Goal: Task Accomplishment & Management: Manage account settings

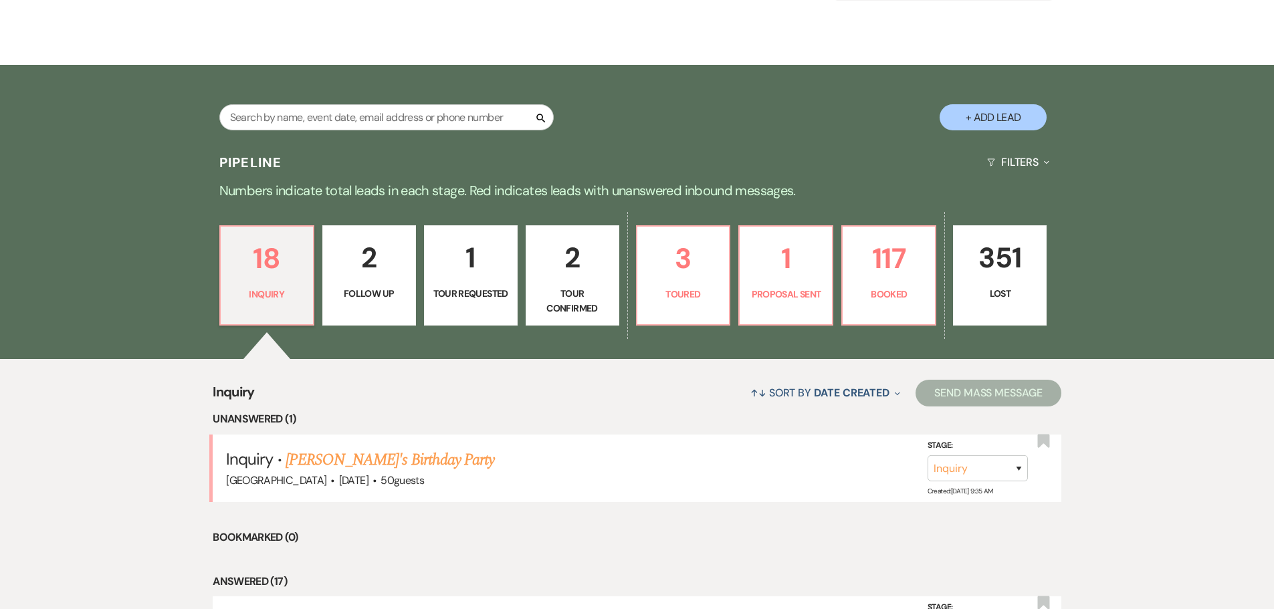
scroll to position [201, 0]
click at [348, 470] on link "[PERSON_NAME]'s Birthday Party" at bounding box center [390, 460] width 209 height 24
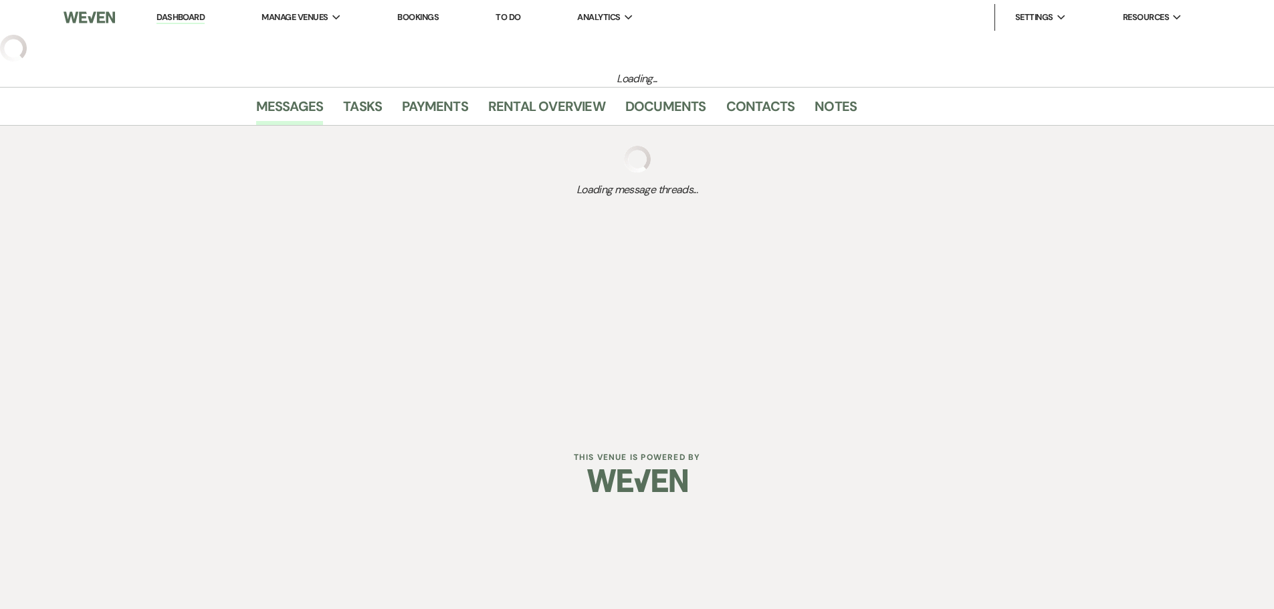
select select "5"
select select "4"
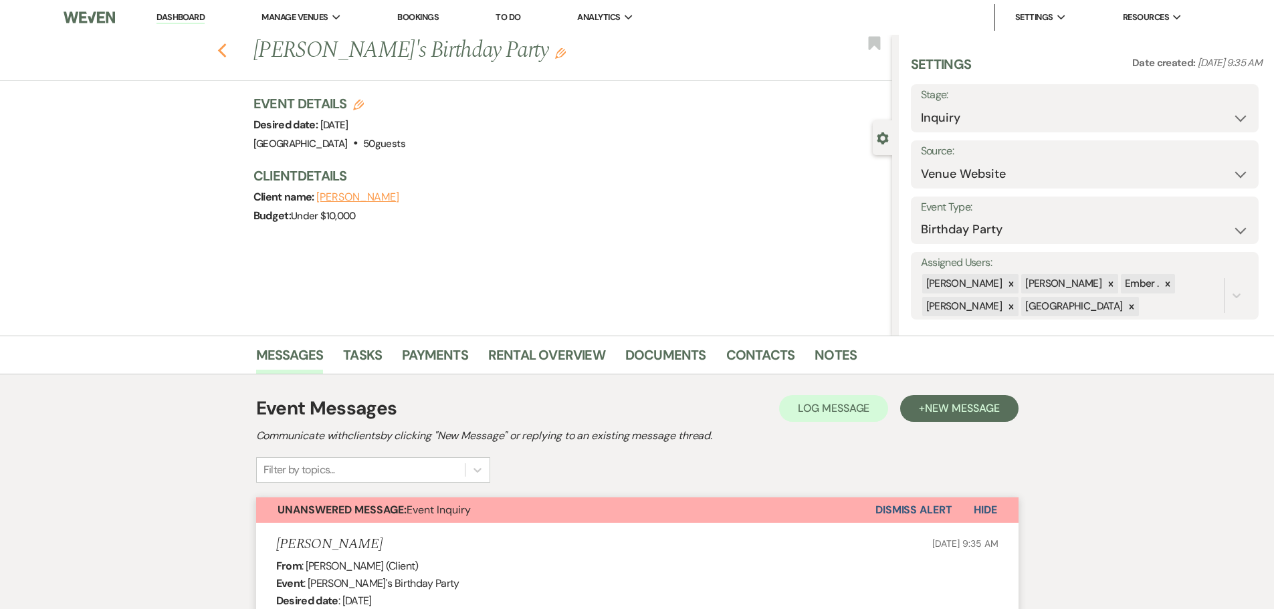
click at [225, 45] on icon "Previous" at bounding box center [222, 51] width 10 height 16
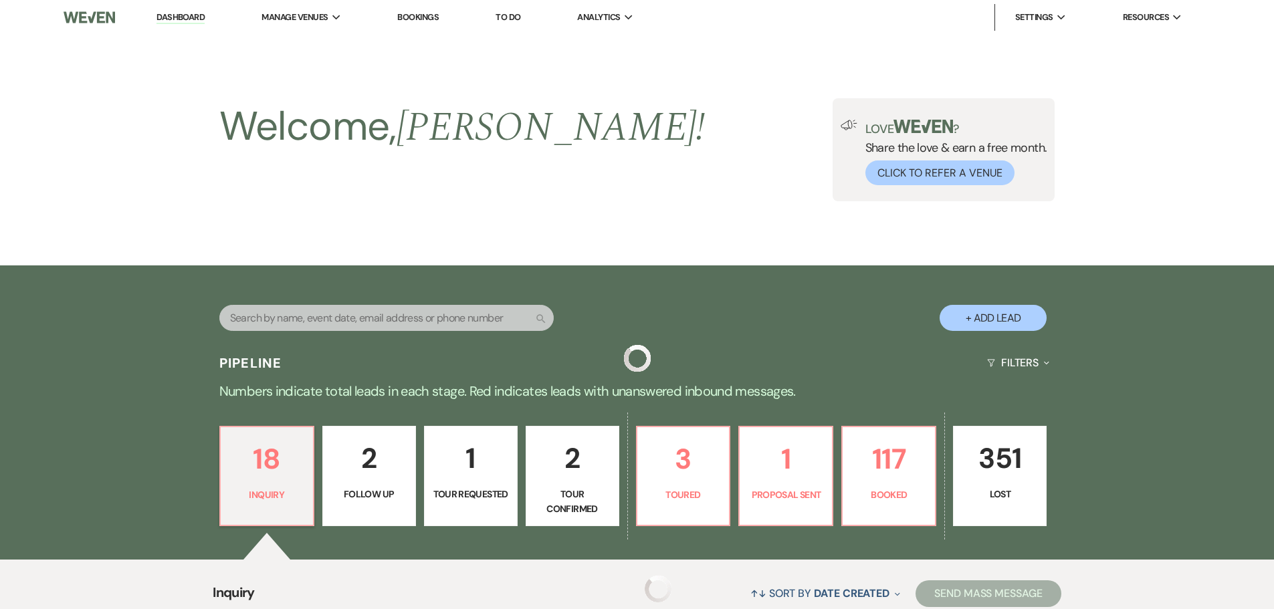
scroll to position [201, 0]
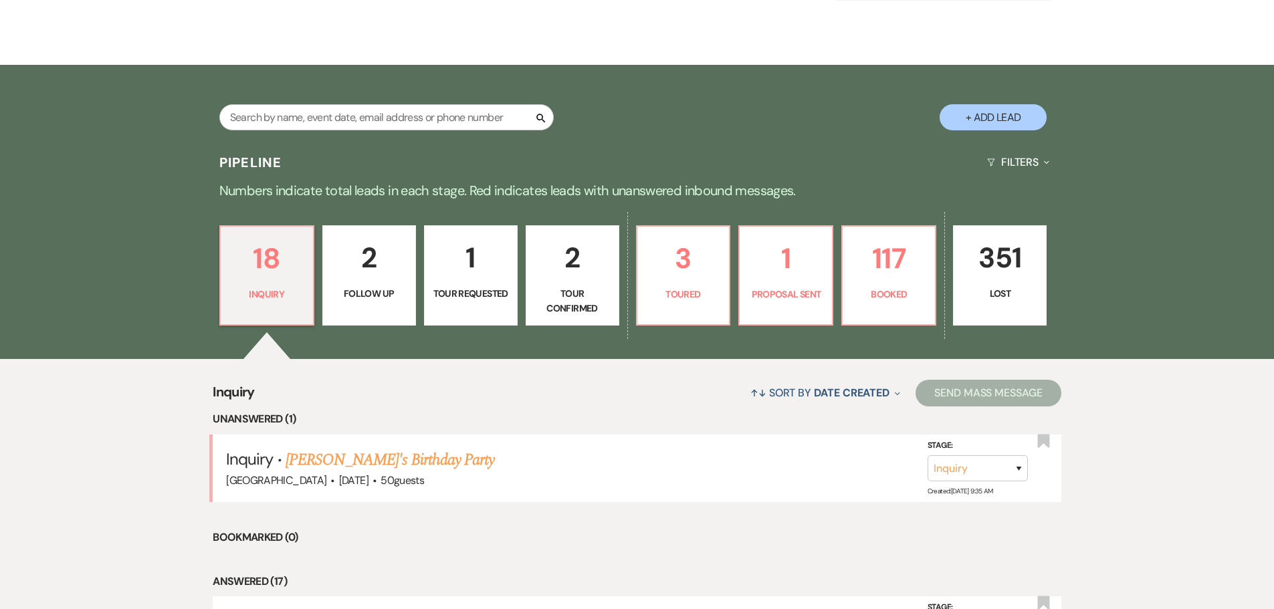
click at [998, 114] on button "+ Add Lead" at bounding box center [992, 117] width 107 height 26
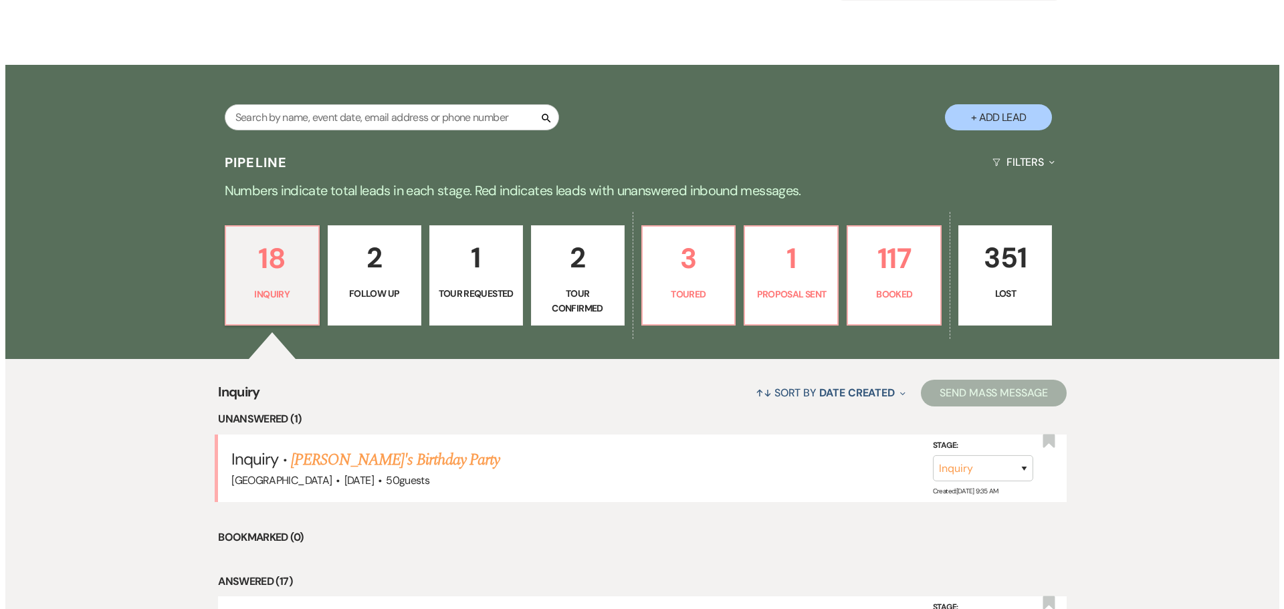
scroll to position [201, 0]
select select "677"
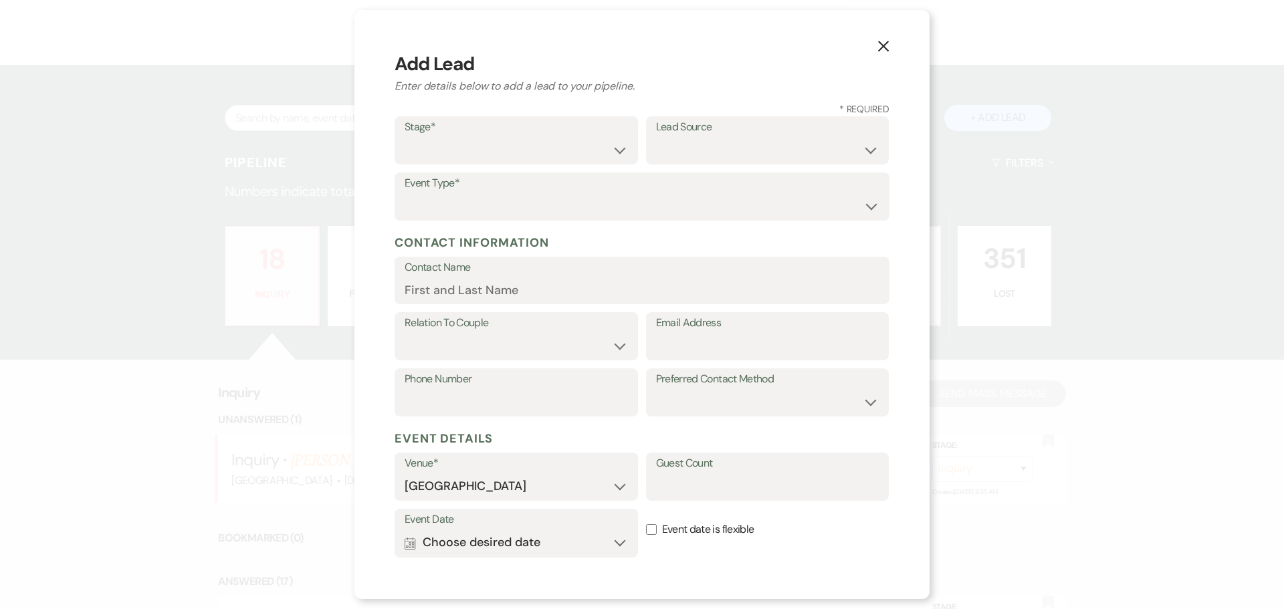
click at [881, 44] on use "button" at bounding box center [883, 46] width 11 height 11
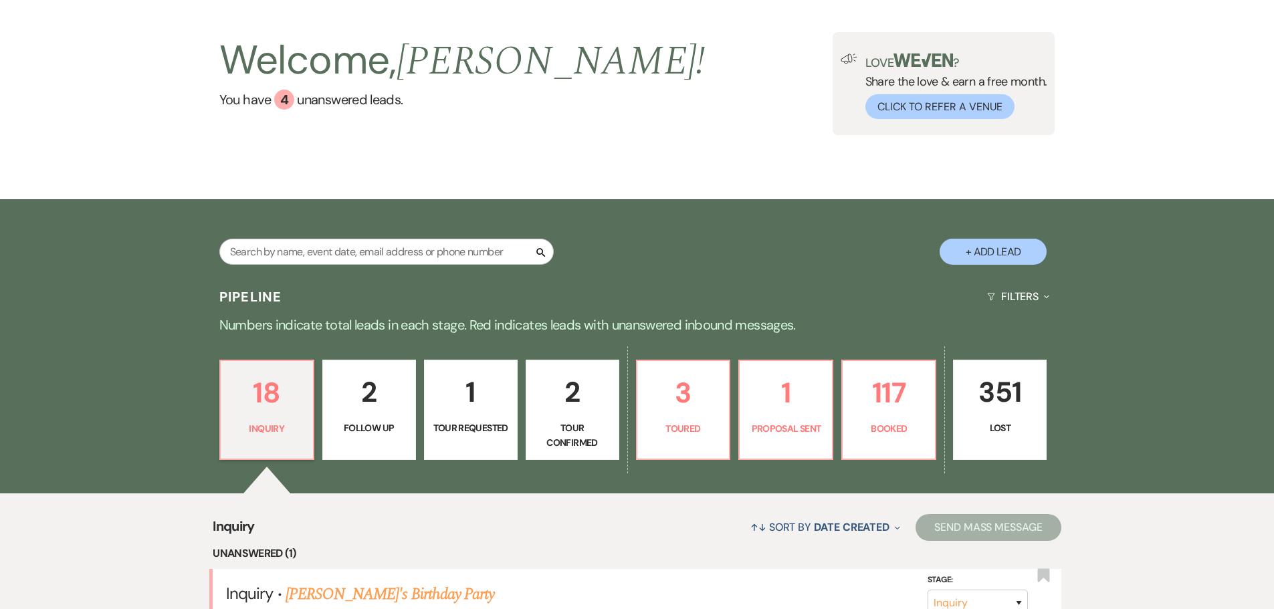
scroll to position [0, 0]
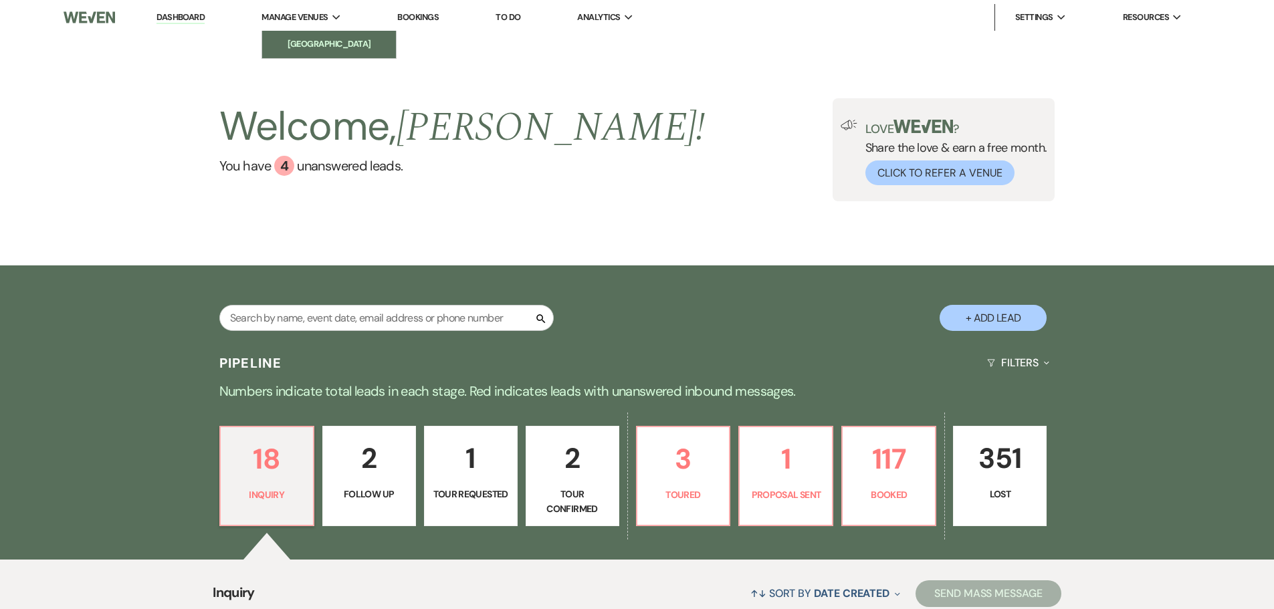
click at [305, 43] on li "[GEOGRAPHIC_DATA]" at bounding box center [329, 43] width 120 height 13
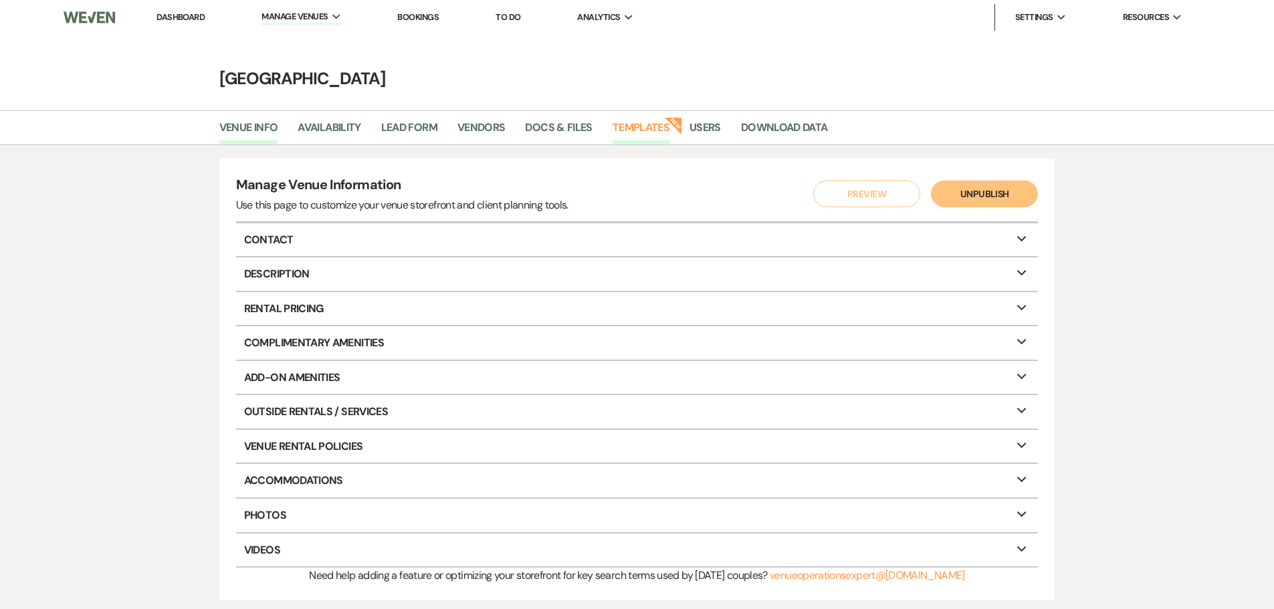
click at [628, 128] on link "Templates" at bounding box center [641, 131] width 57 height 25
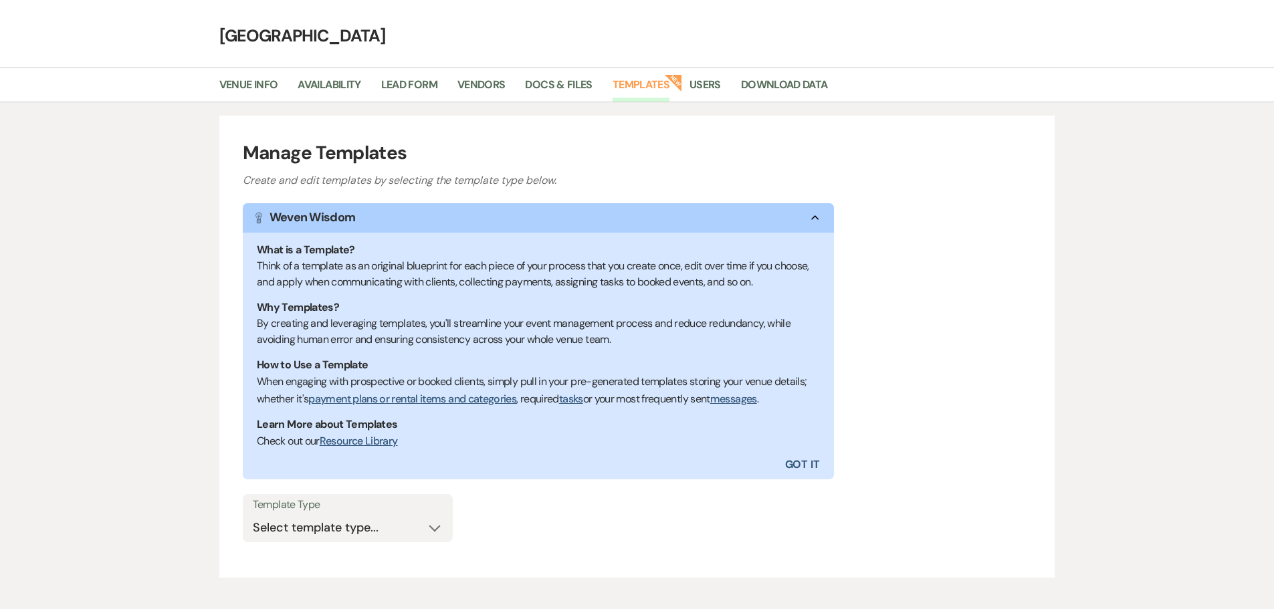
scroll to position [67, 0]
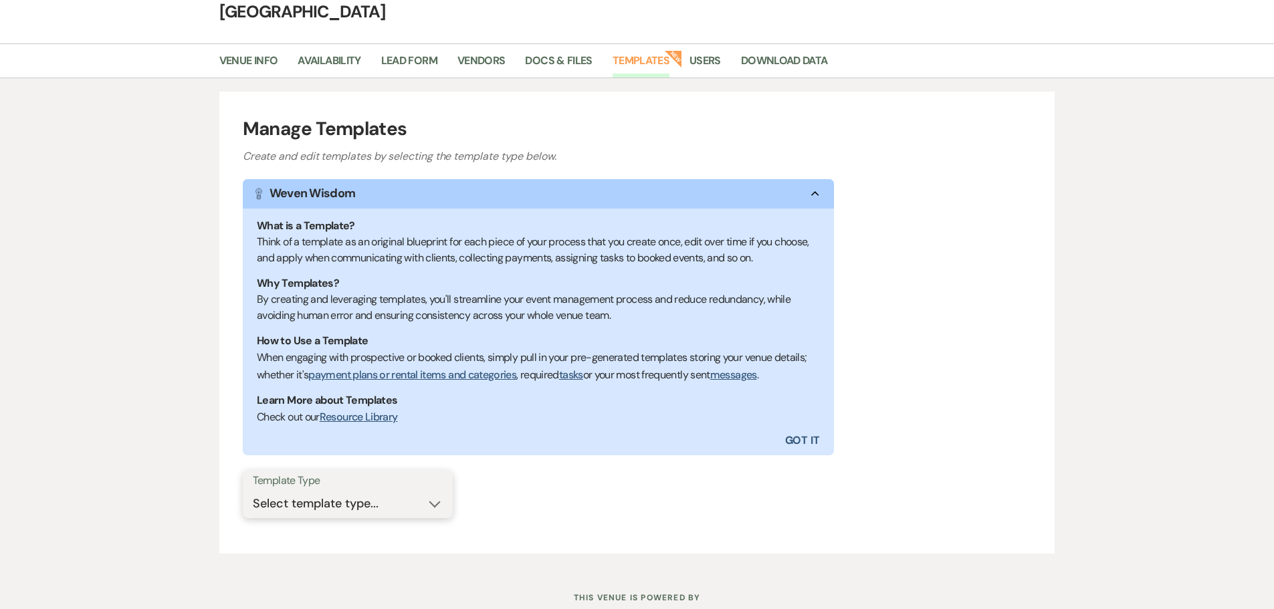
click at [320, 496] on select "Select template type... Task List Message Templates Payment Plan Inventory Item…" at bounding box center [348, 504] width 190 height 26
click at [326, 503] on select "Select template type... Task List Message Templates Payment Plan Inventory Item…" at bounding box center [348, 504] width 190 height 26
select select "Message Templates"
click at [253, 491] on select "Select template type... Task List Message Templates Payment Plan Inventory Item…" at bounding box center [348, 504] width 190 height 26
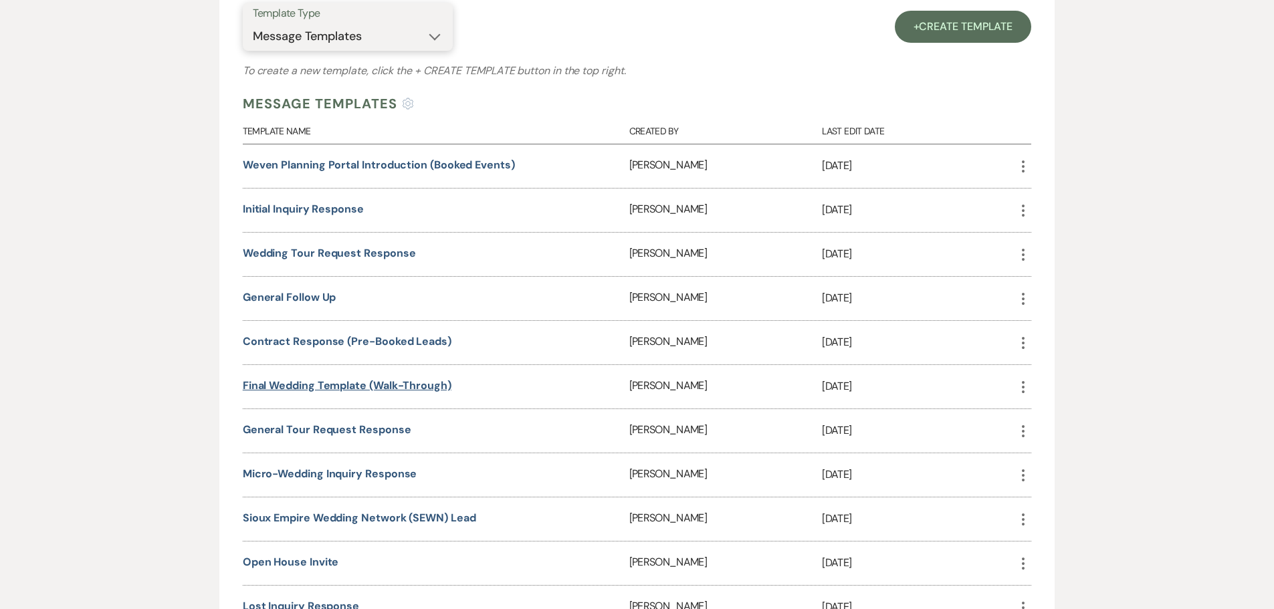
scroll to position [535, 0]
click at [296, 202] on link "Initial Inquiry Response" at bounding box center [303, 208] width 121 height 14
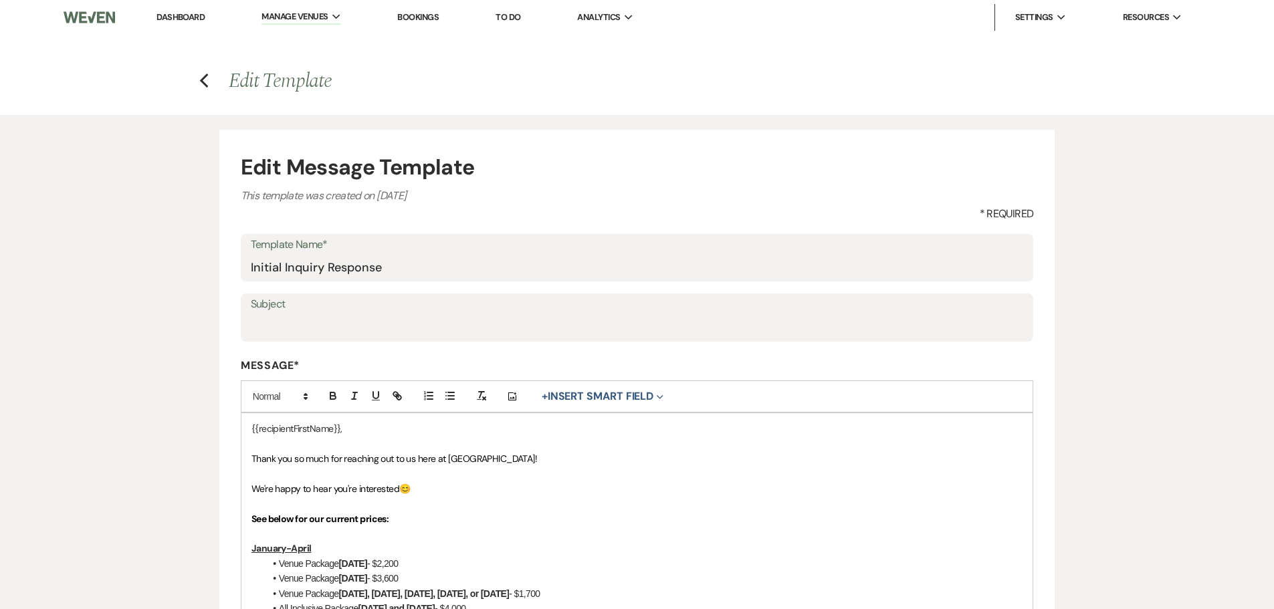
click at [189, 21] on link "Dashboard" at bounding box center [180, 16] width 48 height 11
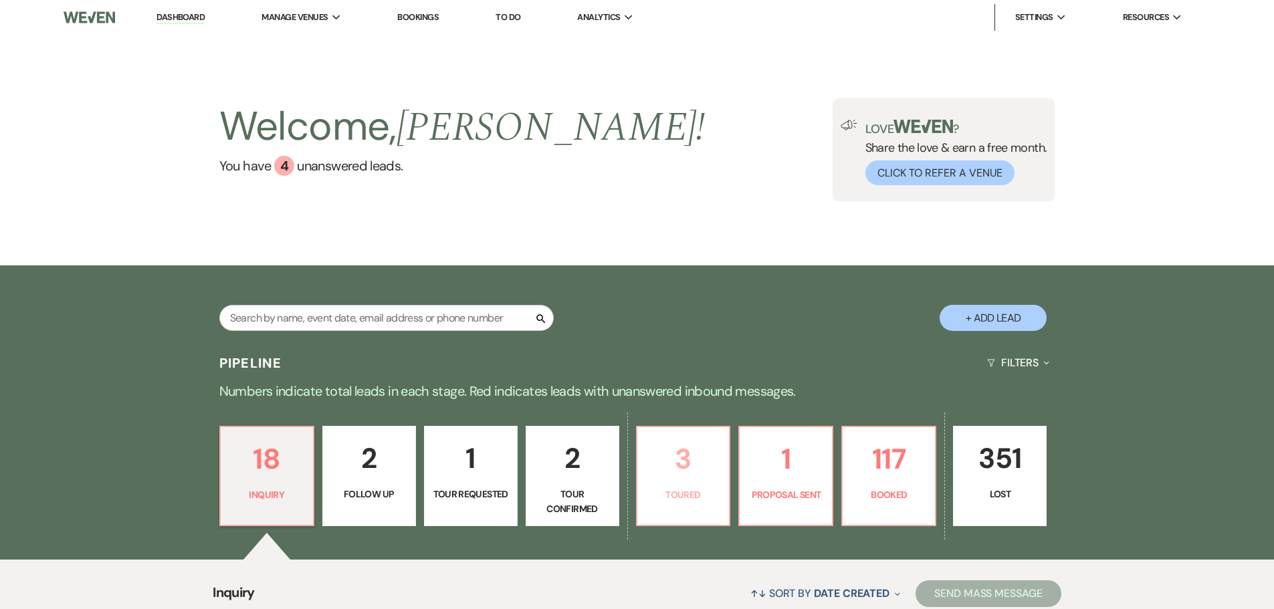
click at [694, 467] on p "3" at bounding box center [683, 459] width 76 height 45
select select "5"
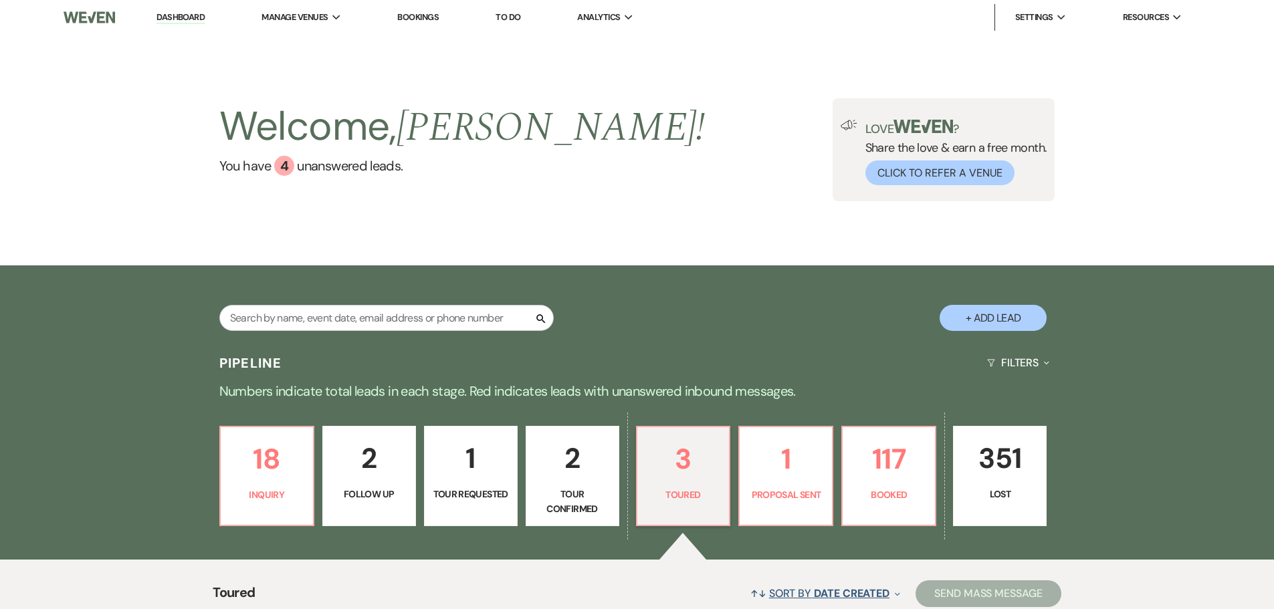
scroll to position [267, 0]
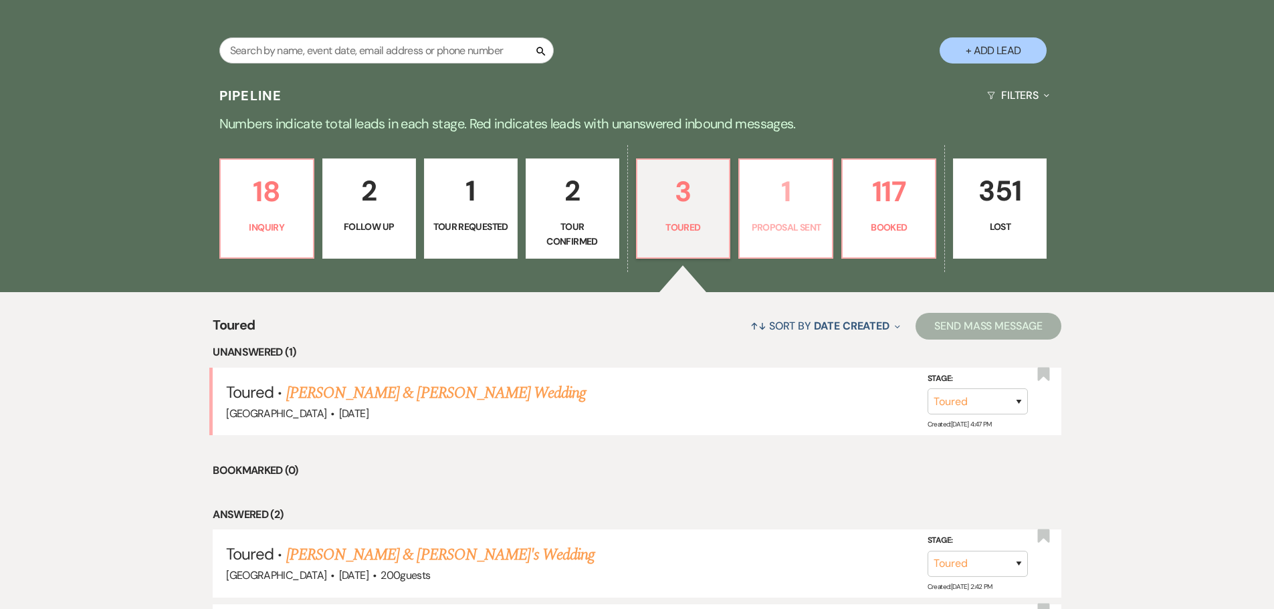
click at [787, 227] on p "Proposal Sent" at bounding box center [786, 227] width 76 height 15
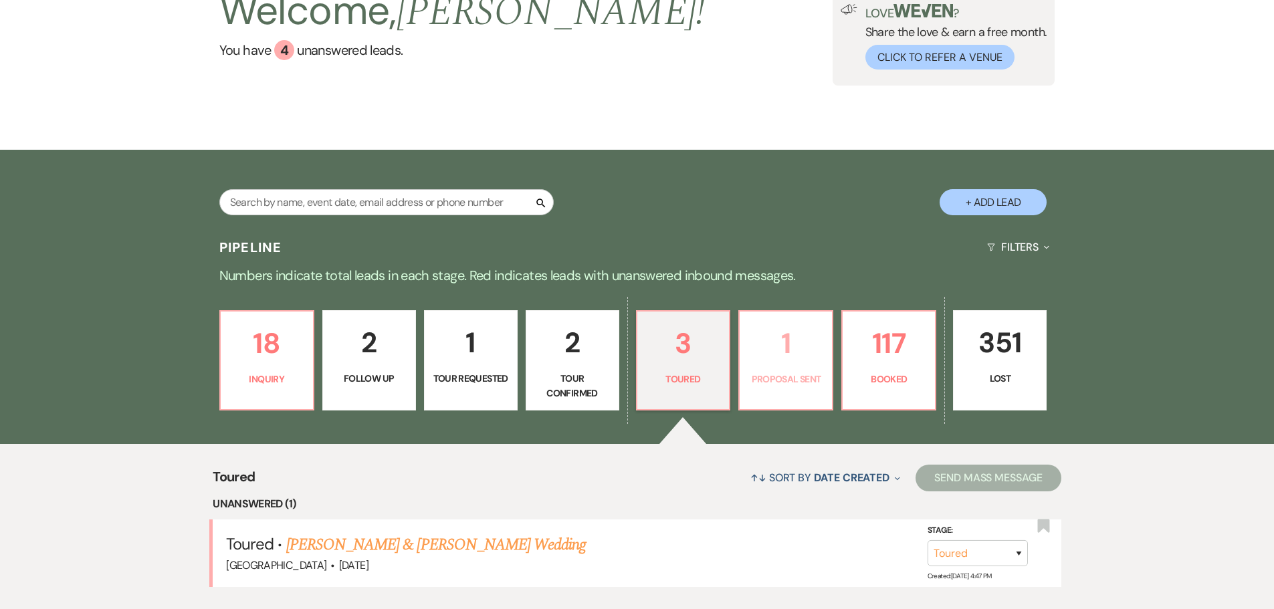
select select "6"
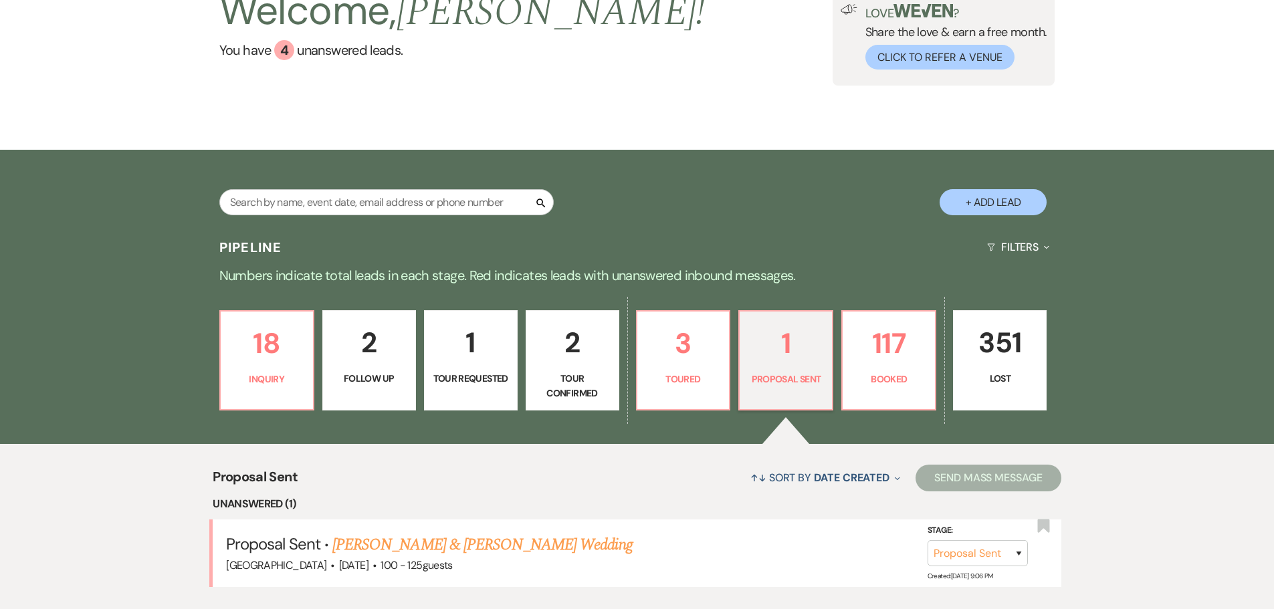
scroll to position [267, 0]
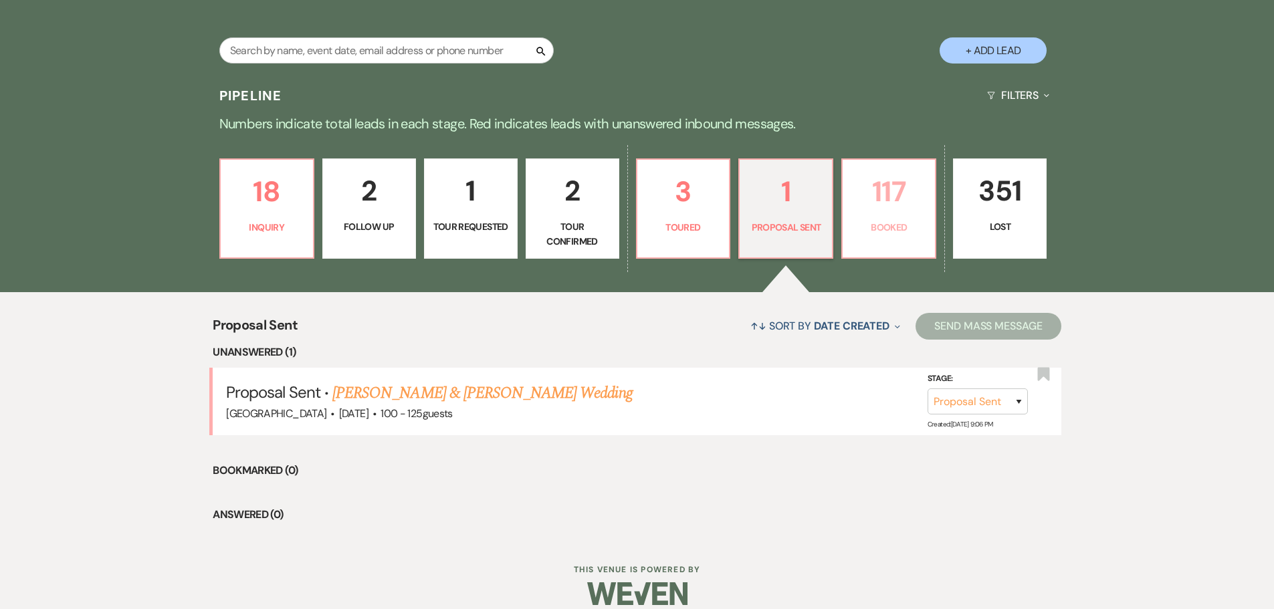
click at [860, 197] on p "117" at bounding box center [889, 191] width 76 height 45
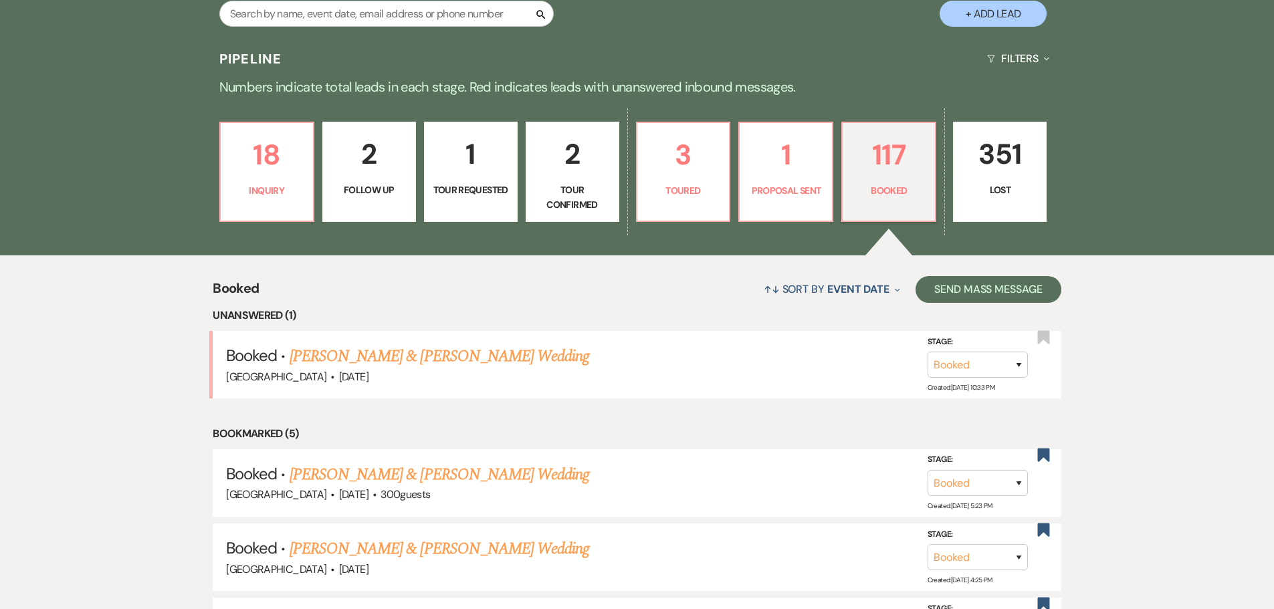
scroll to position [134, 0]
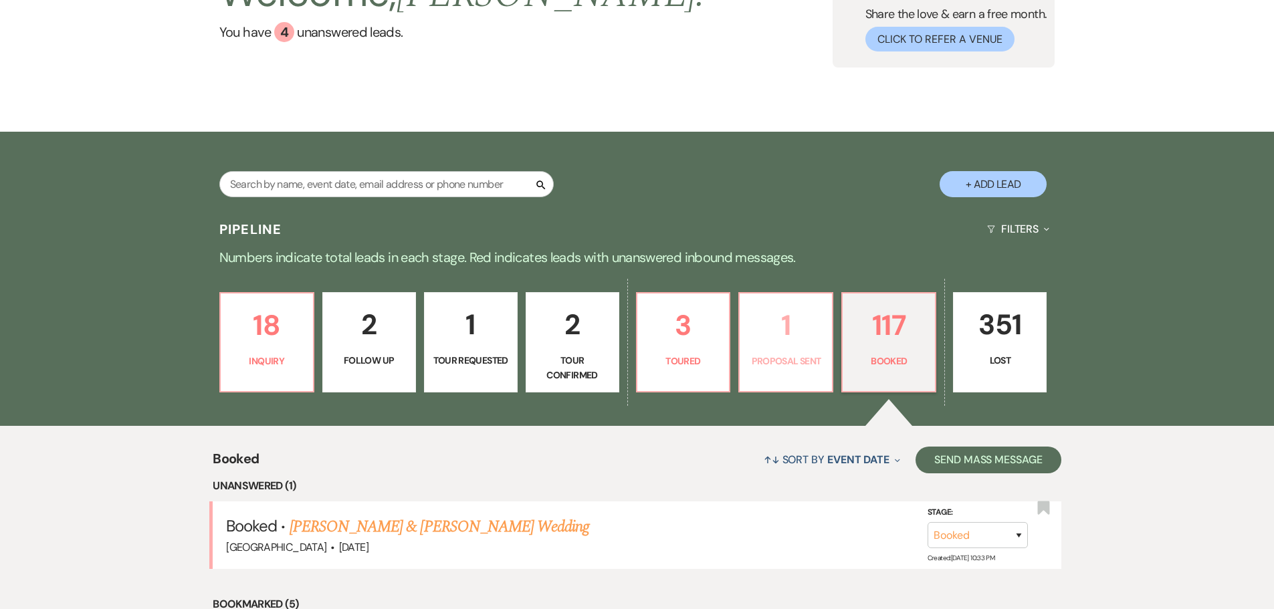
click at [769, 356] on p "Proposal Sent" at bounding box center [786, 361] width 76 height 15
select select "6"
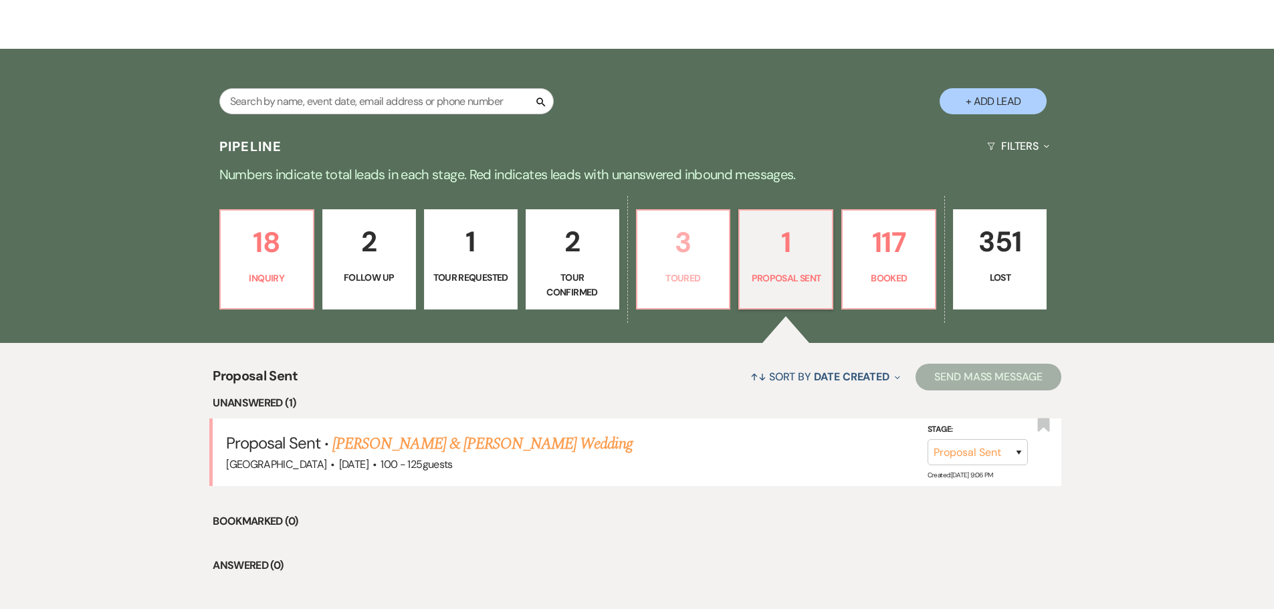
click at [679, 231] on p "3" at bounding box center [683, 242] width 76 height 45
select select "5"
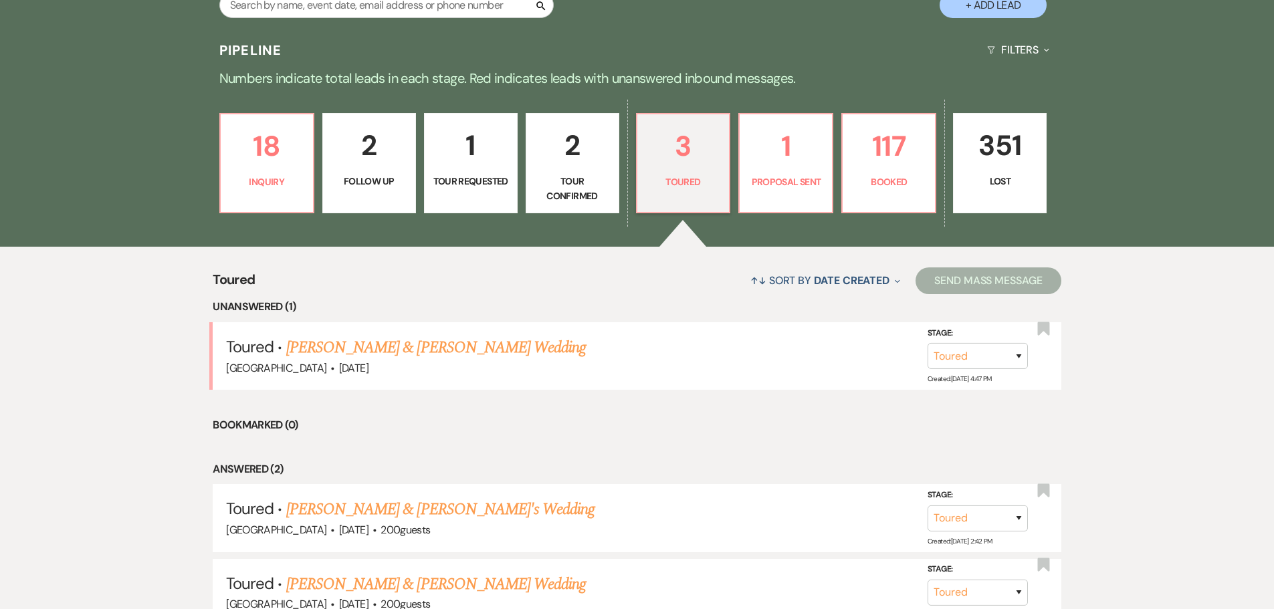
scroll to position [439, 0]
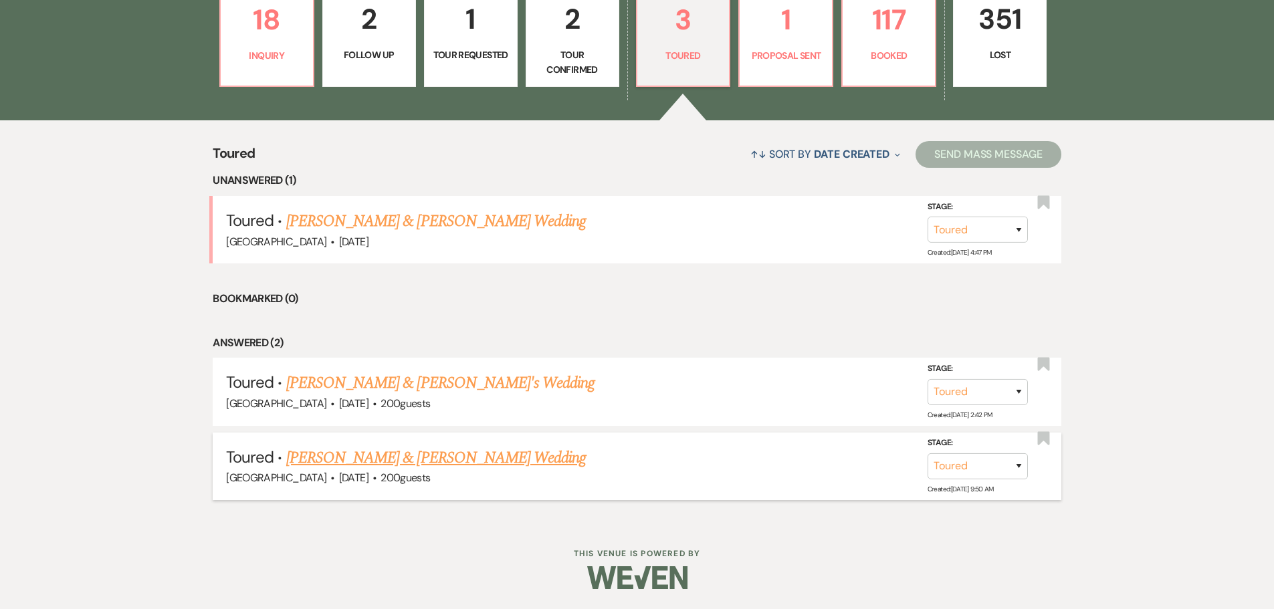
click at [491, 465] on link "[PERSON_NAME] & [PERSON_NAME] Wedding" at bounding box center [436, 458] width 300 height 24
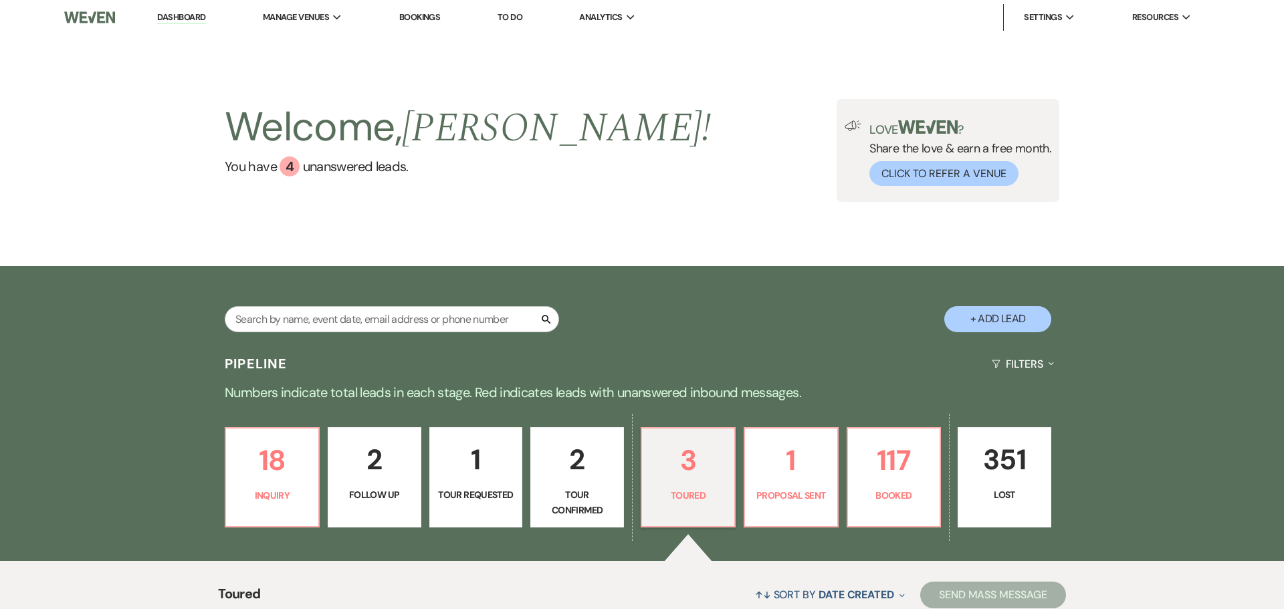
select select "5"
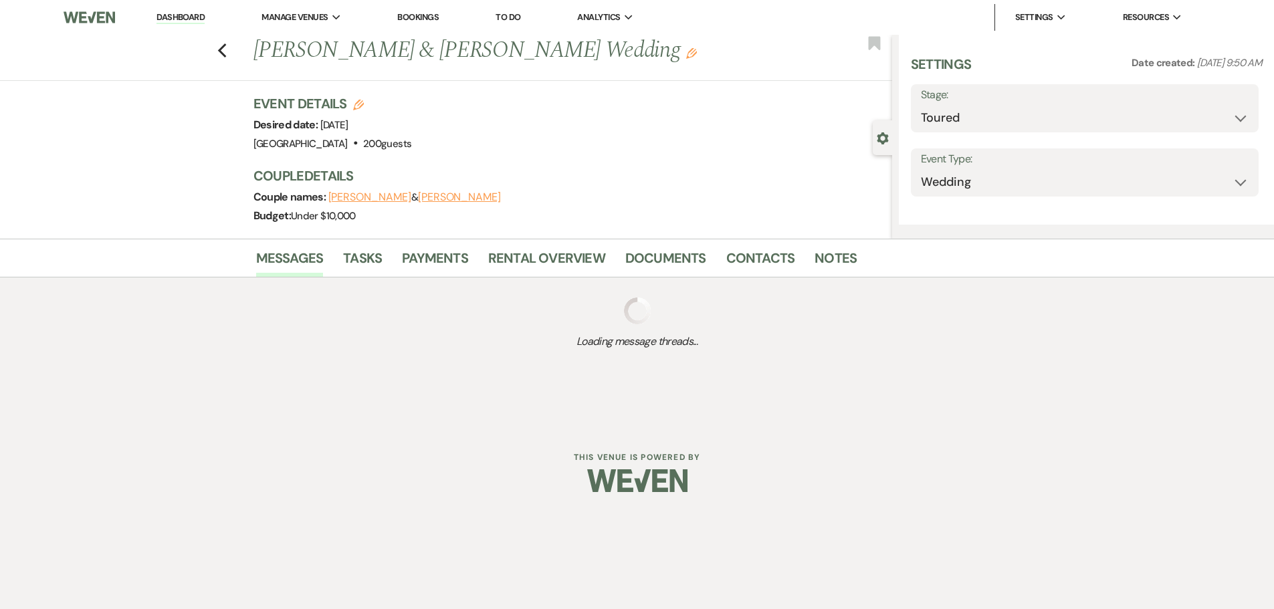
select select "5"
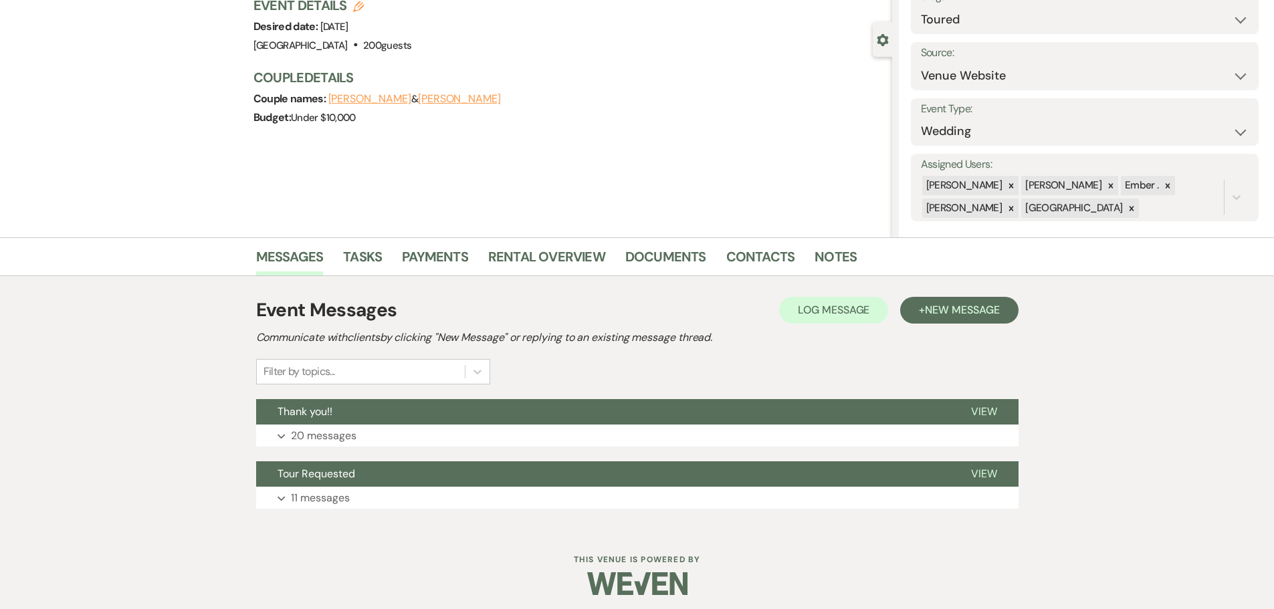
scroll to position [104, 0]
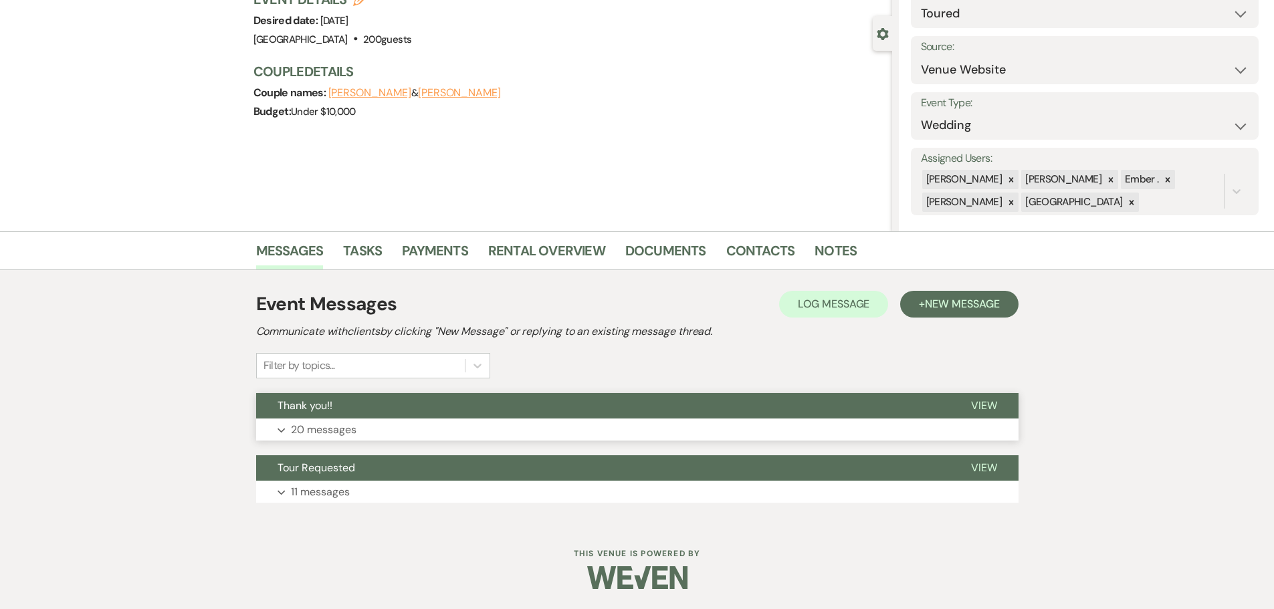
click at [415, 427] on button "Expand 20 messages" at bounding box center [637, 430] width 762 height 23
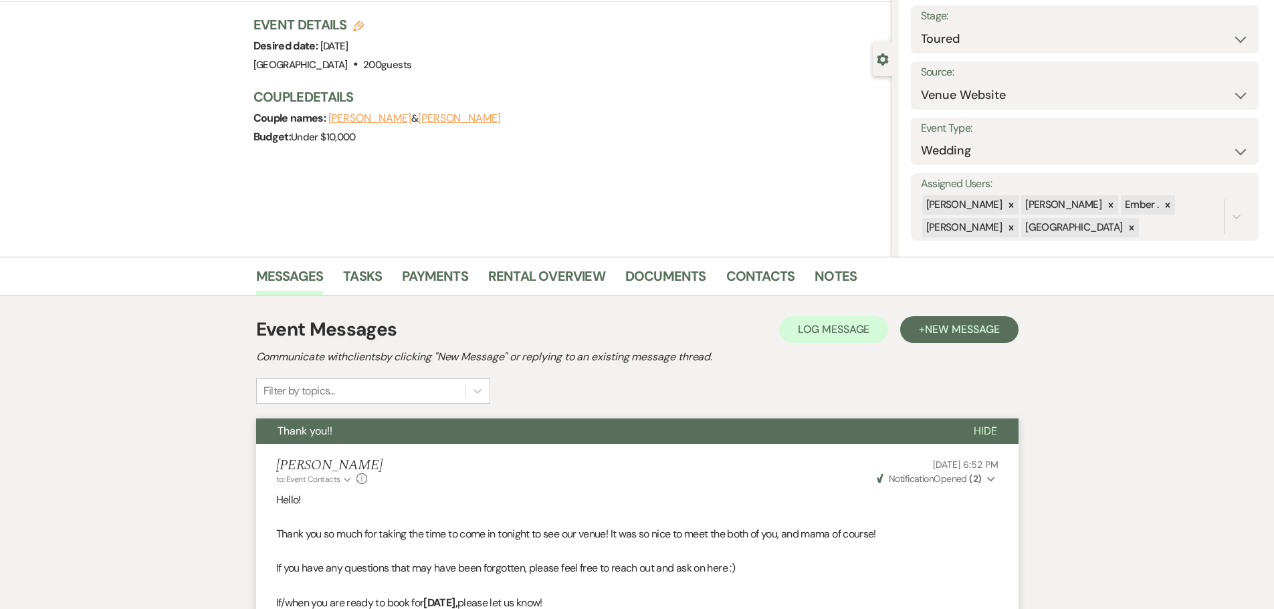
scroll to position [134, 0]
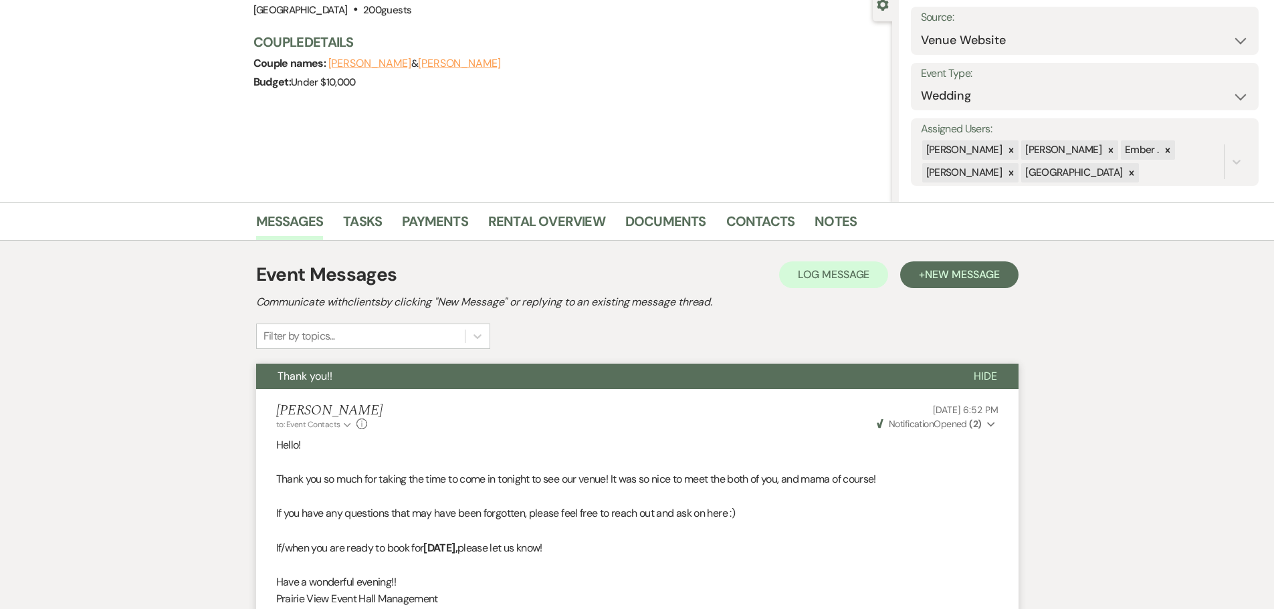
click at [754, 208] on li "Contacts" at bounding box center [770, 224] width 89 height 32
click at [752, 220] on link "Contacts" at bounding box center [760, 225] width 69 height 29
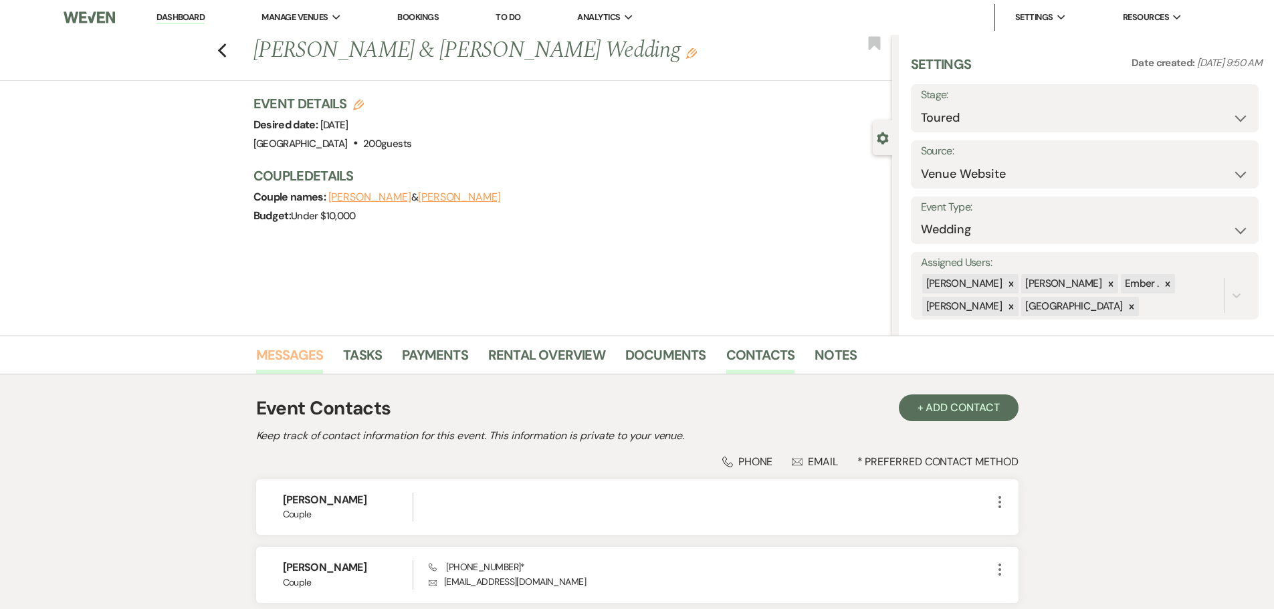
click at [300, 358] on link "Messages" at bounding box center [290, 358] width 68 height 29
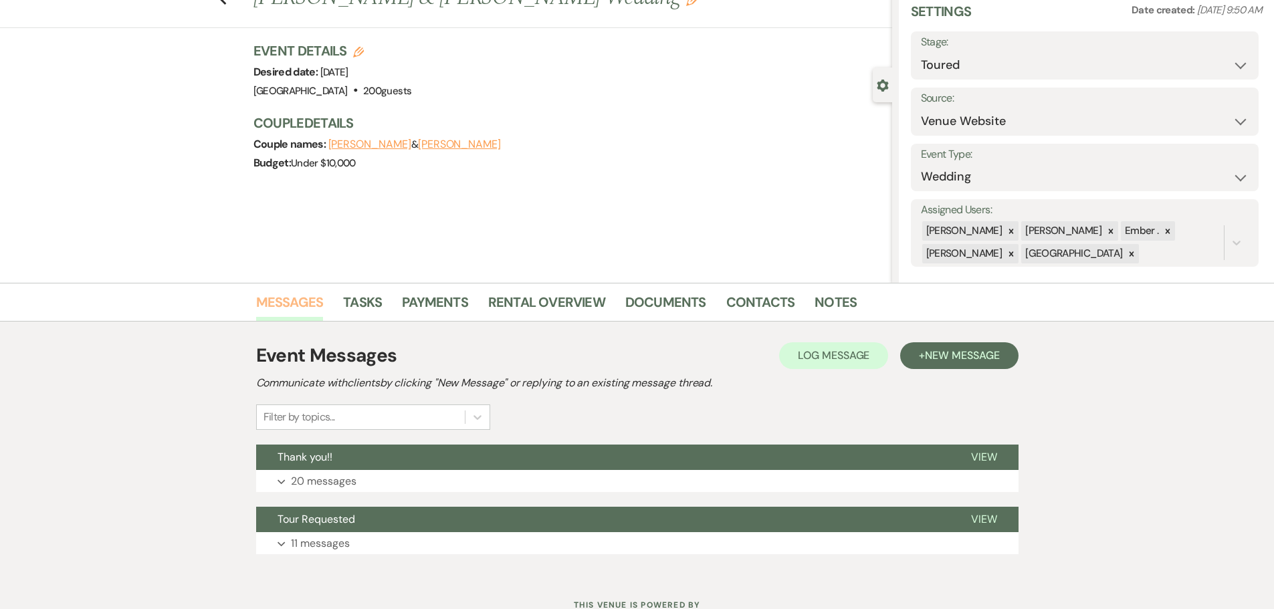
scroll to position [104, 0]
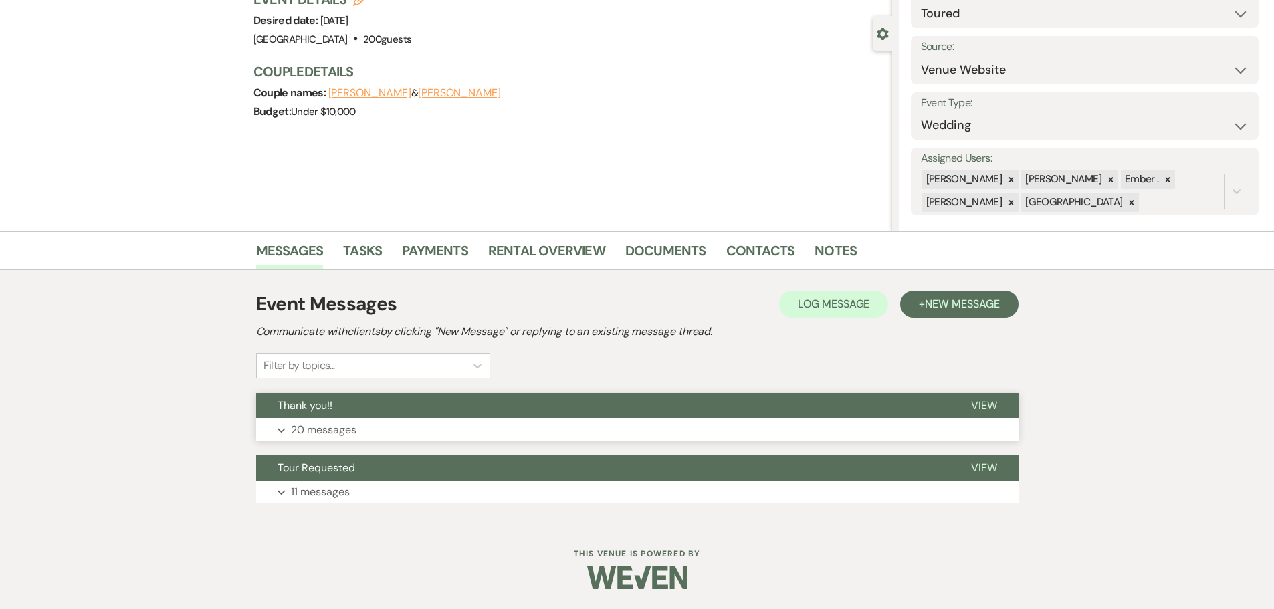
click at [324, 439] on button "Expand 20 messages" at bounding box center [637, 430] width 762 height 23
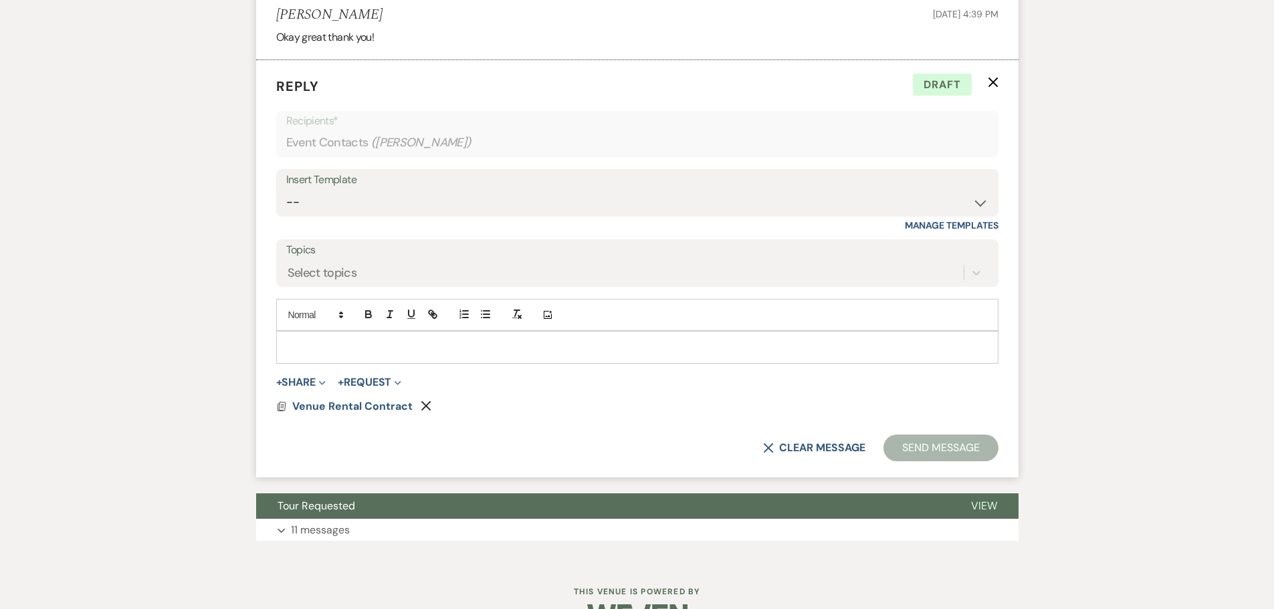
scroll to position [3811, 0]
click at [358, 349] on p at bounding box center [637, 346] width 701 height 15
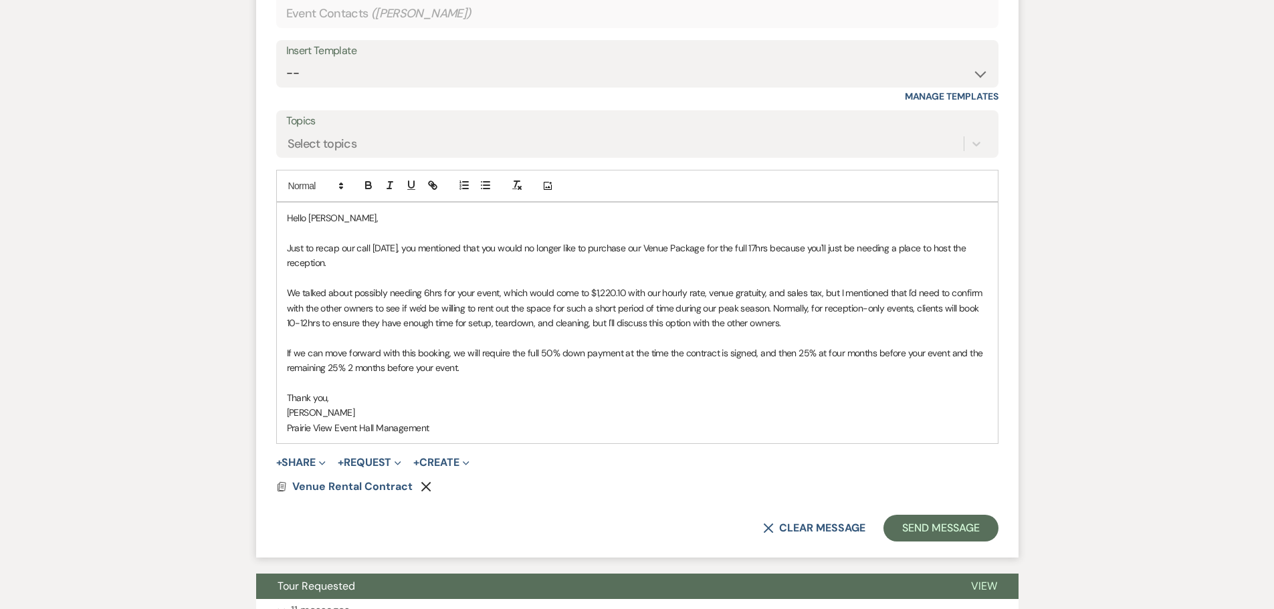
scroll to position [4059, 0]
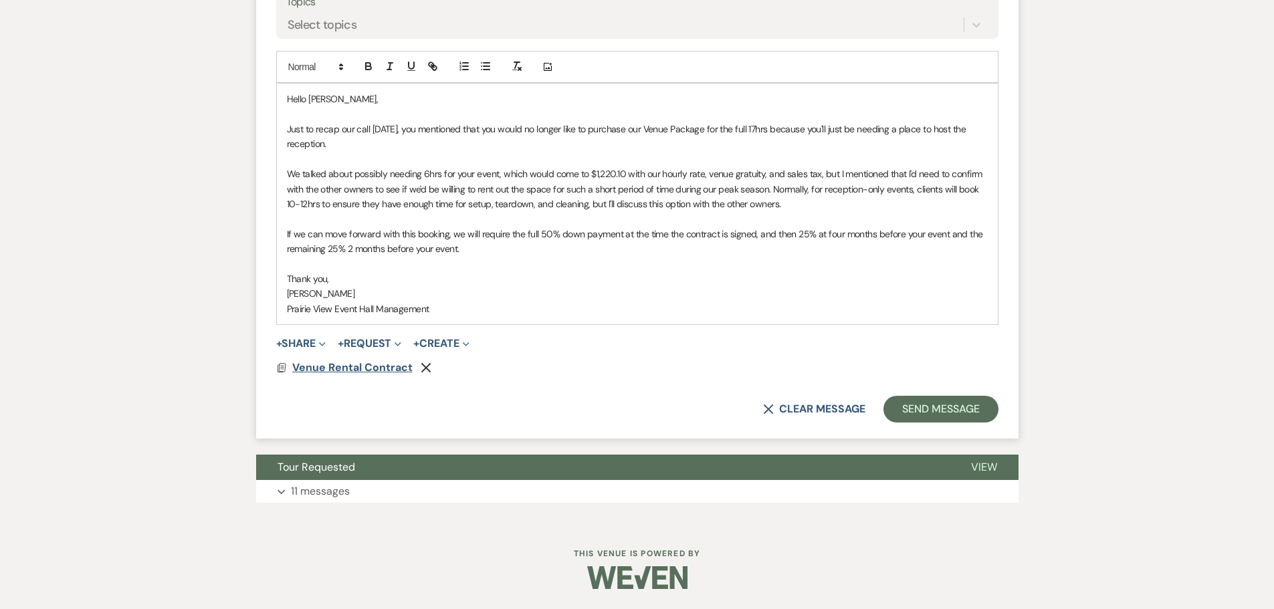
click at [374, 370] on span "Venue Rental Contract" at bounding box center [352, 367] width 120 height 14
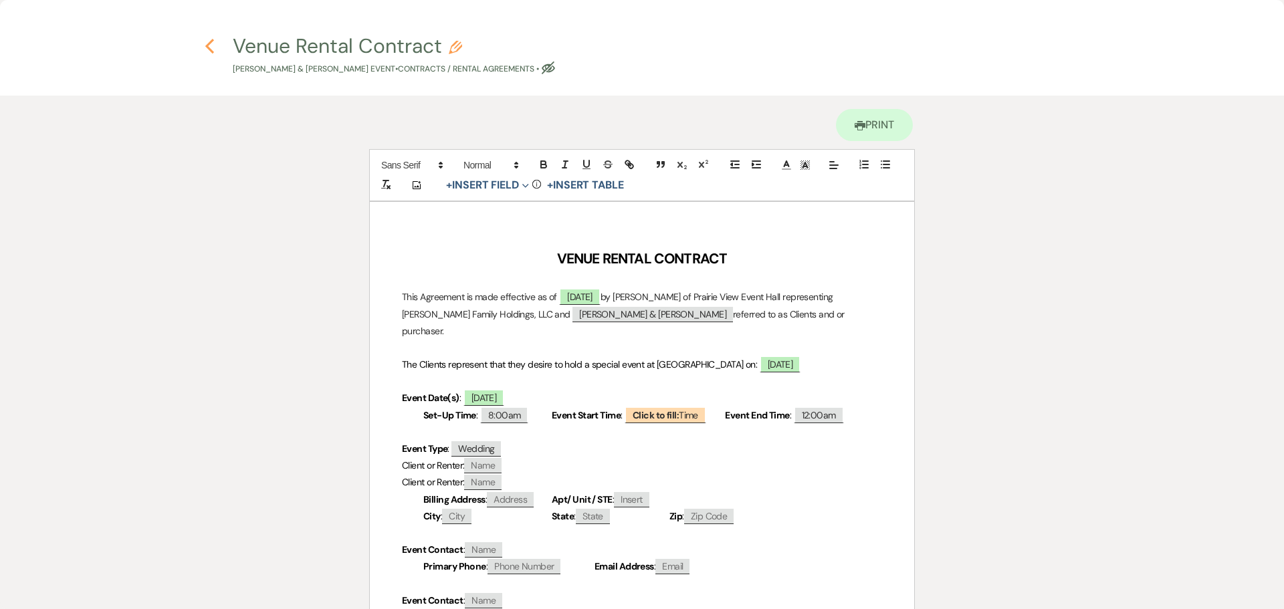
click at [212, 46] on icon "Previous" at bounding box center [210, 46] width 10 height 16
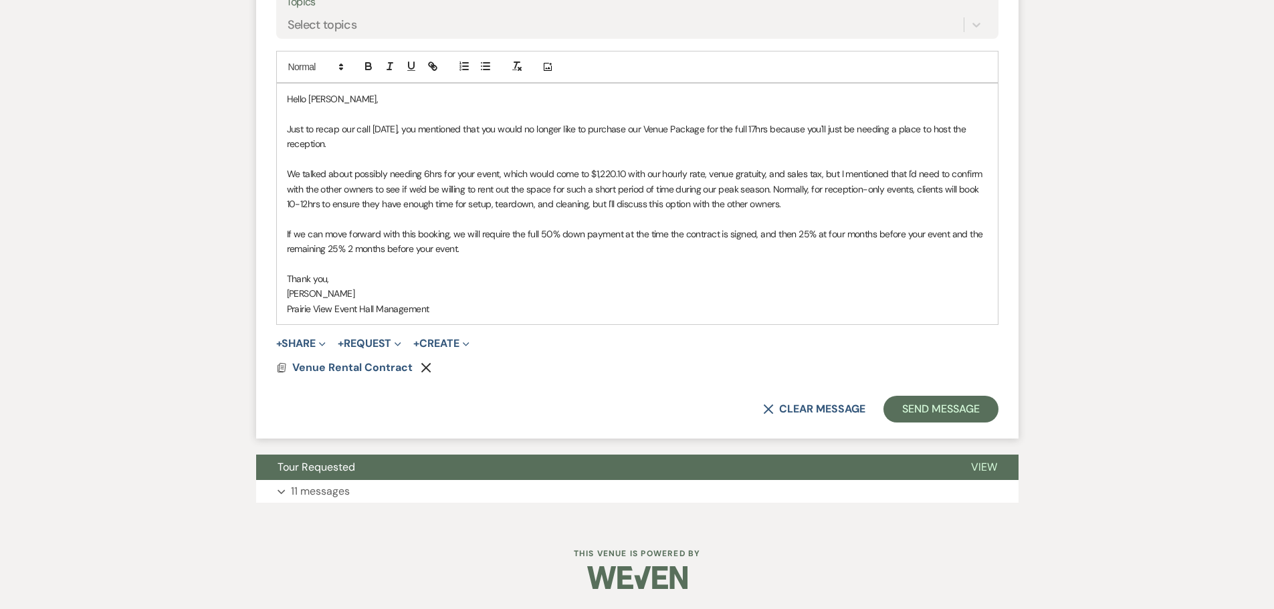
click at [418, 366] on div "Docs Venue Rental Contract Remove" at bounding box center [637, 367] width 722 height 11
click at [425, 369] on use "button" at bounding box center [426, 367] width 10 height 10
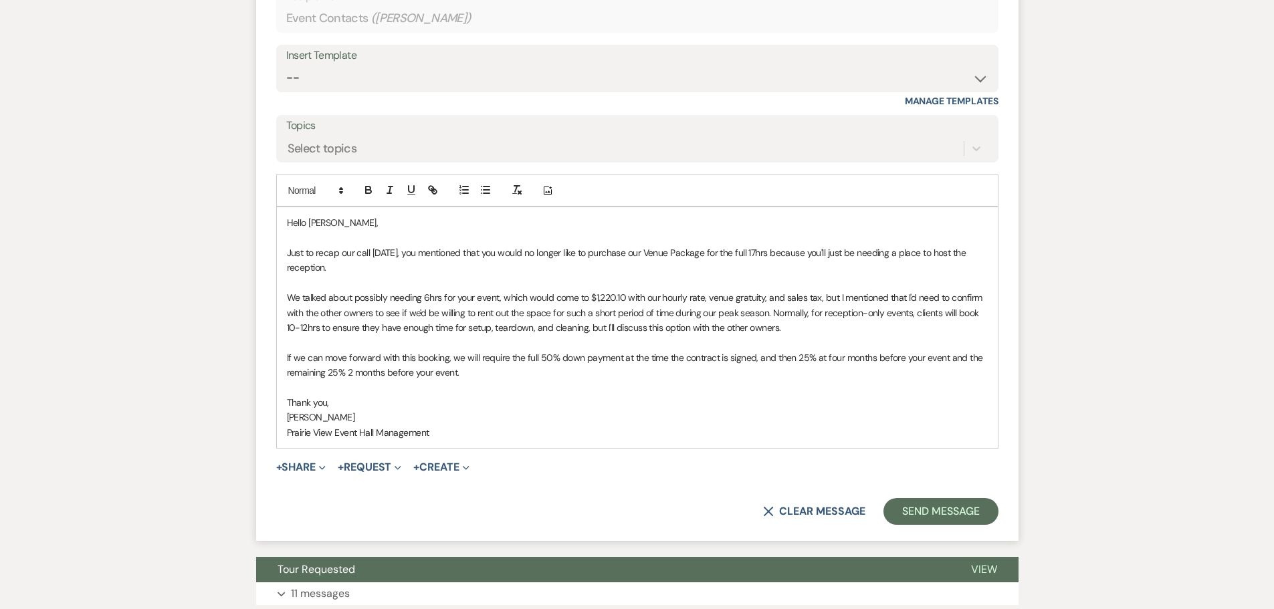
scroll to position [3971, 0]
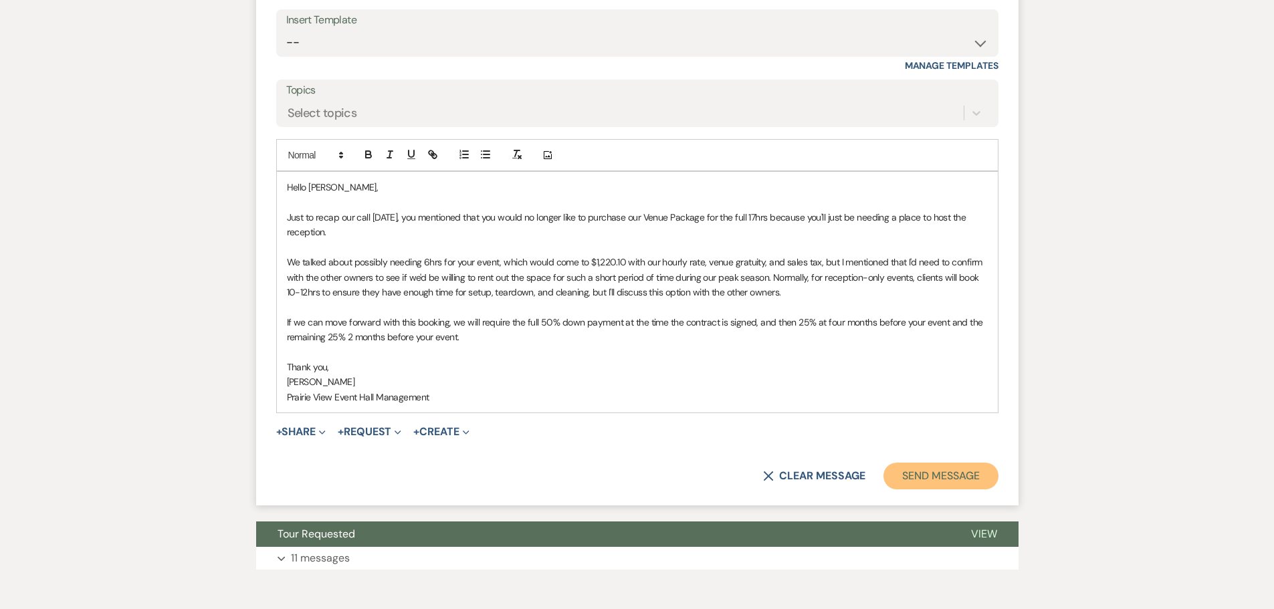
click at [951, 479] on button "Send Message" at bounding box center [940, 476] width 114 height 27
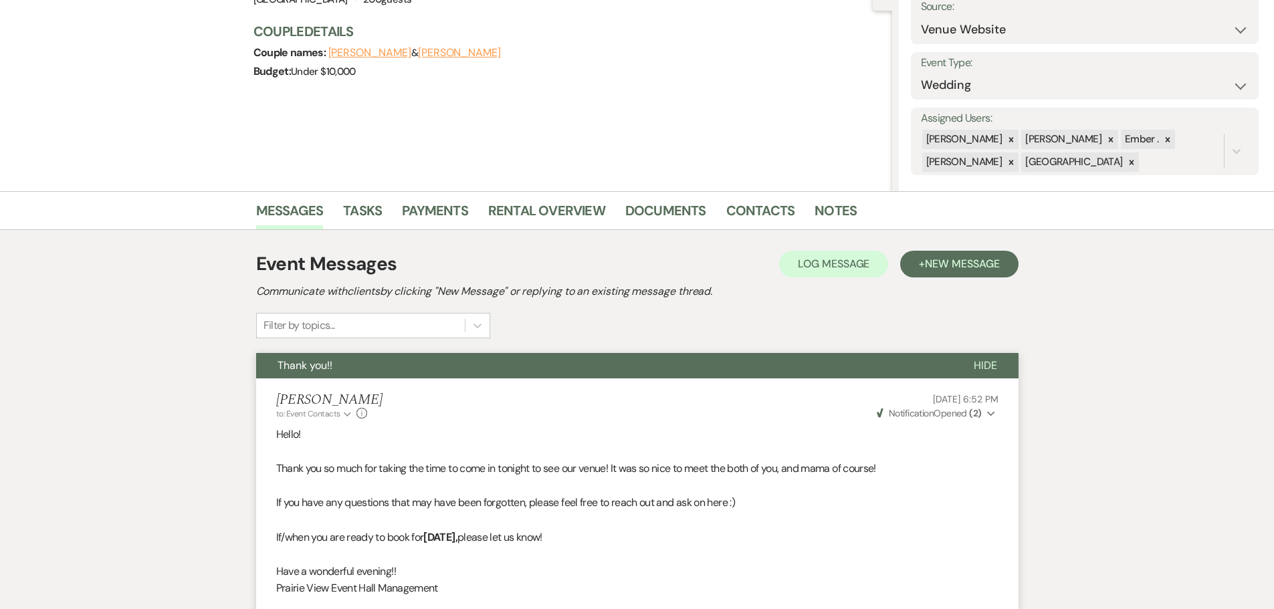
scroll to position [0, 0]
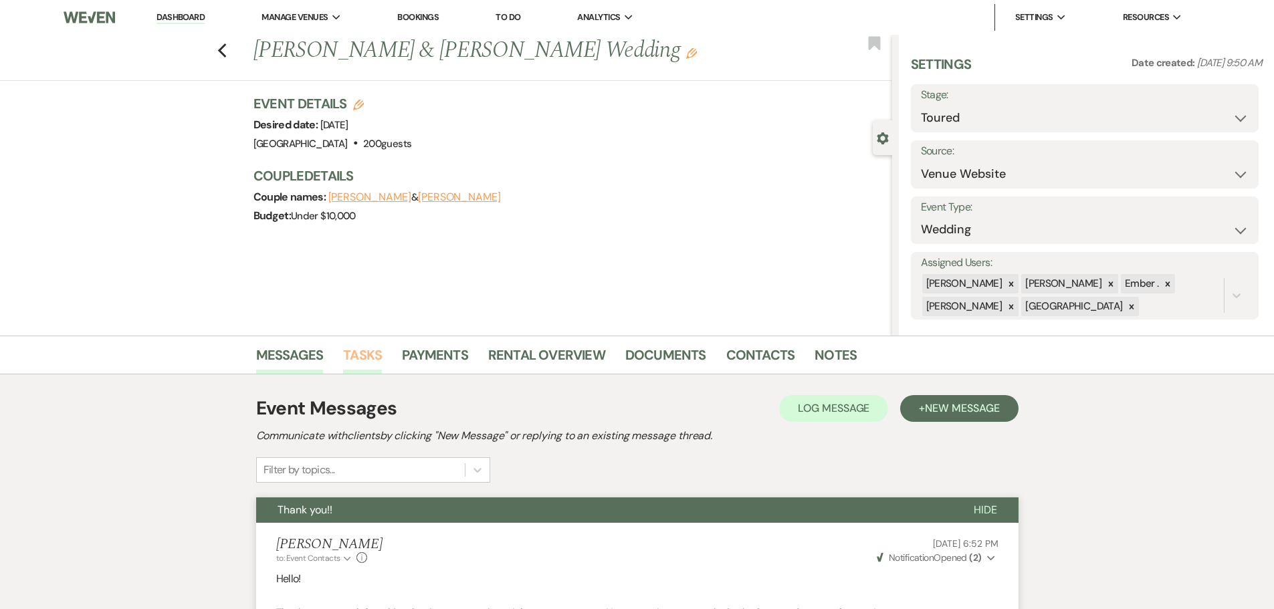
click at [368, 358] on link "Tasks" at bounding box center [362, 358] width 39 height 29
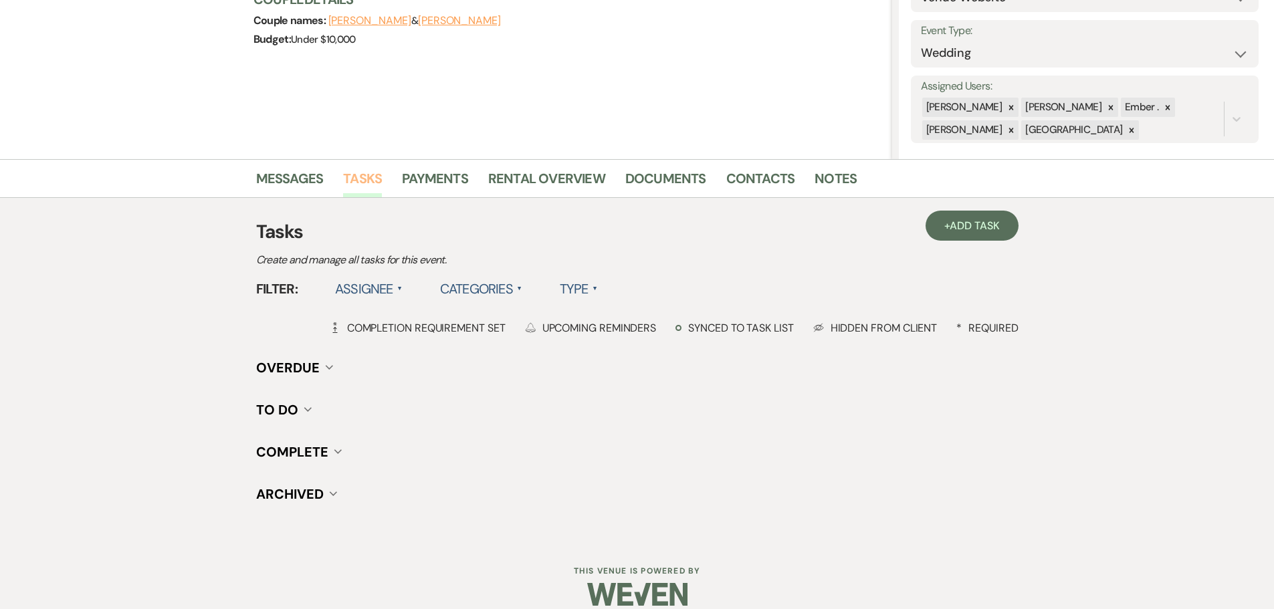
scroll to position [193, 0]
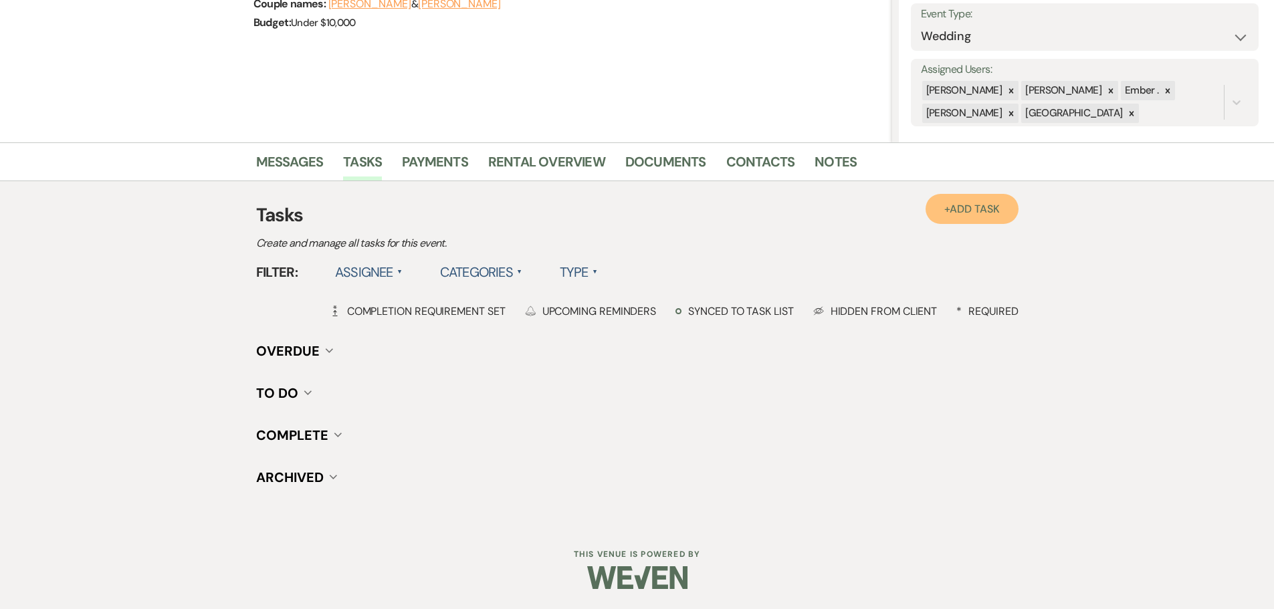
click at [961, 218] on link "+ Add Task" at bounding box center [971, 209] width 92 height 30
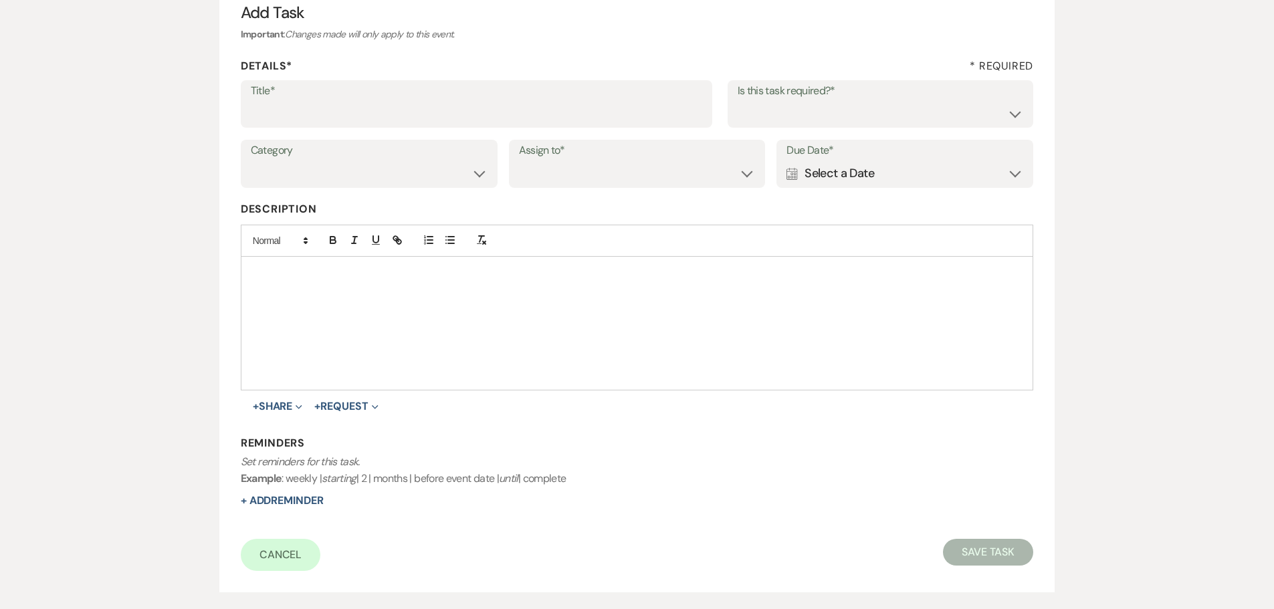
scroll to position [126, 0]
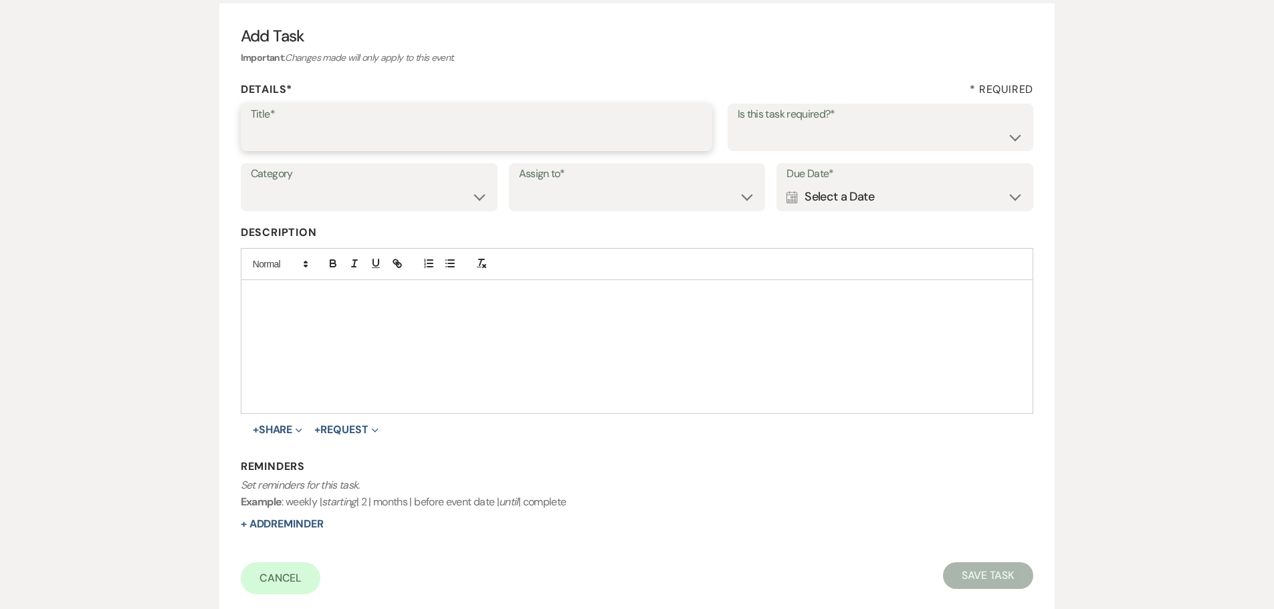
click at [390, 138] on input "Title*" at bounding box center [476, 137] width 451 height 26
type input "Discuss Hourly Rental Limits During Peak Season"
click at [762, 133] on select "Yes No" at bounding box center [881, 137] width 286 height 26
select select "true"
click at [738, 124] on select "Yes No" at bounding box center [881, 137] width 286 height 26
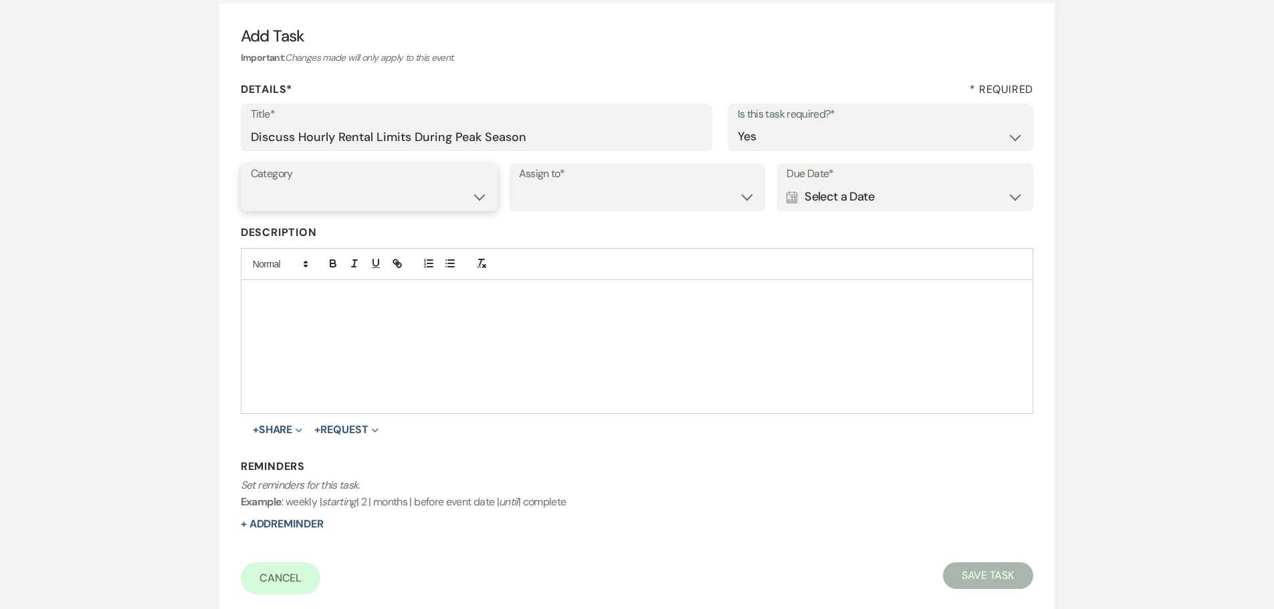
click at [429, 207] on select "Venue Vendors Guests Details Finalize & Share" at bounding box center [369, 197] width 237 height 26
select select "31"
click at [251, 184] on select "Venue Vendors Guests Details Finalize & Share" at bounding box center [369, 197] width 237 height 26
click at [641, 201] on select "Venue Client" at bounding box center [637, 197] width 237 height 26
select select "venueHost"
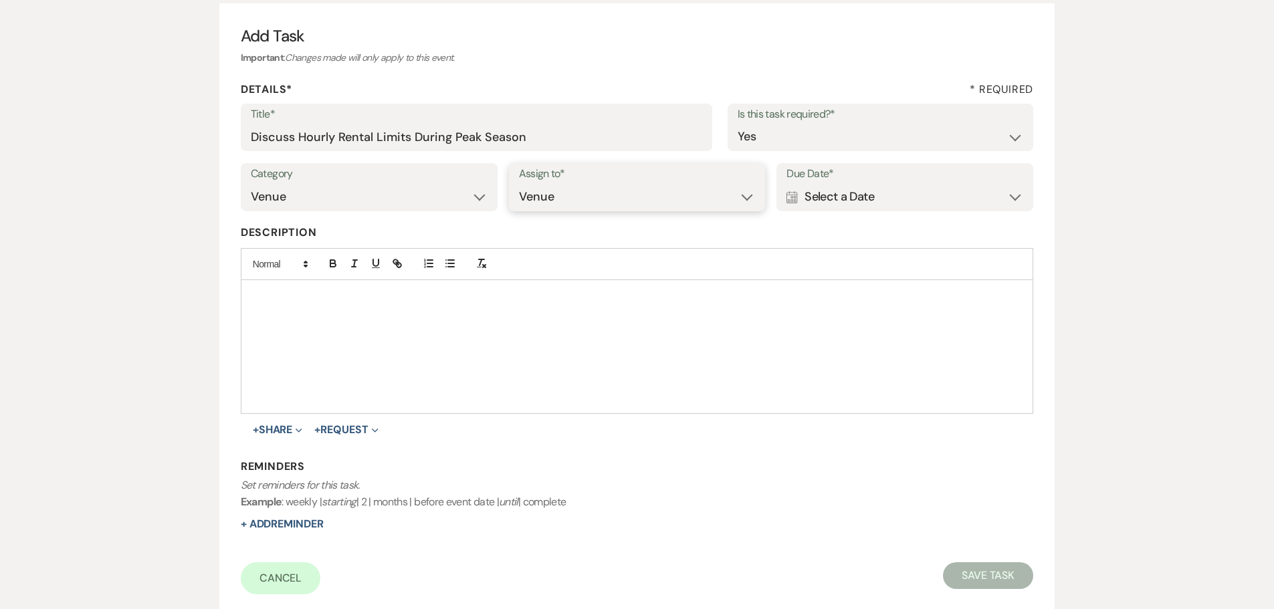
click at [519, 184] on select "Venue Client" at bounding box center [637, 197] width 237 height 26
click at [937, 197] on div "Calendar Select a Date Expand" at bounding box center [904, 197] width 237 height 26
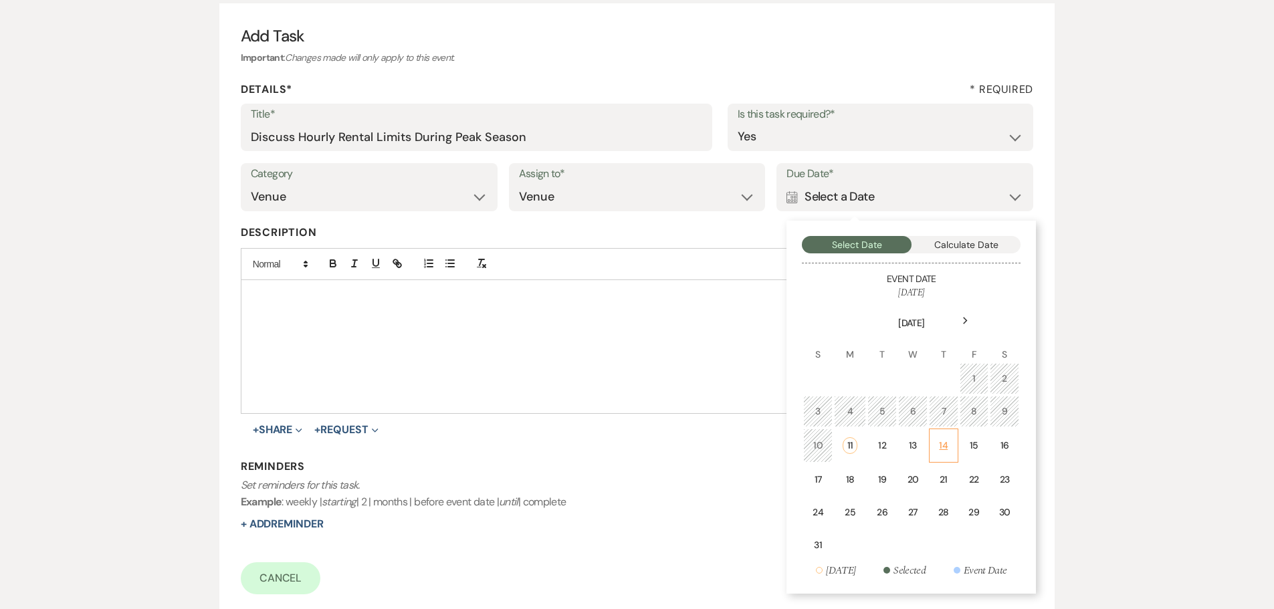
click at [932, 446] on td "14" at bounding box center [943, 446] width 29 height 34
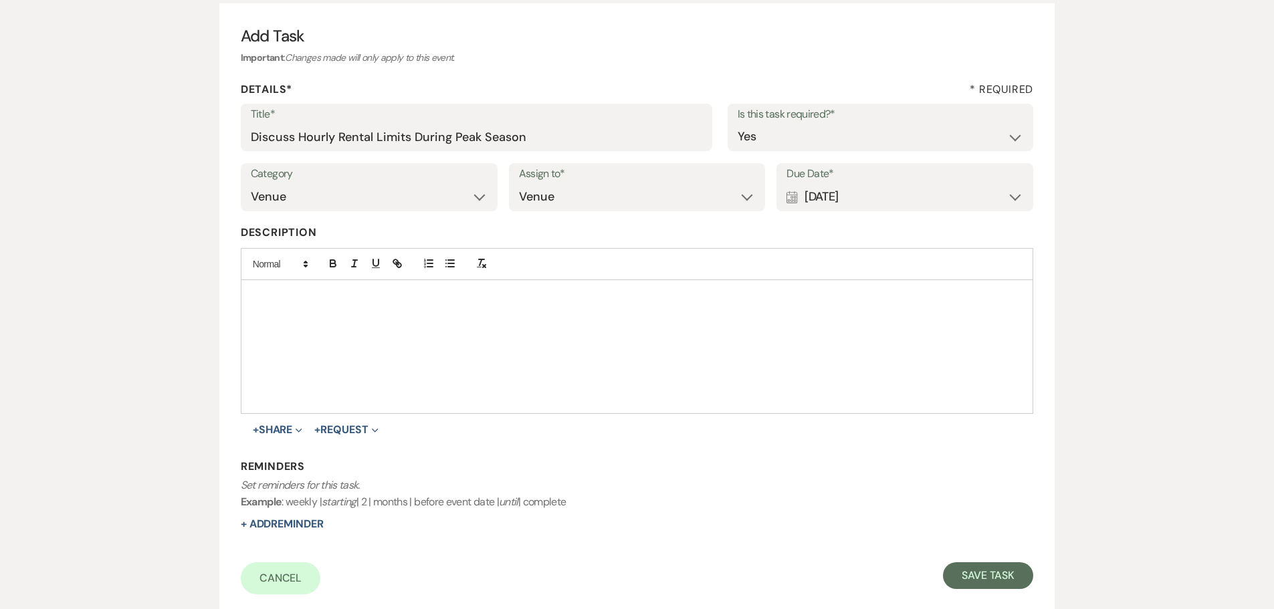
click at [421, 328] on div at bounding box center [637, 346] width 792 height 133
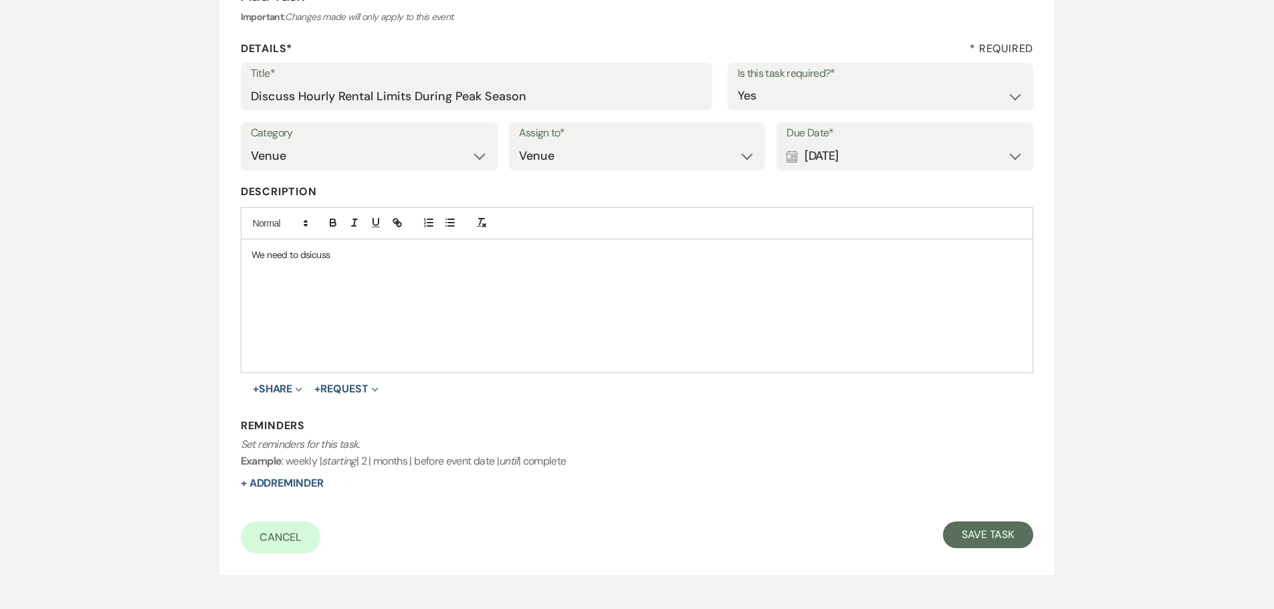
scroll to position [100, 0]
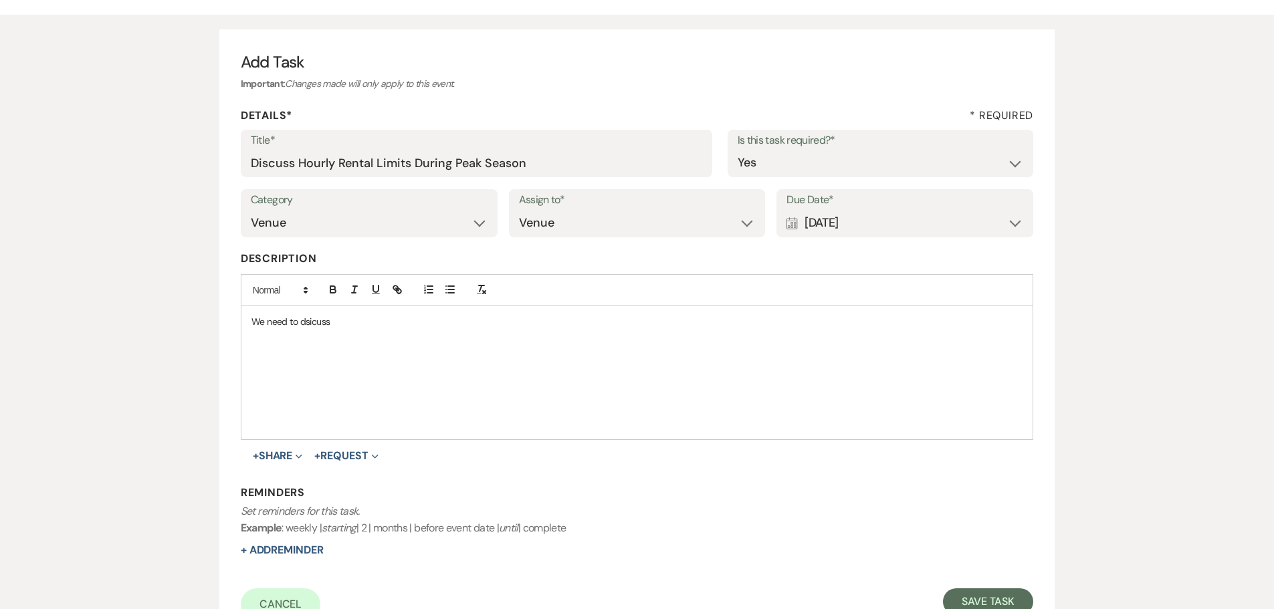
click at [318, 322] on p "We need to dsicuss" at bounding box center [637, 321] width 772 height 15
click at [272, 550] on button "+ Add Reminder" at bounding box center [282, 550] width 83 height 11
select select "host"
select select "days"
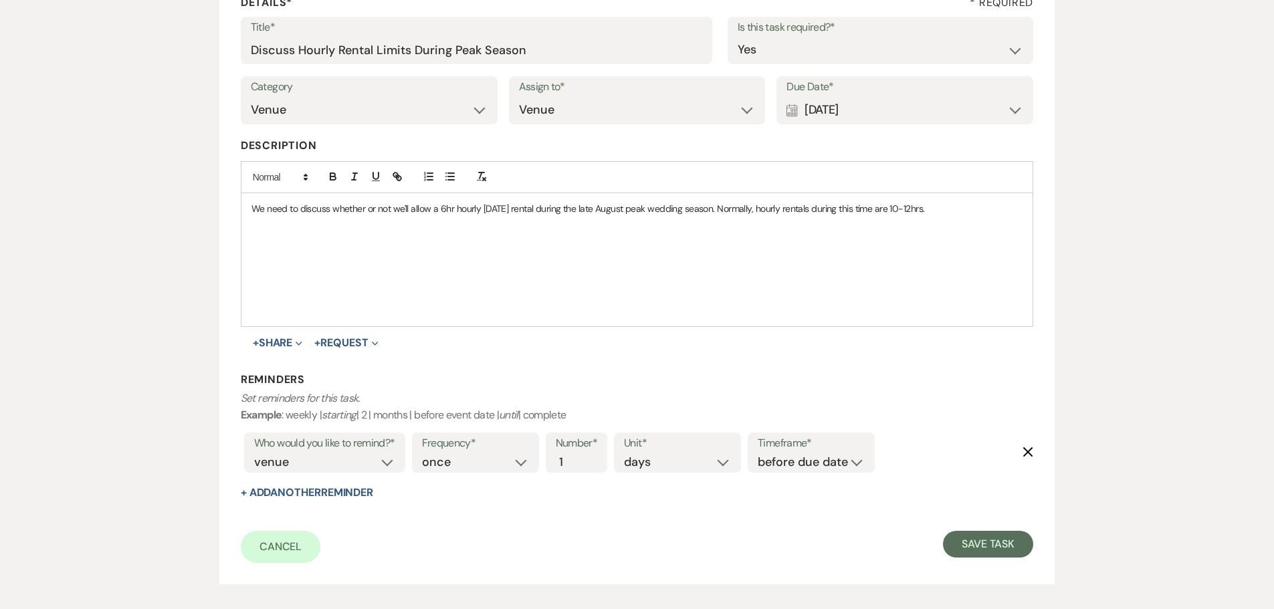
scroll to position [234, 0]
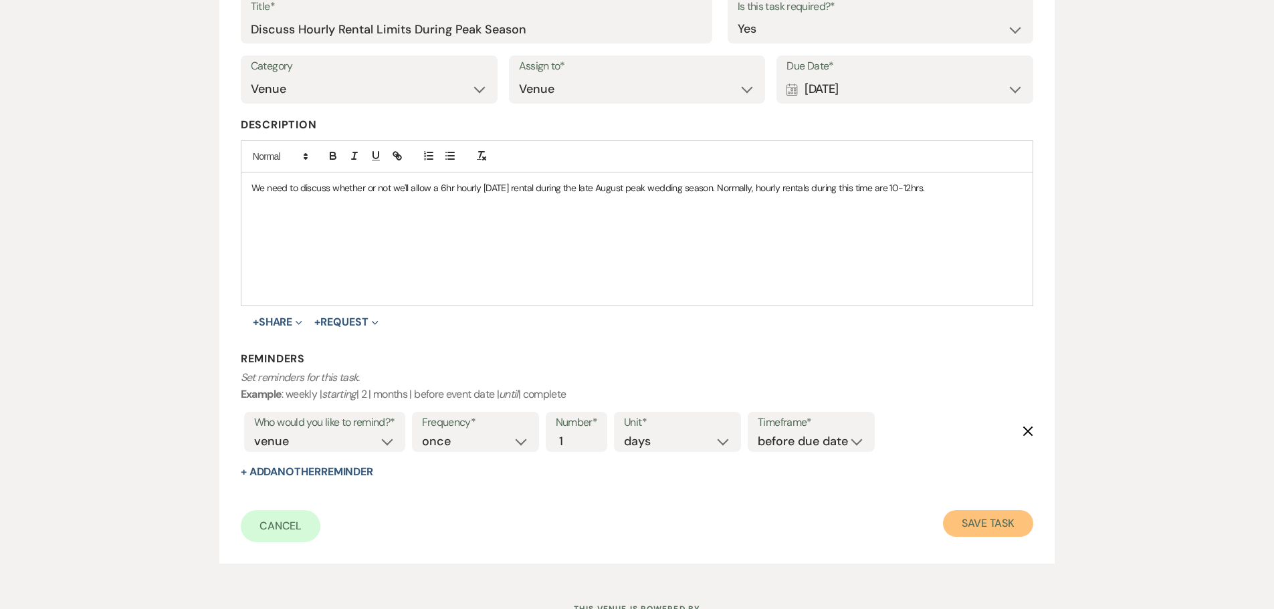
click at [979, 517] on button "Save Task" at bounding box center [988, 523] width 90 height 27
select select "5"
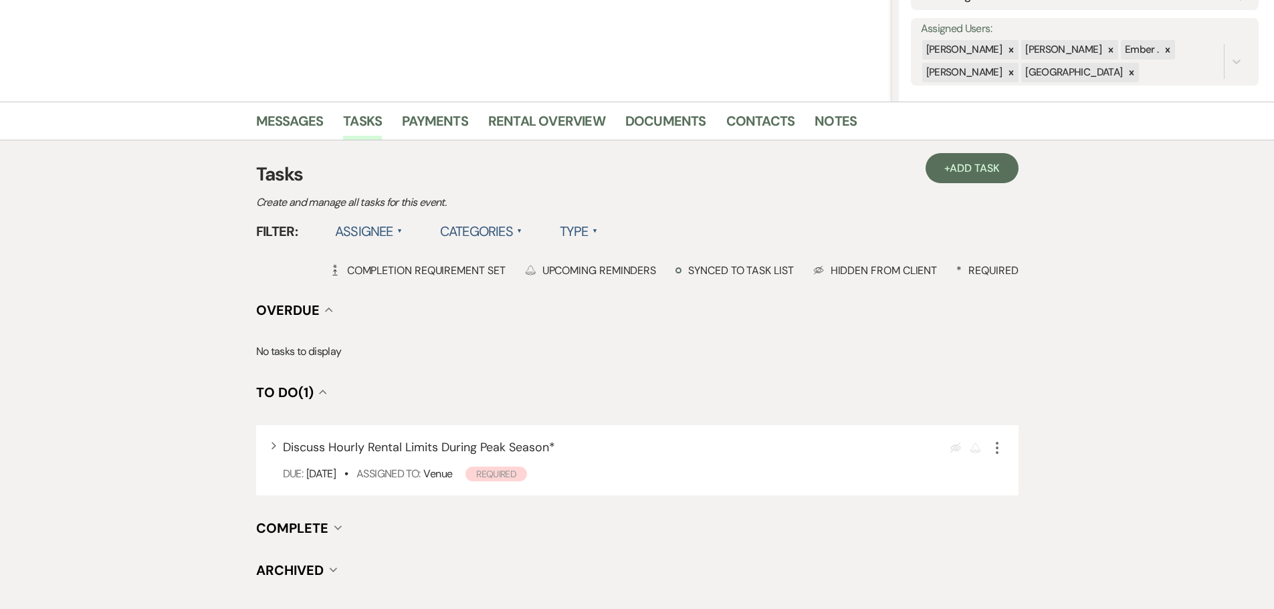
scroll to position [0, 0]
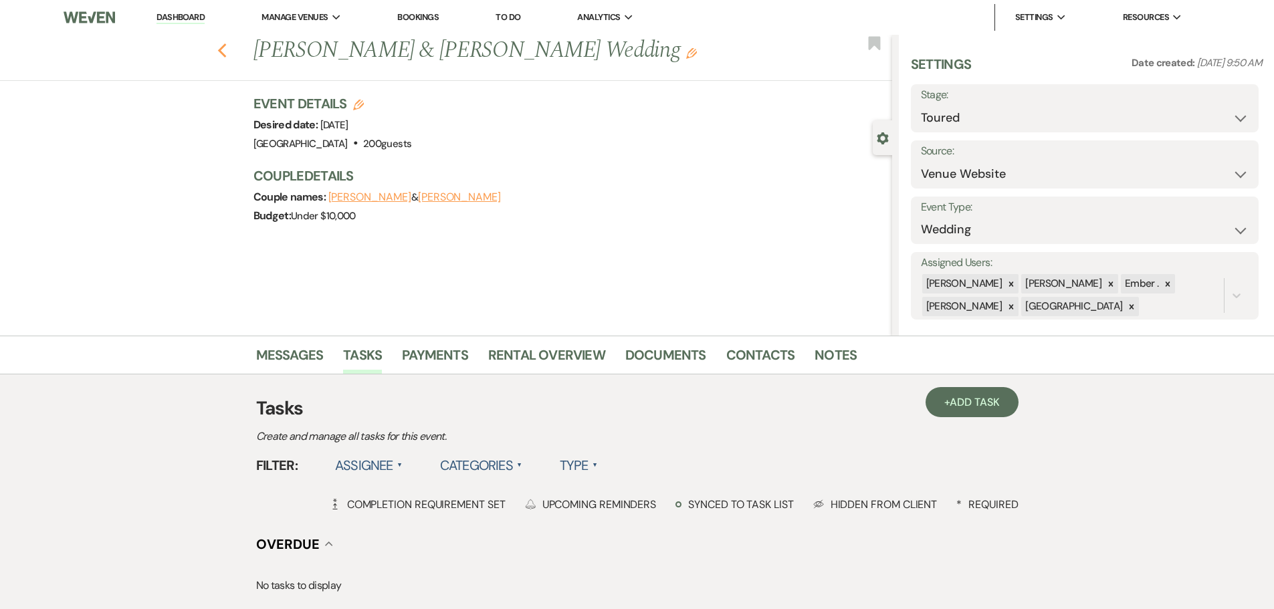
click at [225, 53] on use "button" at bounding box center [221, 50] width 9 height 15
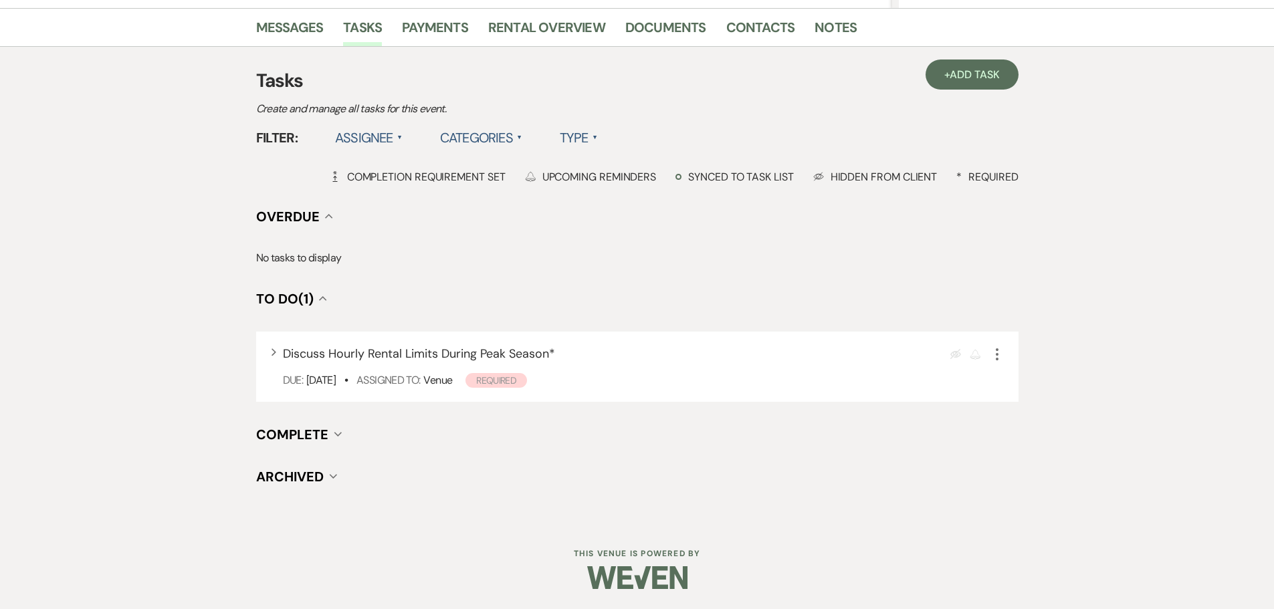
select select "5"
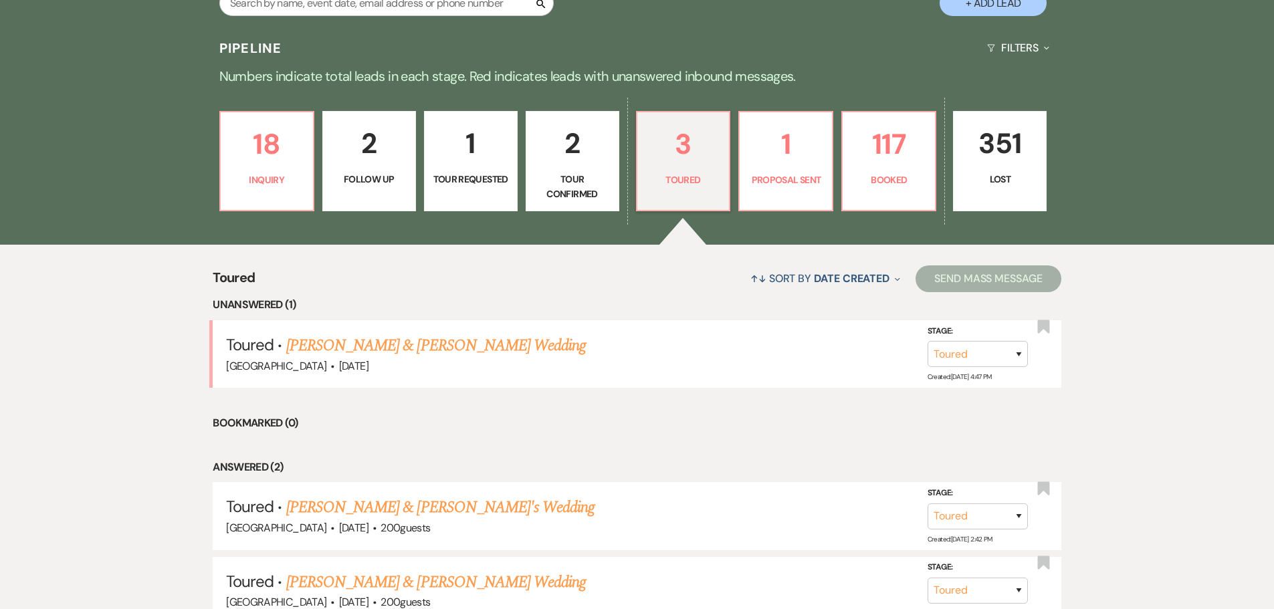
scroll to position [239, 0]
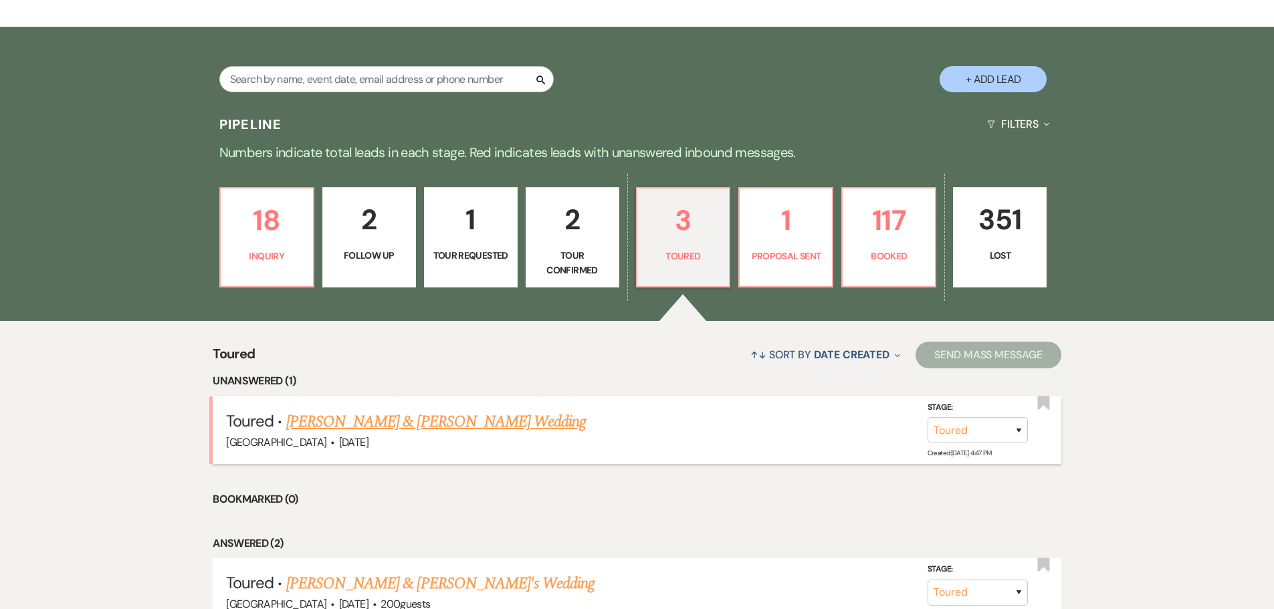
click at [437, 425] on link "[PERSON_NAME] & [PERSON_NAME] Wedding" at bounding box center [436, 422] width 300 height 24
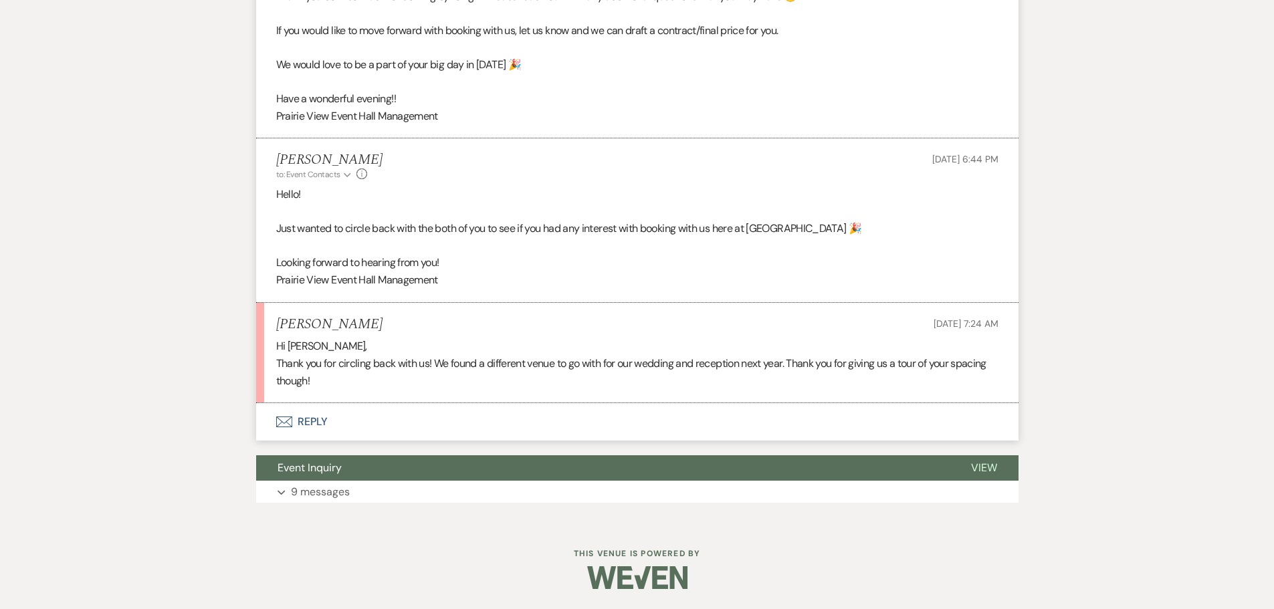
select select "5"
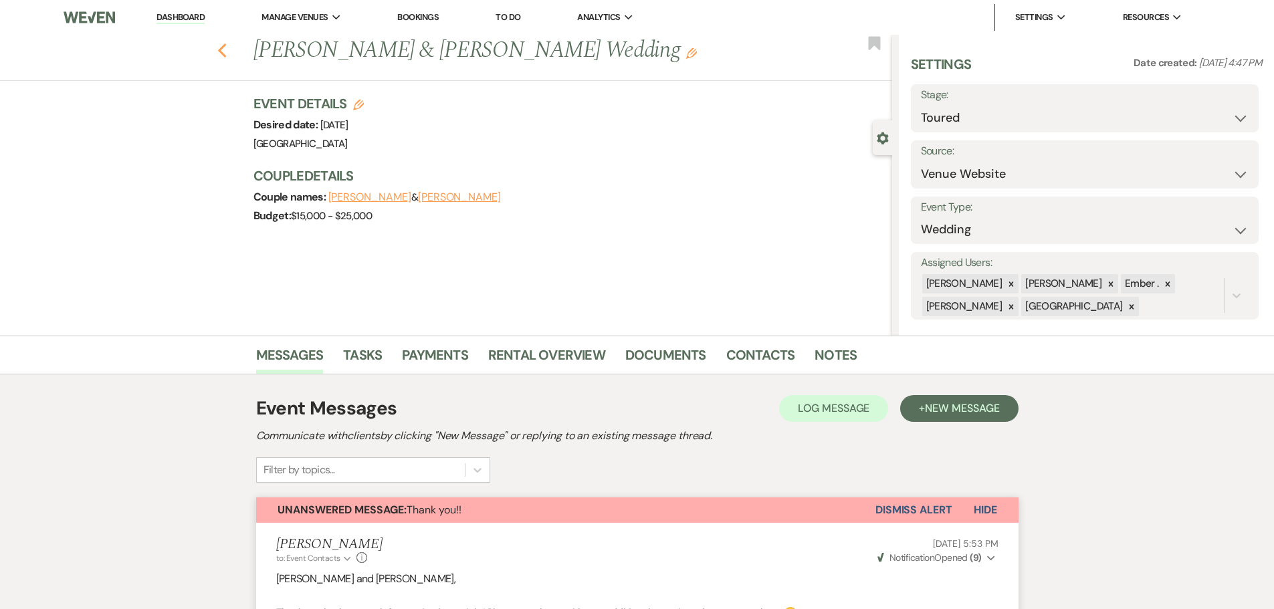
click at [226, 46] on use "button" at bounding box center [221, 50] width 9 height 15
select select "5"
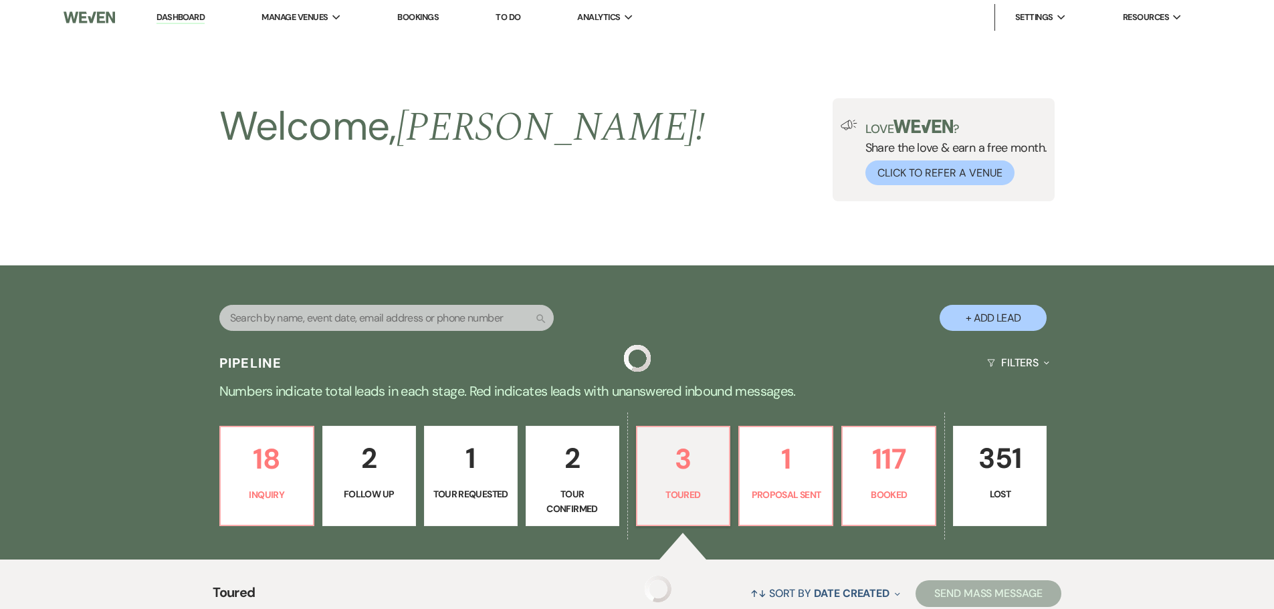
scroll to position [239, 0]
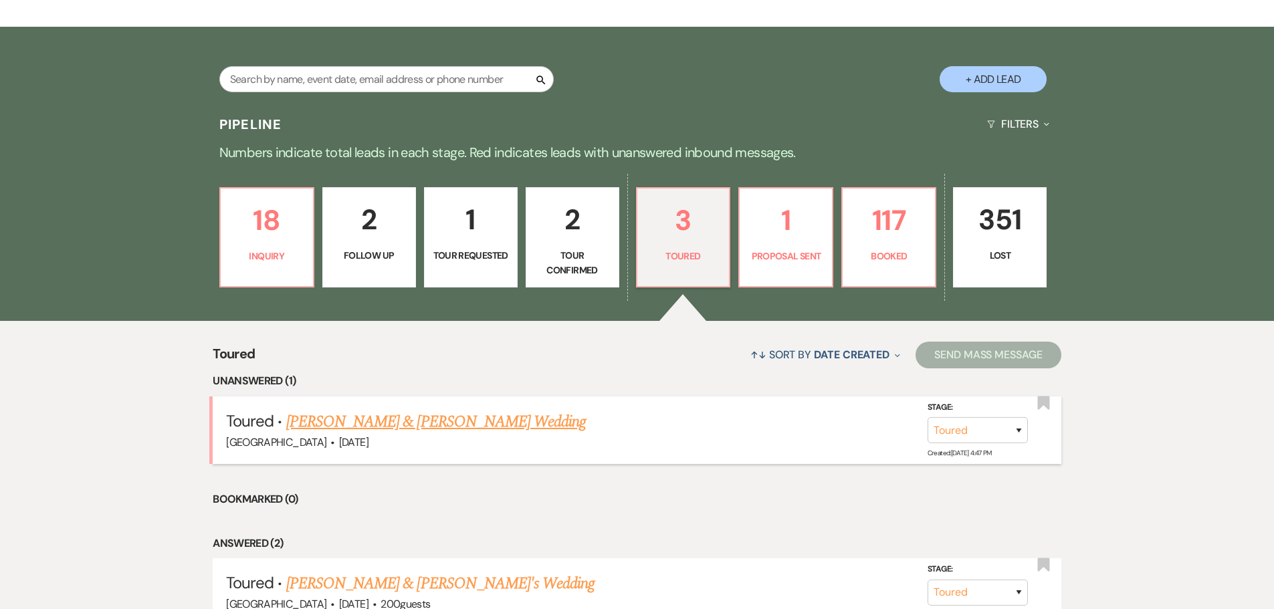
click at [438, 421] on link "[PERSON_NAME] & [PERSON_NAME] Wedding" at bounding box center [436, 422] width 300 height 24
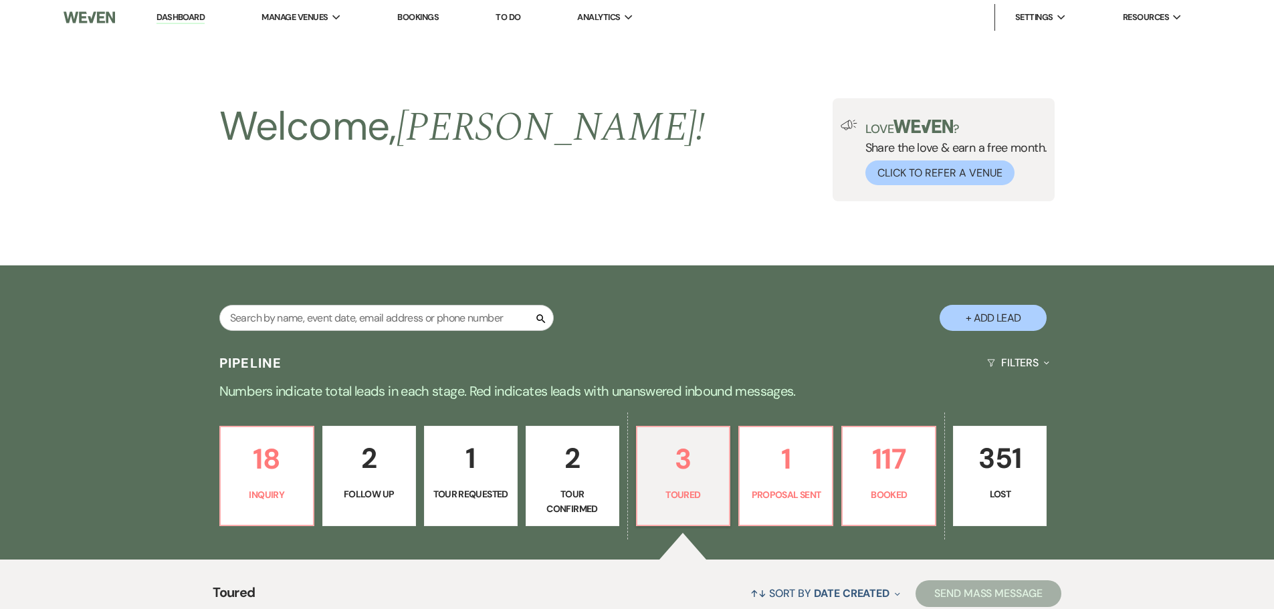
select select "5"
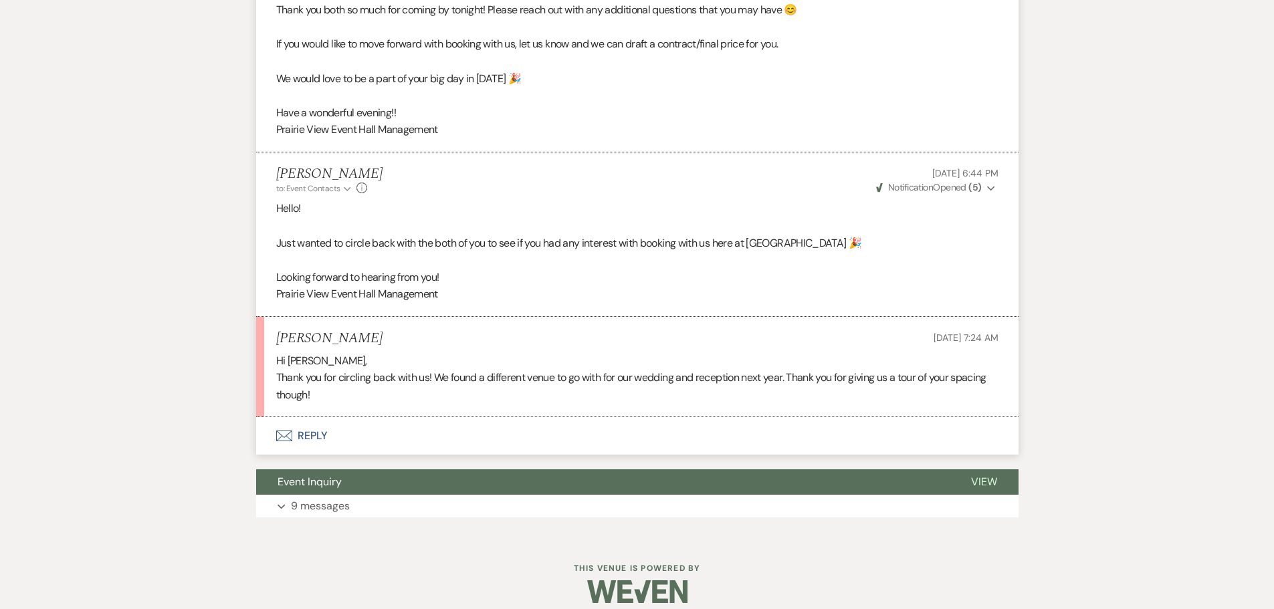
scroll to position [617, 0]
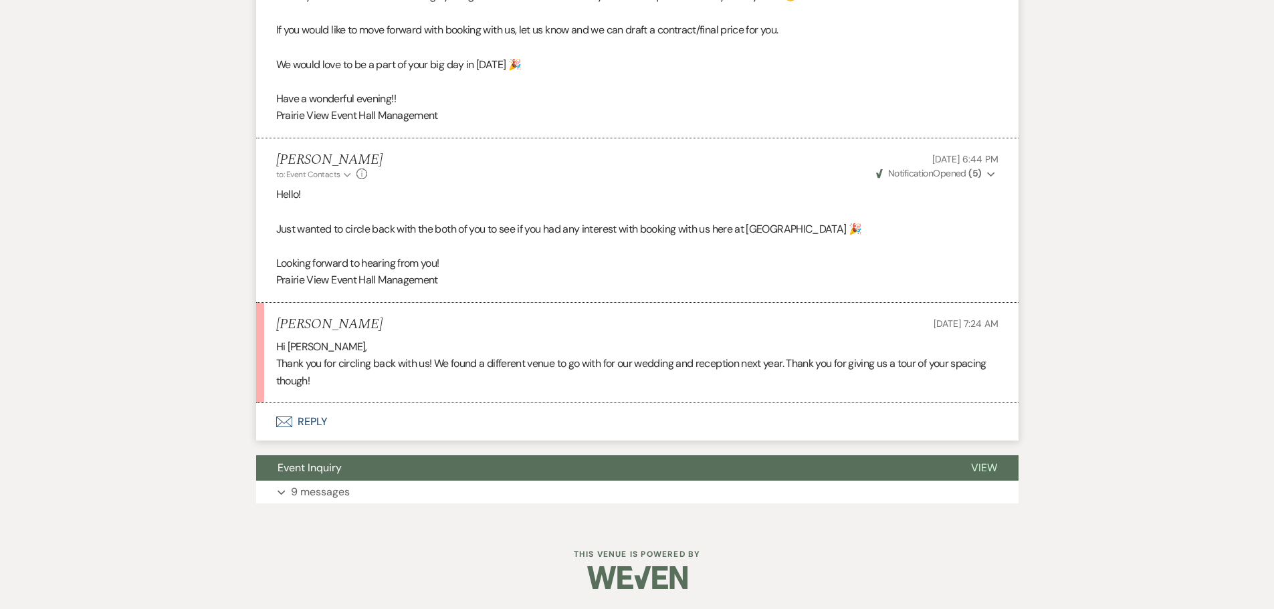
click at [310, 419] on button "Envelope Reply" at bounding box center [637, 421] width 762 height 37
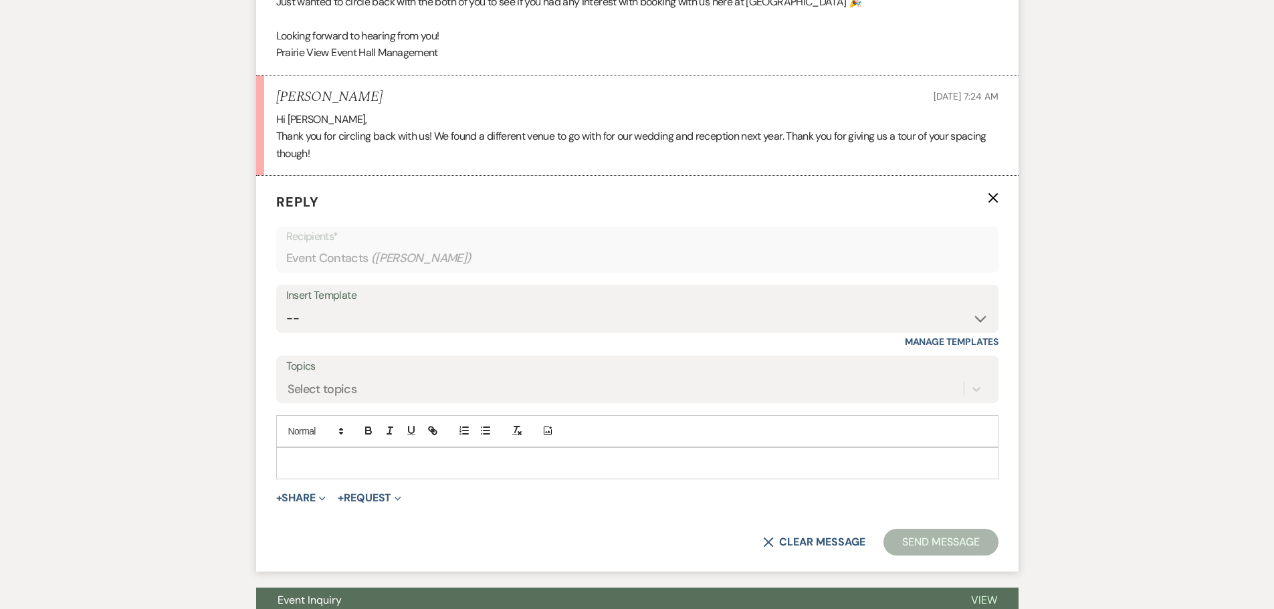
scroll to position [914, 0]
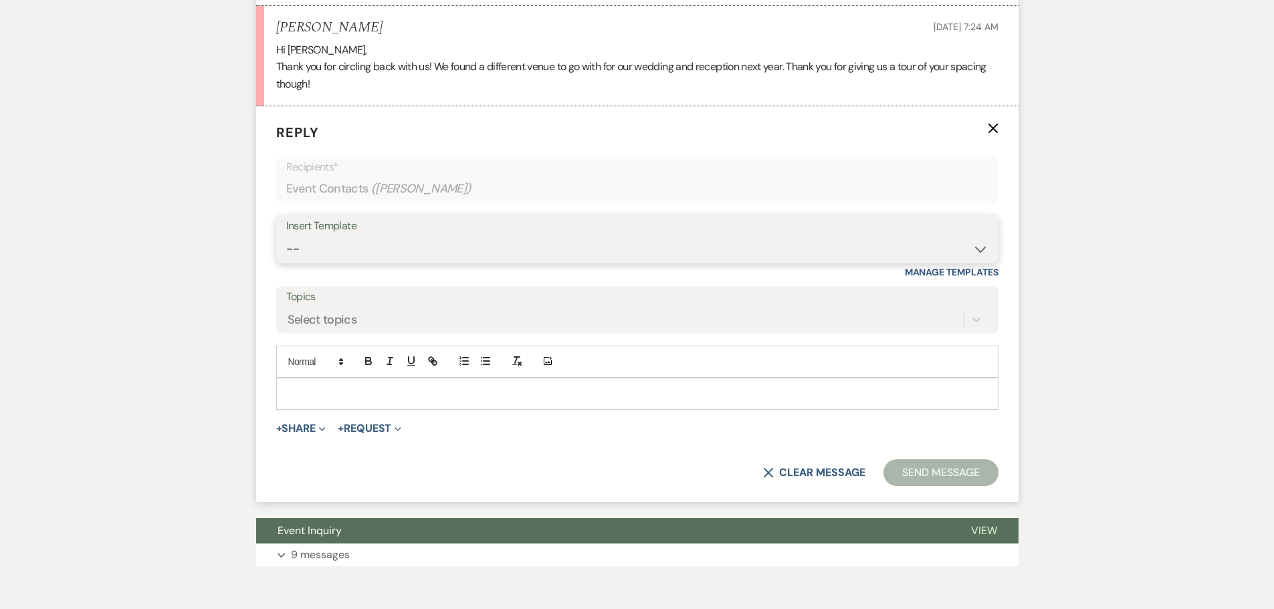
click at [503, 241] on select "-- Weven Planning Portal Introduction (Booked Events) Initial Inquiry Response …" at bounding box center [637, 249] width 702 height 26
select select "6087"
click at [286, 236] on select "-- Weven Planning Portal Introduction (Booked Events) Initial Inquiry Response …" at bounding box center [637, 249] width 702 height 26
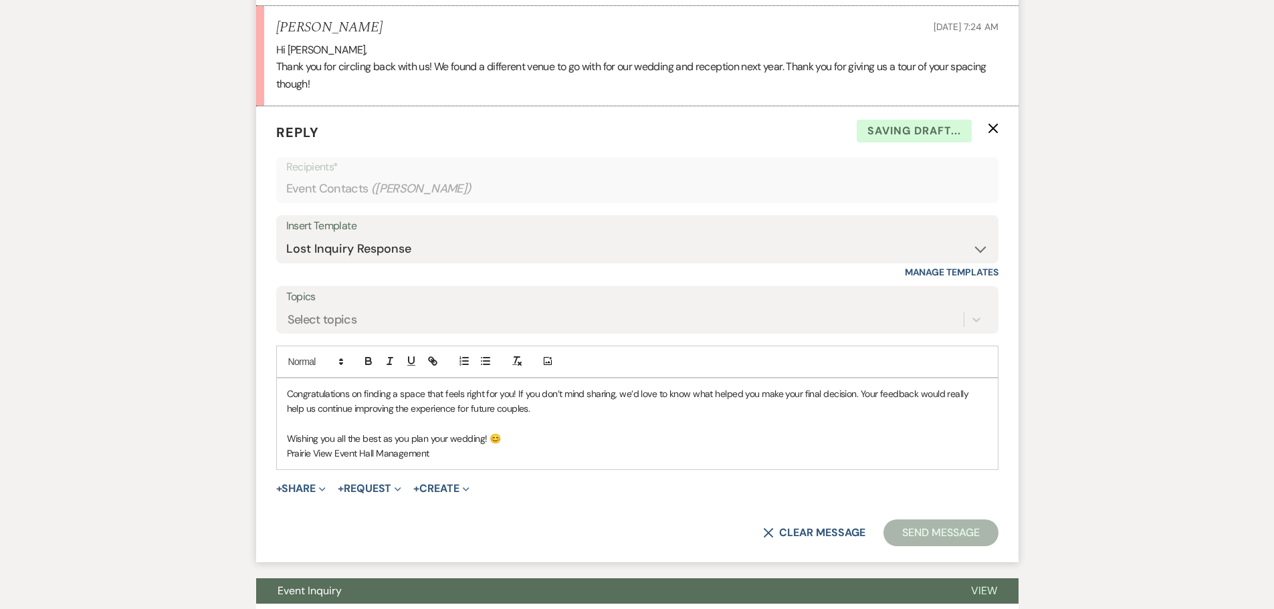
click at [289, 398] on span "Congratulations on finding a space that feels right for you! If you don’t mind …" at bounding box center [629, 401] width 684 height 27
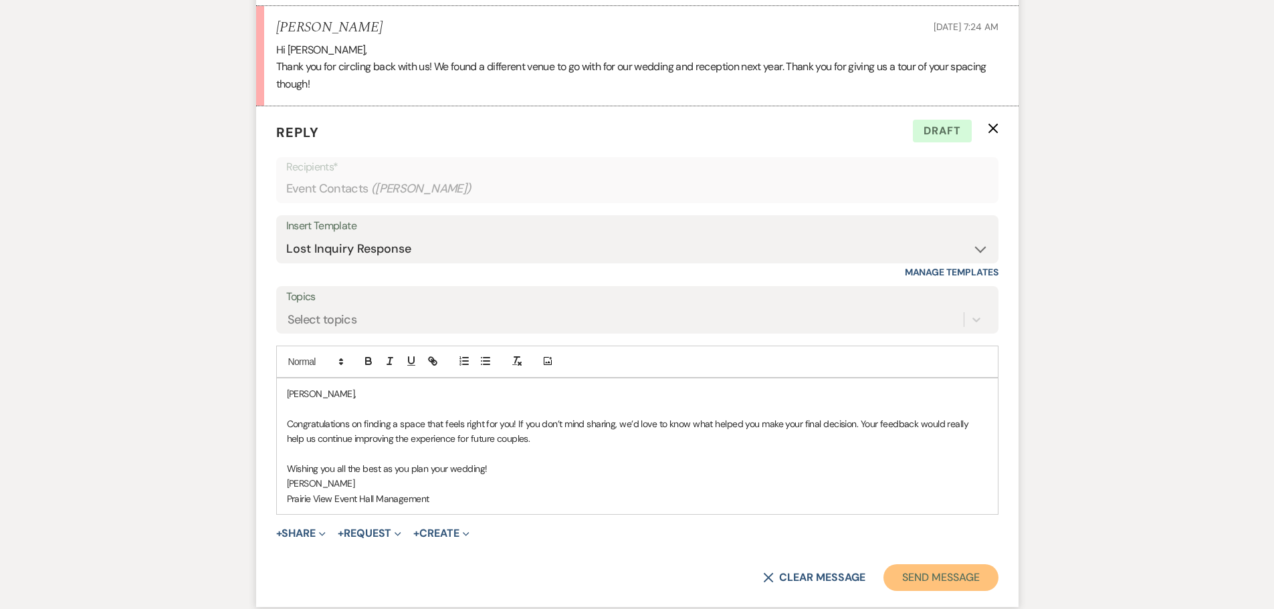
click at [982, 578] on button "Send Message" at bounding box center [940, 577] width 114 height 27
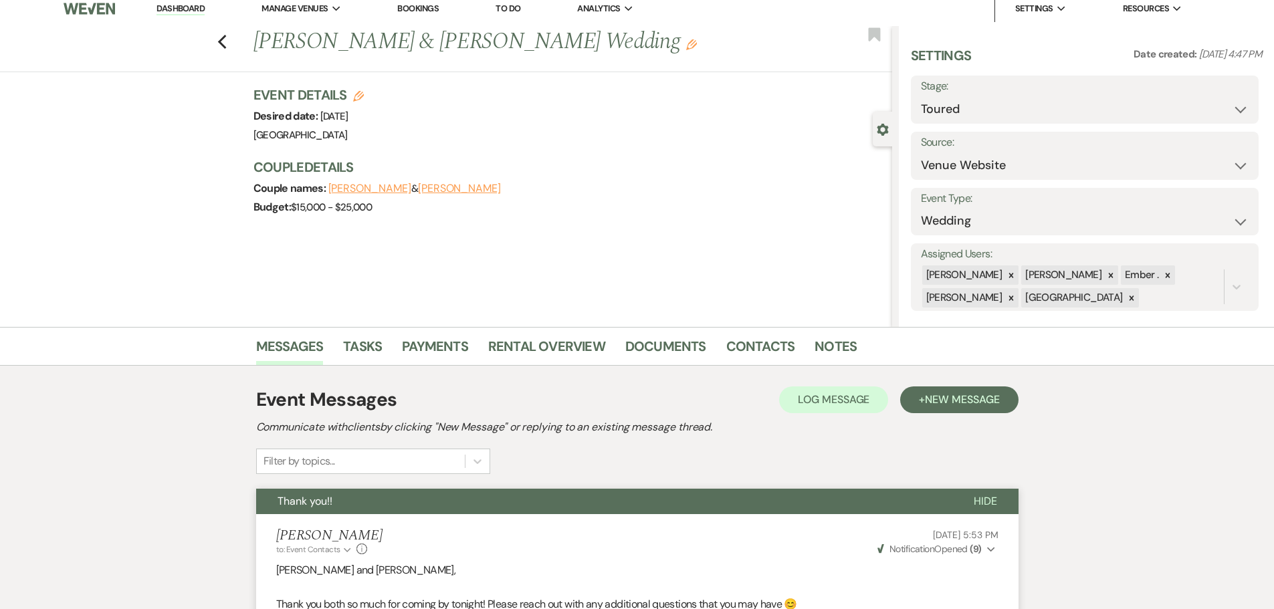
scroll to position [0, 0]
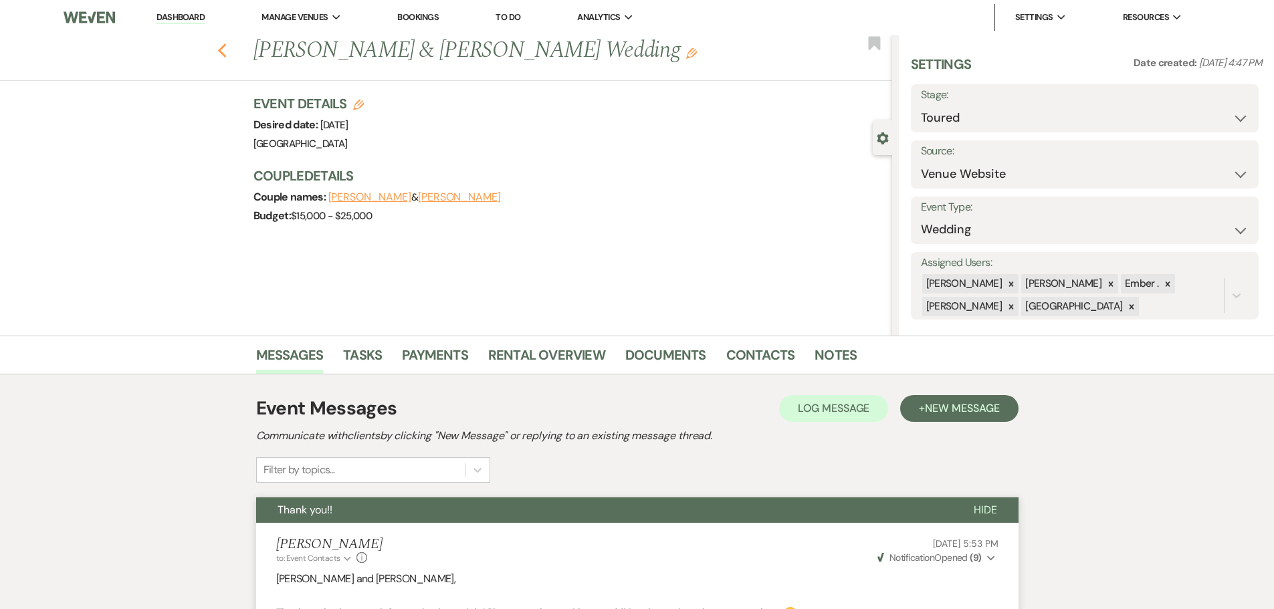
click at [226, 44] on use "button" at bounding box center [221, 50] width 9 height 15
select select "5"
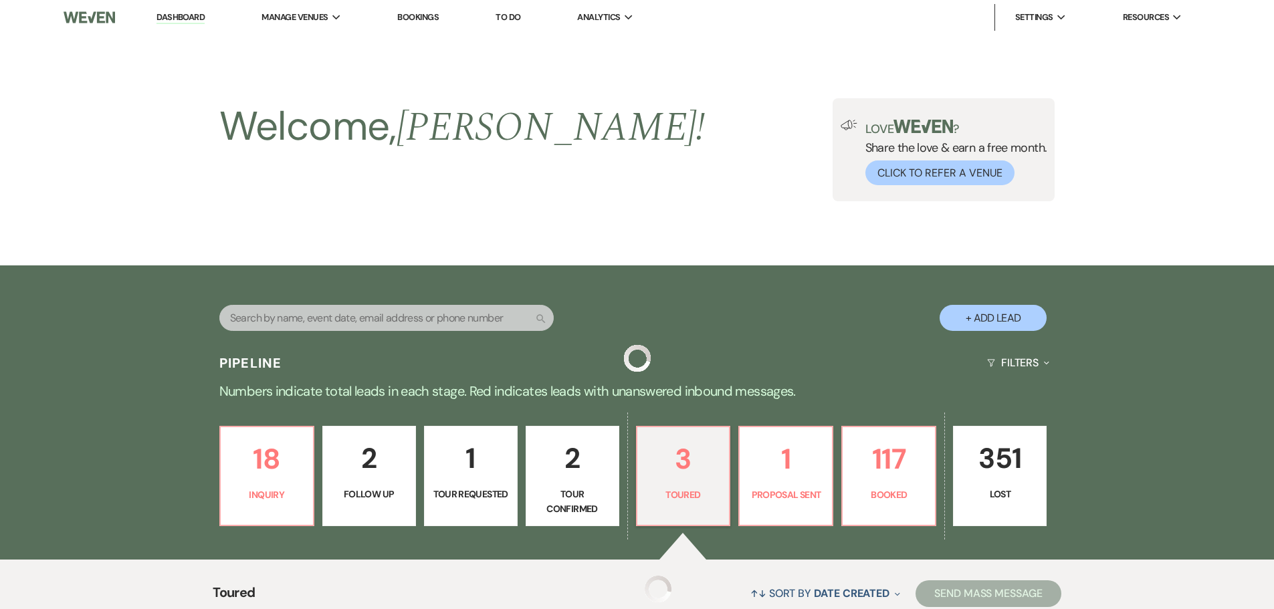
scroll to position [239, 0]
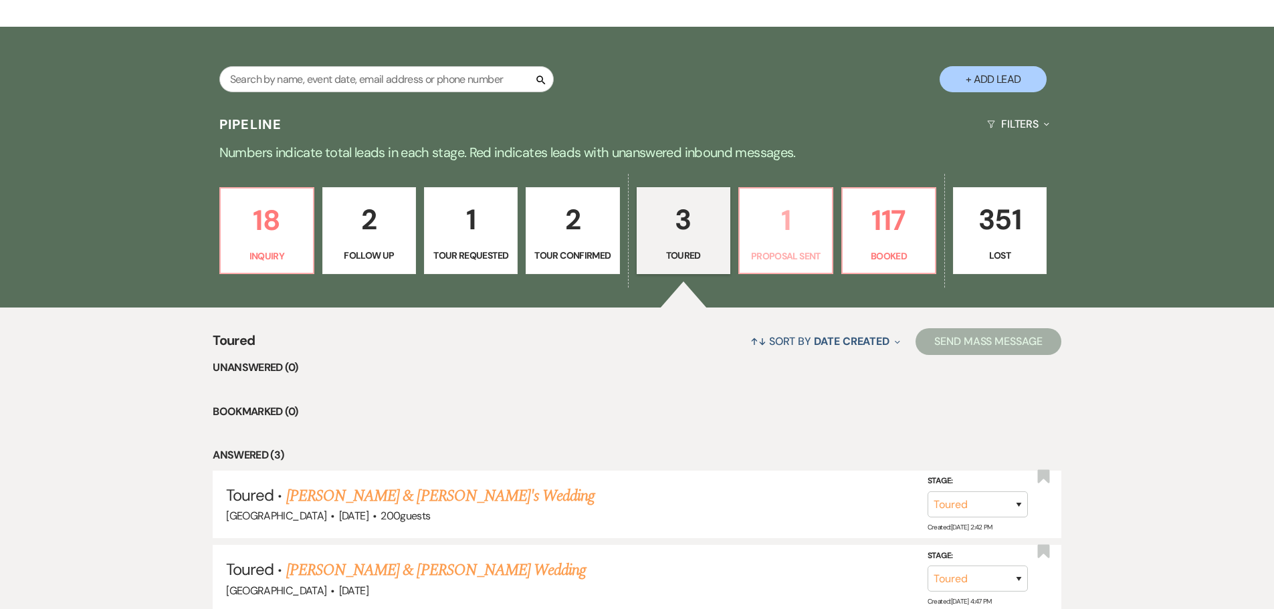
click at [787, 231] on p "1" at bounding box center [786, 220] width 76 height 45
select select "6"
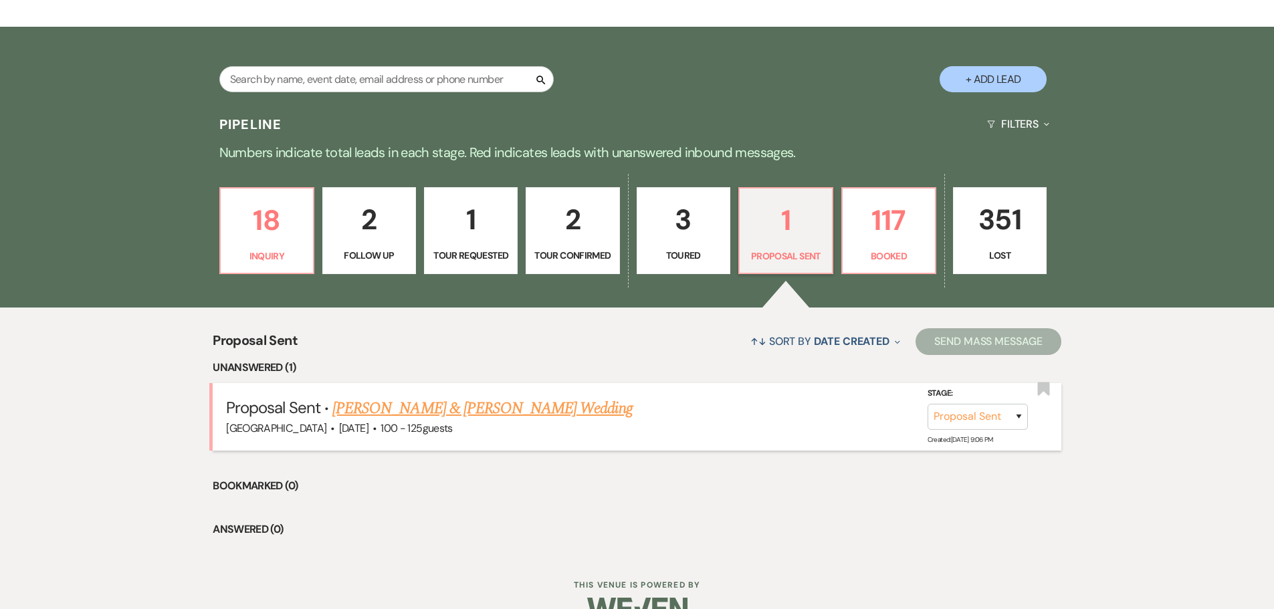
click at [535, 399] on link "[PERSON_NAME] & [PERSON_NAME] Wedding" at bounding box center [482, 409] width 300 height 24
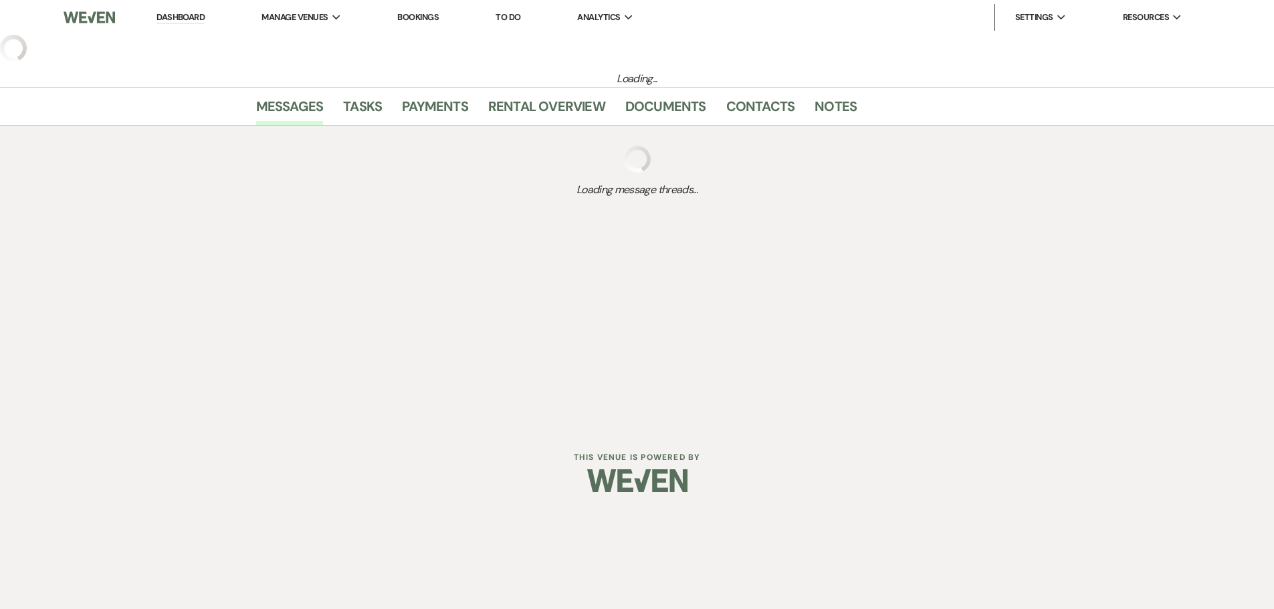
select select "6"
select select "5"
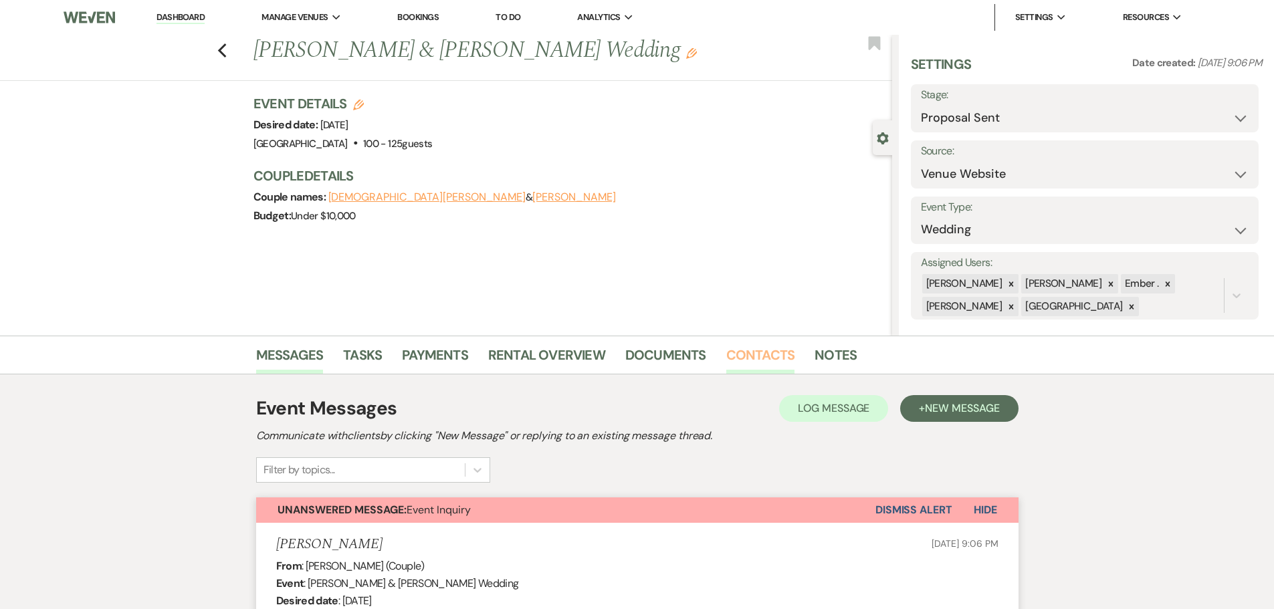
click at [738, 363] on link "Contacts" at bounding box center [760, 358] width 69 height 29
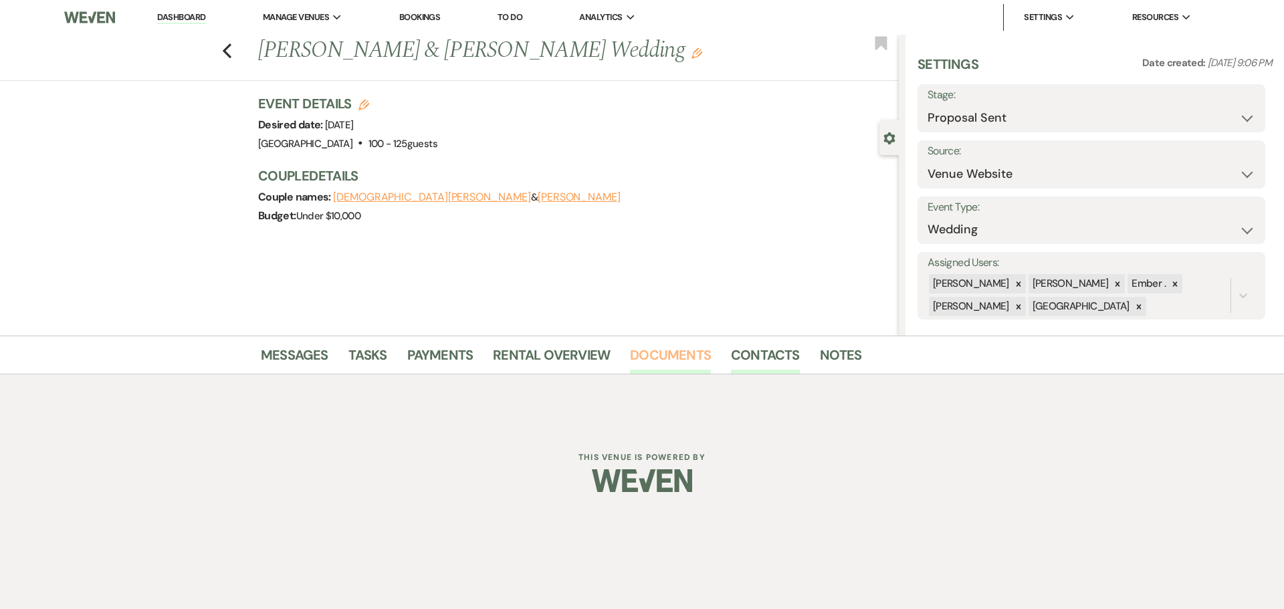
click at [675, 358] on link "Documents" at bounding box center [670, 358] width 81 height 29
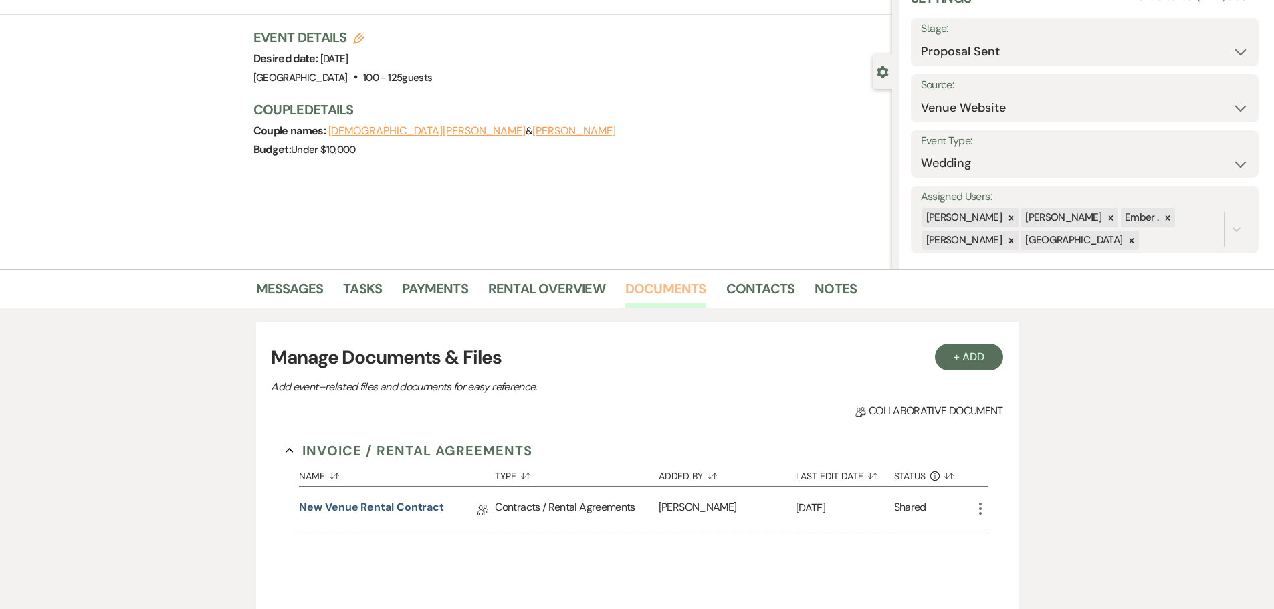
scroll to position [67, 0]
click at [354, 504] on link "New Venue Rental Contract" at bounding box center [371, 509] width 145 height 21
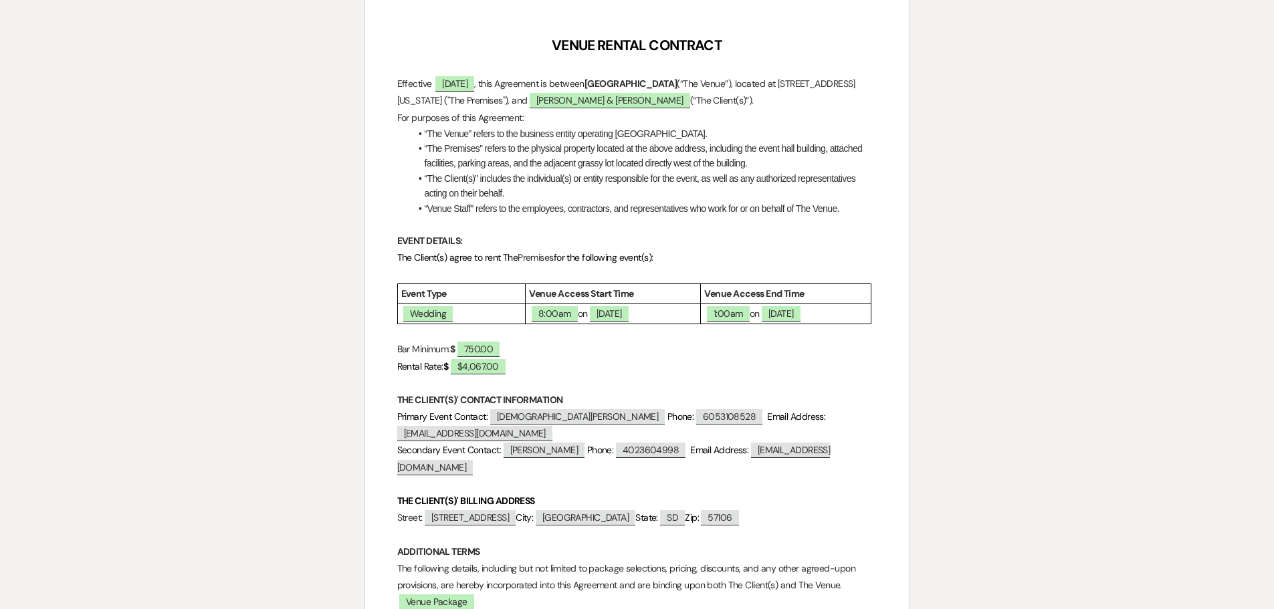
scroll to position [201, 0]
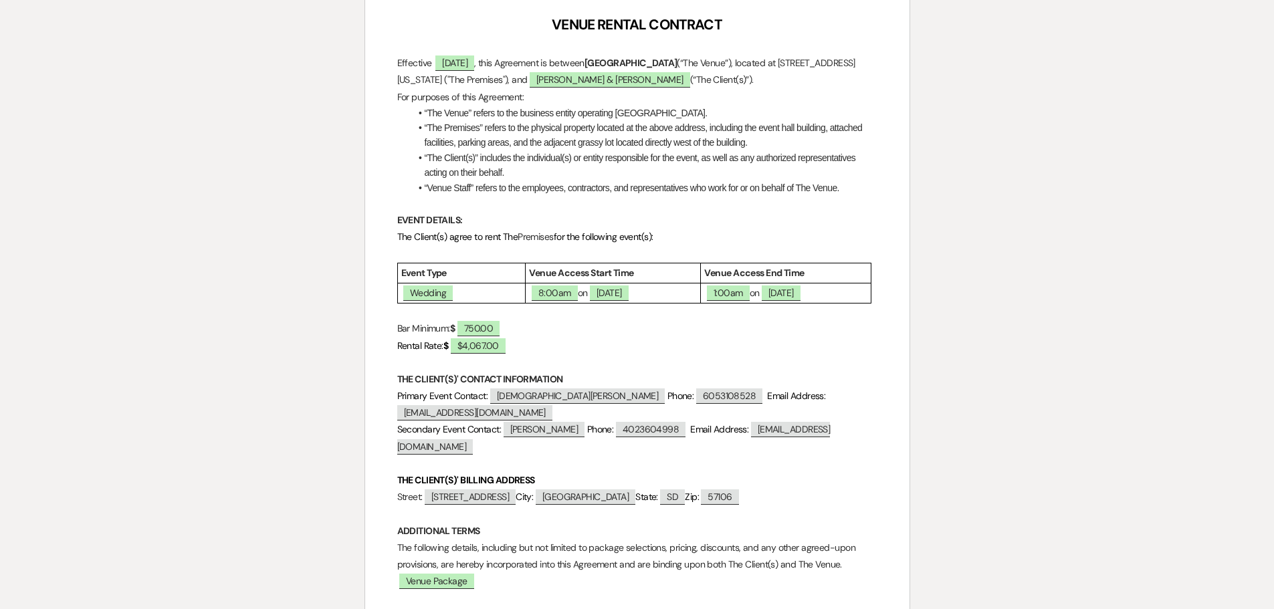
select select "6"
select select "5"
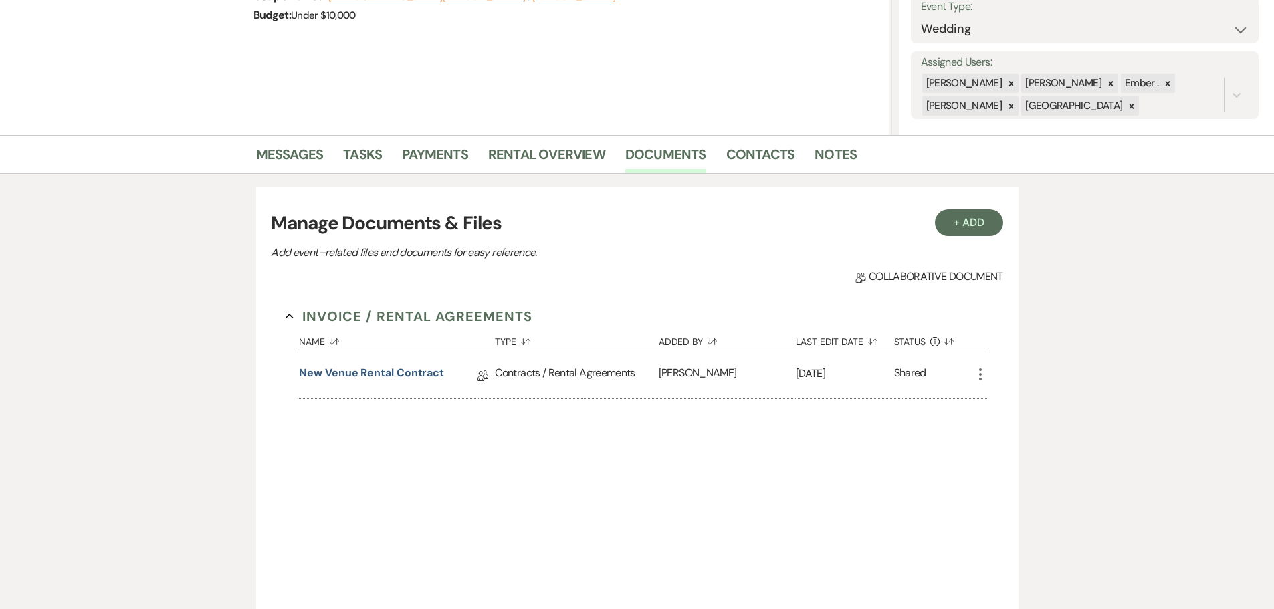
scroll to position [67, 0]
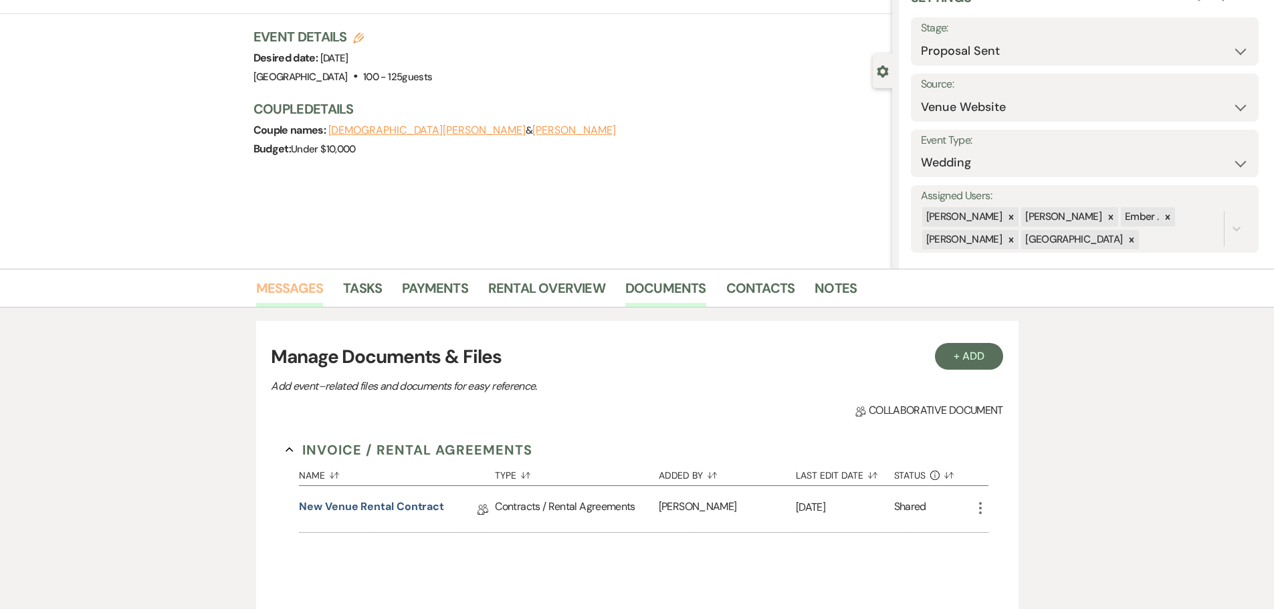
click at [273, 296] on link "Messages" at bounding box center [290, 291] width 68 height 29
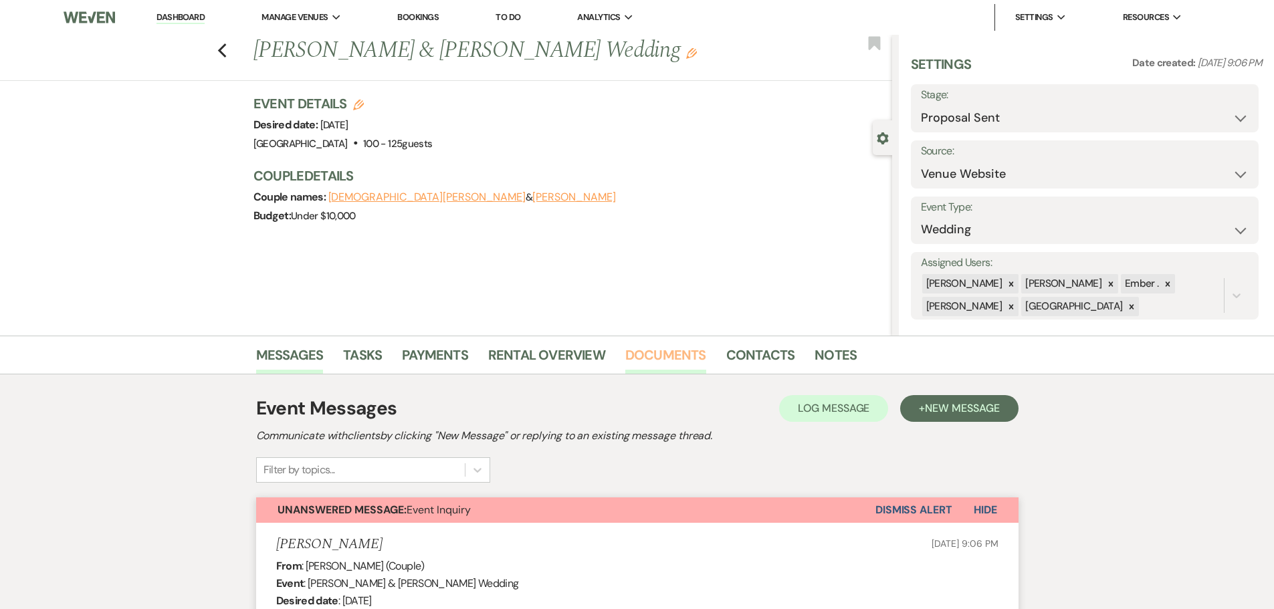
click at [669, 360] on link "Documents" at bounding box center [665, 358] width 81 height 29
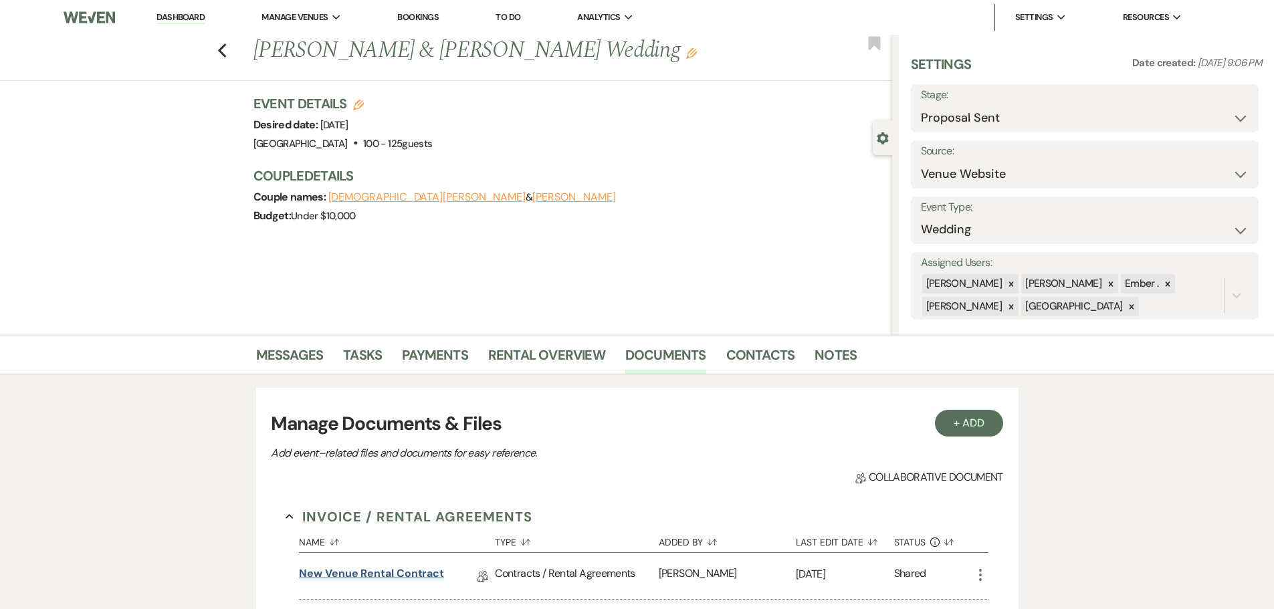
click at [362, 576] on link "New Venue Rental Contract" at bounding box center [371, 576] width 145 height 21
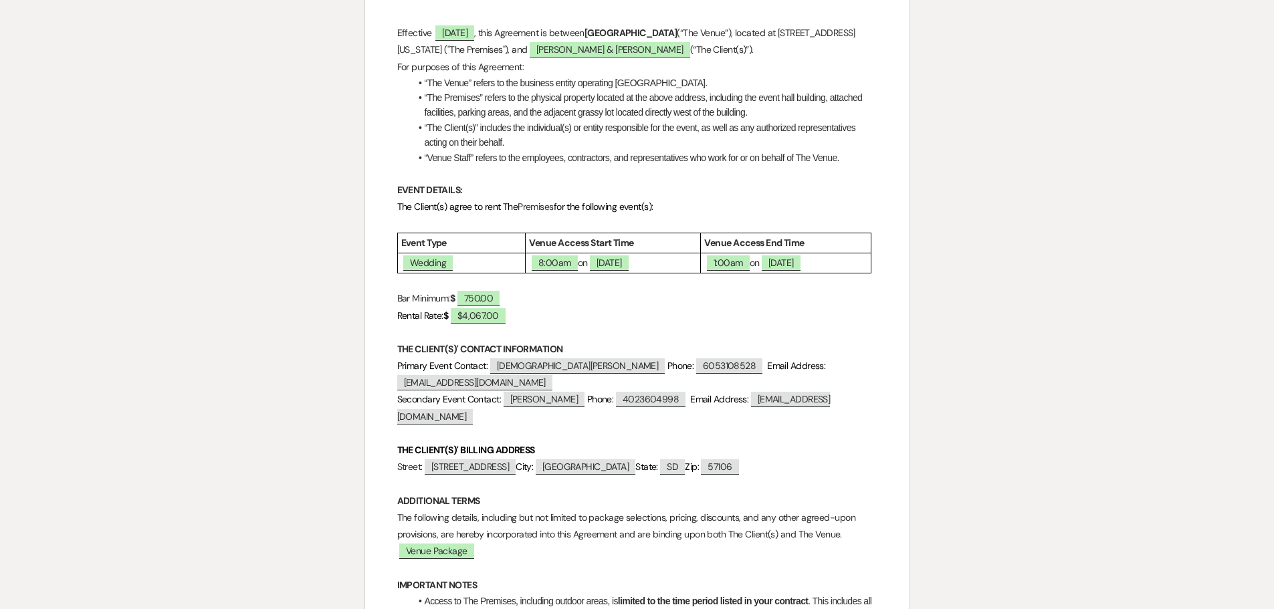
scroll to position [201, 0]
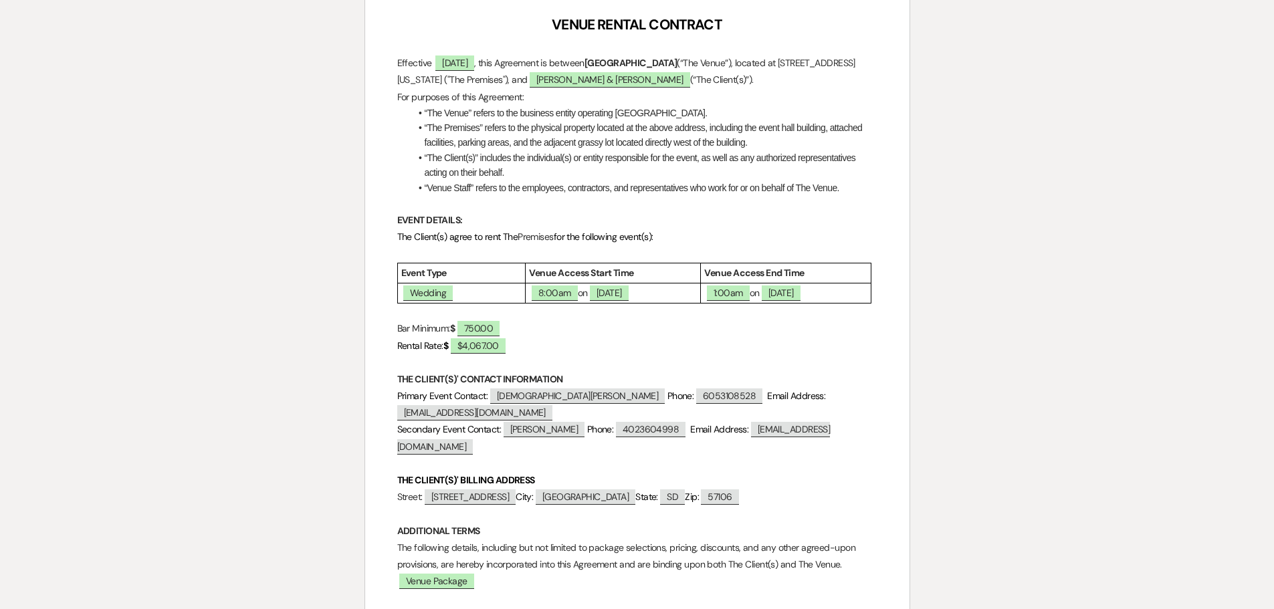
select select "6"
select select "5"
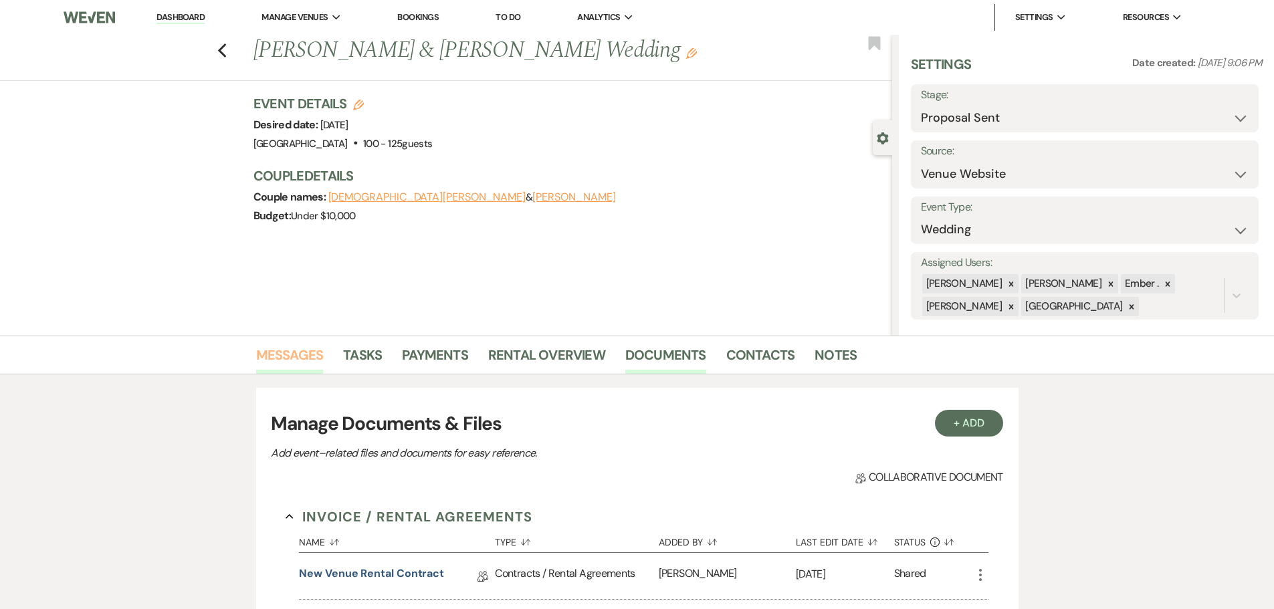
click at [296, 353] on link "Messages" at bounding box center [290, 358] width 68 height 29
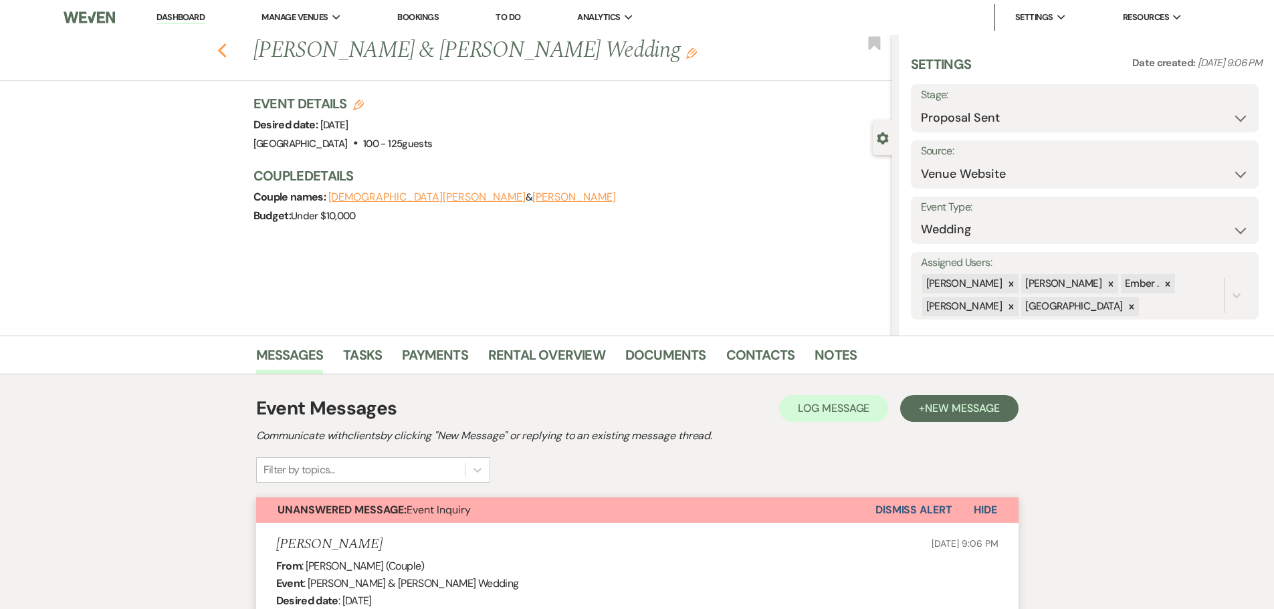
click at [227, 58] on icon "Previous" at bounding box center [222, 51] width 10 height 16
select select "6"
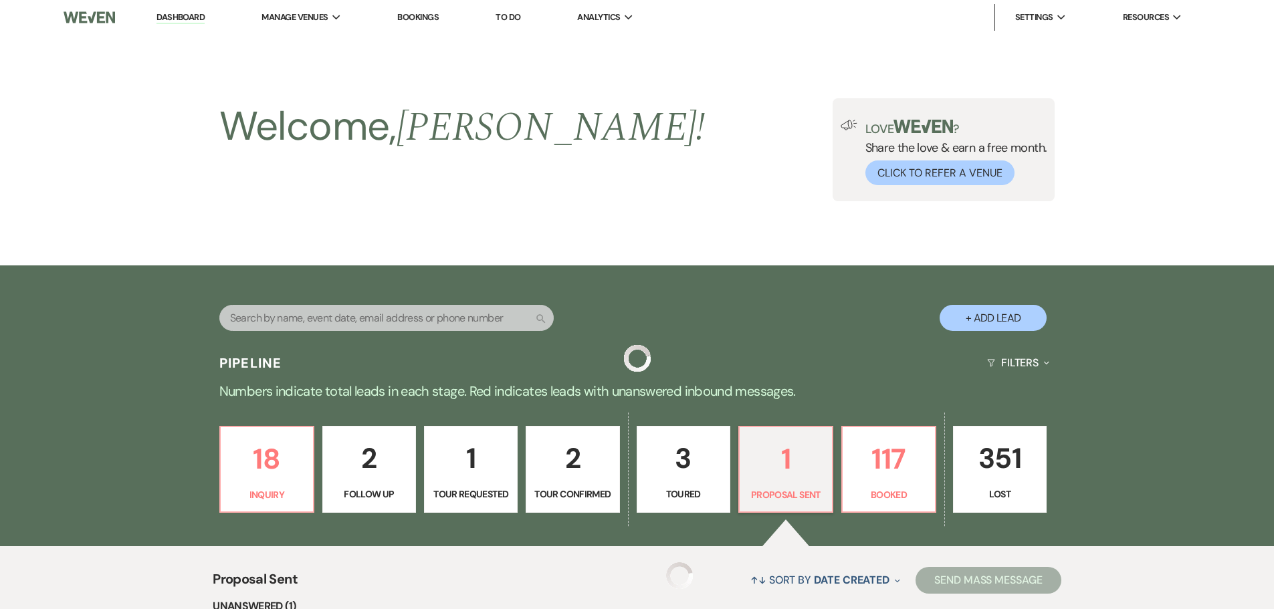
scroll to position [239, 0]
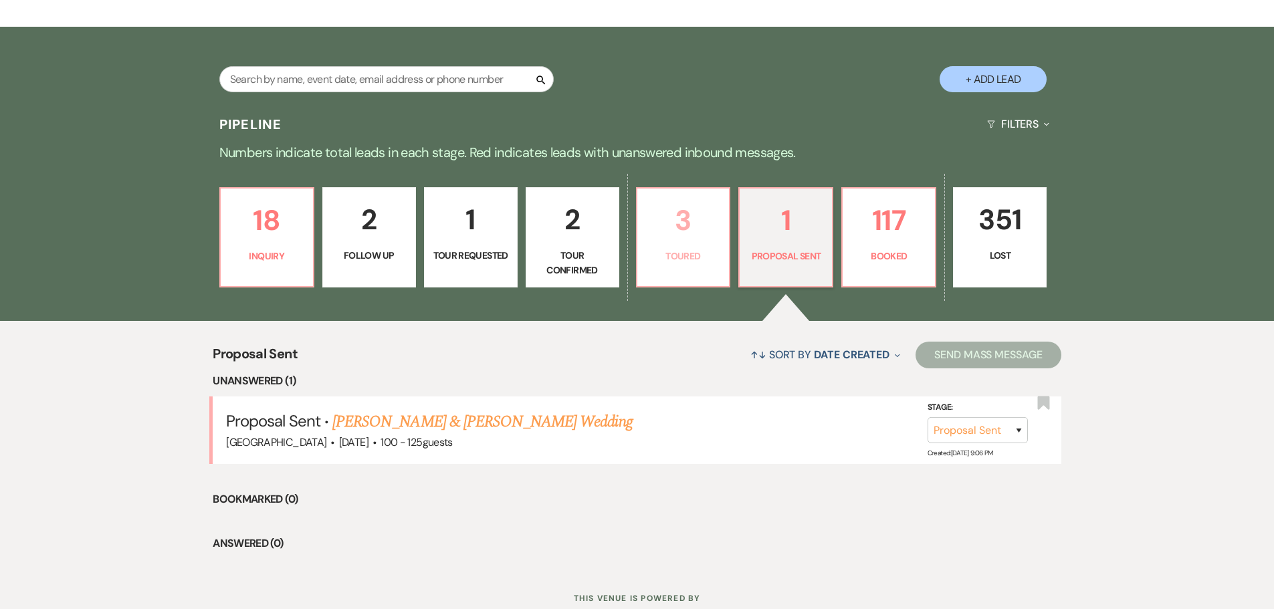
click at [696, 237] on p "3" at bounding box center [683, 220] width 76 height 45
select select "5"
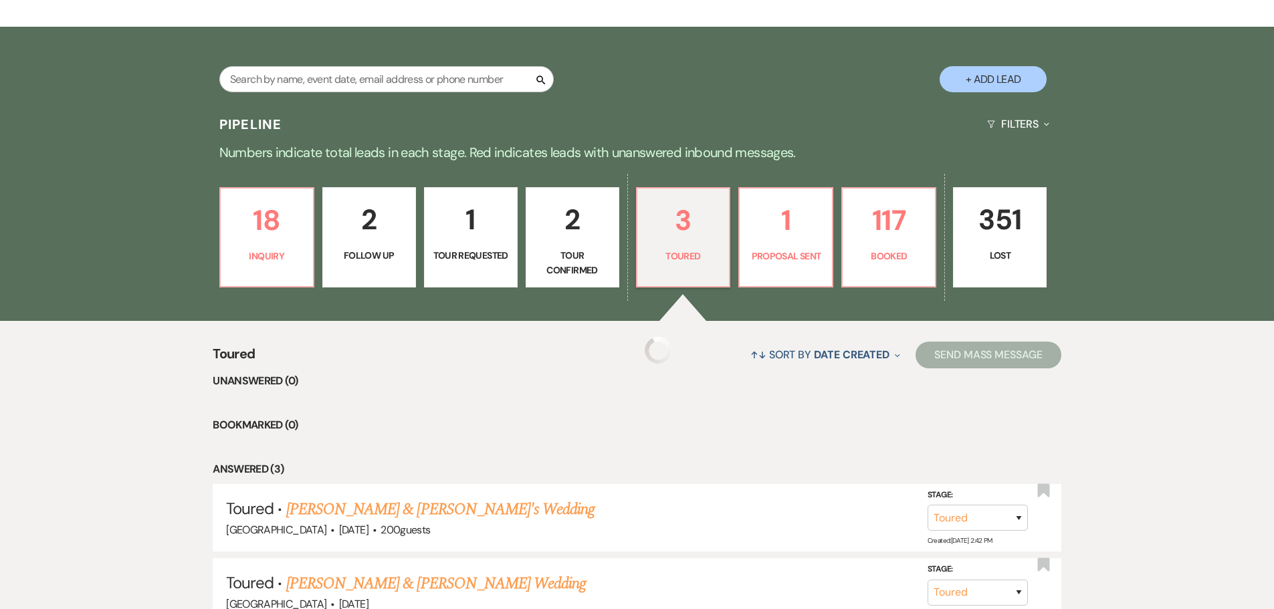
select select "5"
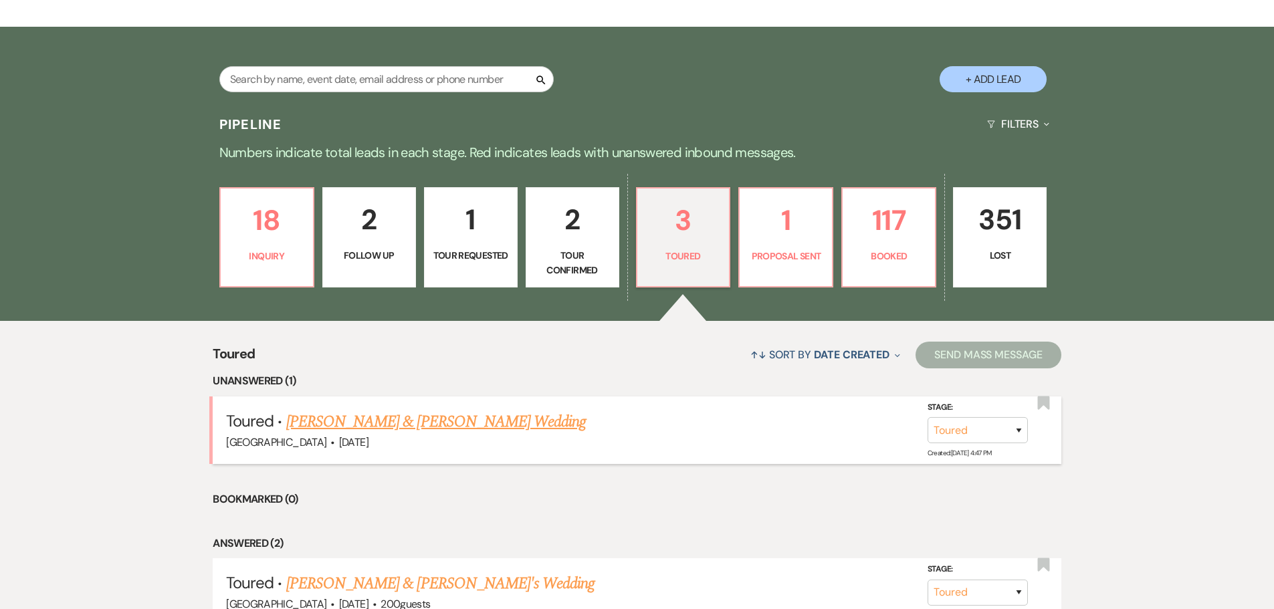
click at [387, 415] on link "[PERSON_NAME] & [PERSON_NAME] Wedding" at bounding box center [436, 422] width 300 height 24
select select "5"
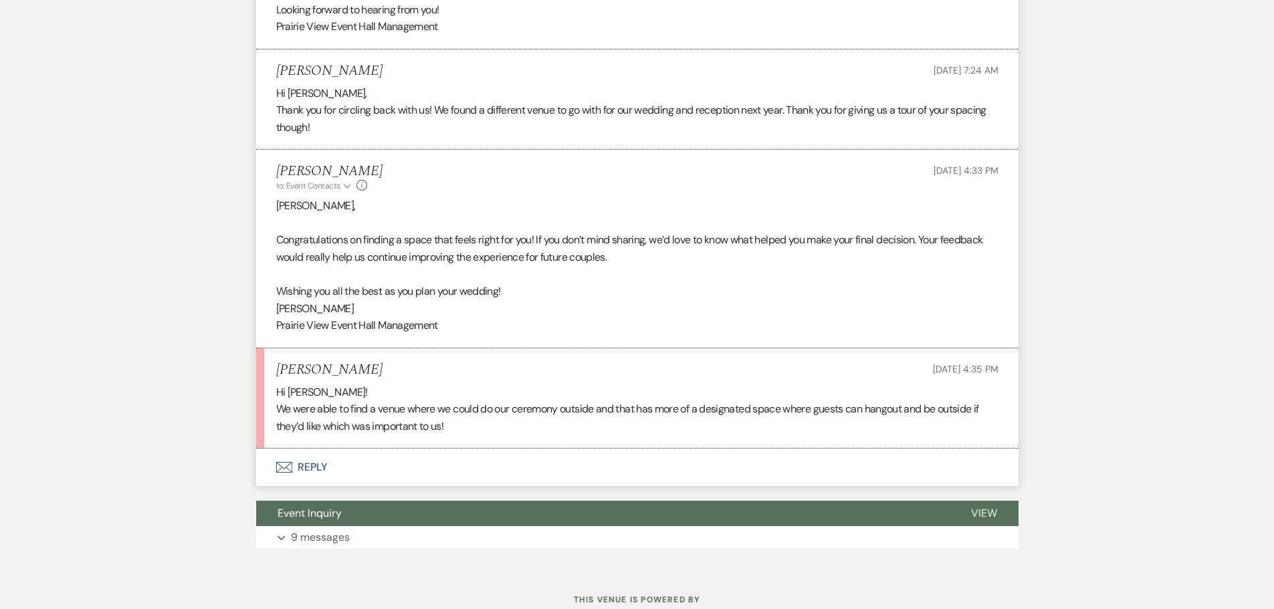
scroll to position [849, 0]
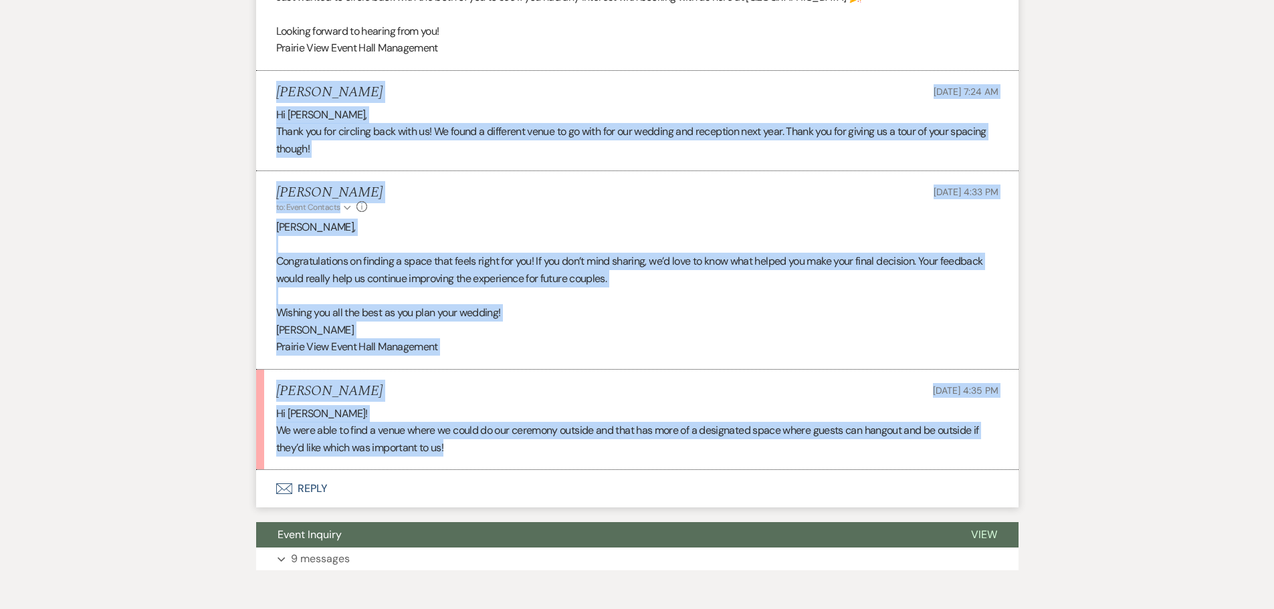
drag, startPoint x: 277, startPoint y: 91, endPoint x: 532, endPoint y: 456, distance: 445.6
click at [532, 456] on ul "[PERSON_NAME] to: Event Contacts Expand Info [DATE] 5:53 PM Weven Check Notific…" at bounding box center [637, 72] width 762 height 797
copy ul "[PERSON_NAME] [DATE] 7:24 AM Hi [PERSON_NAME], Thank you for circling back with…"
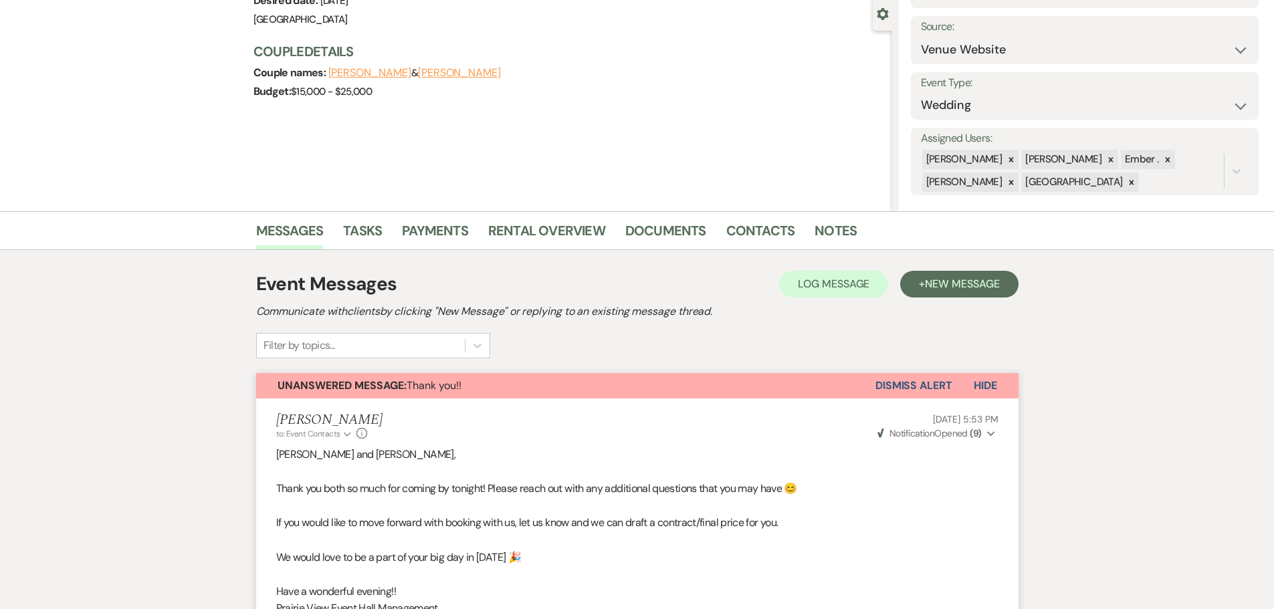
scroll to position [0, 0]
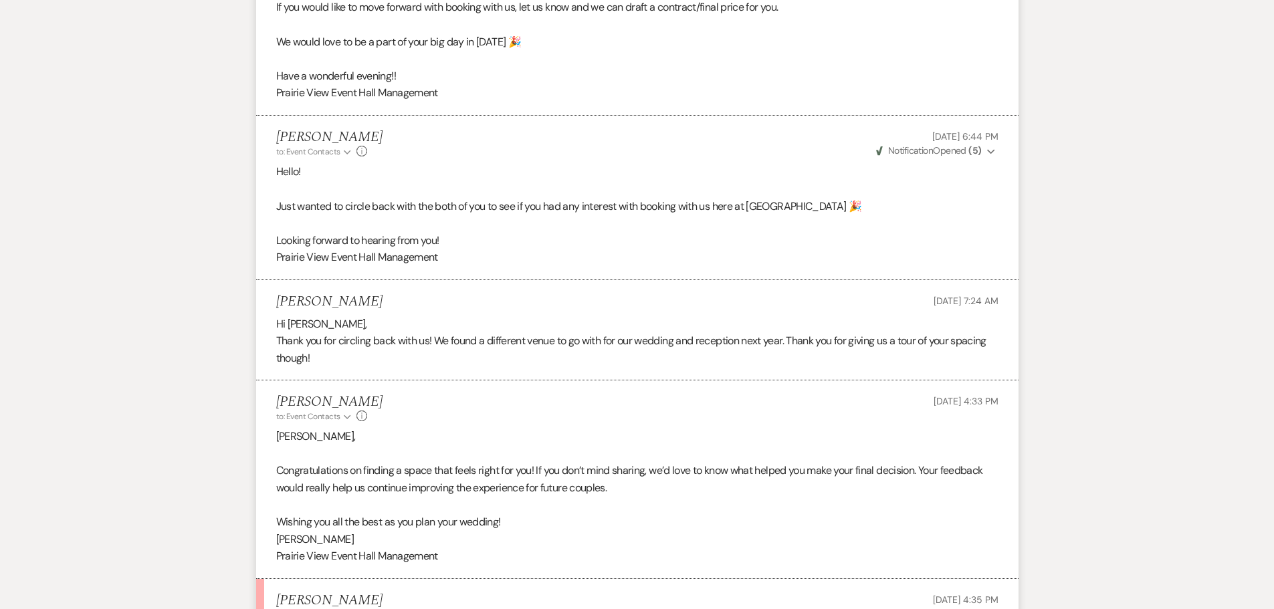
scroll to position [916, 0]
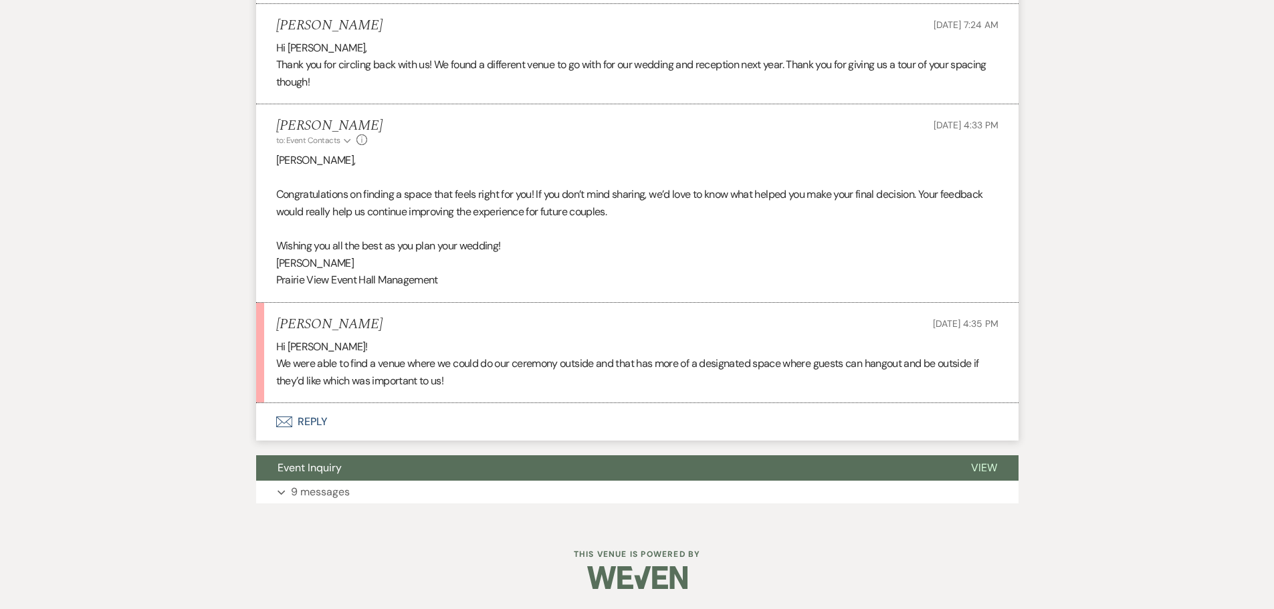
click at [292, 419] on button "Envelope Reply" at bounding box center [637, 421] width 762 height 37
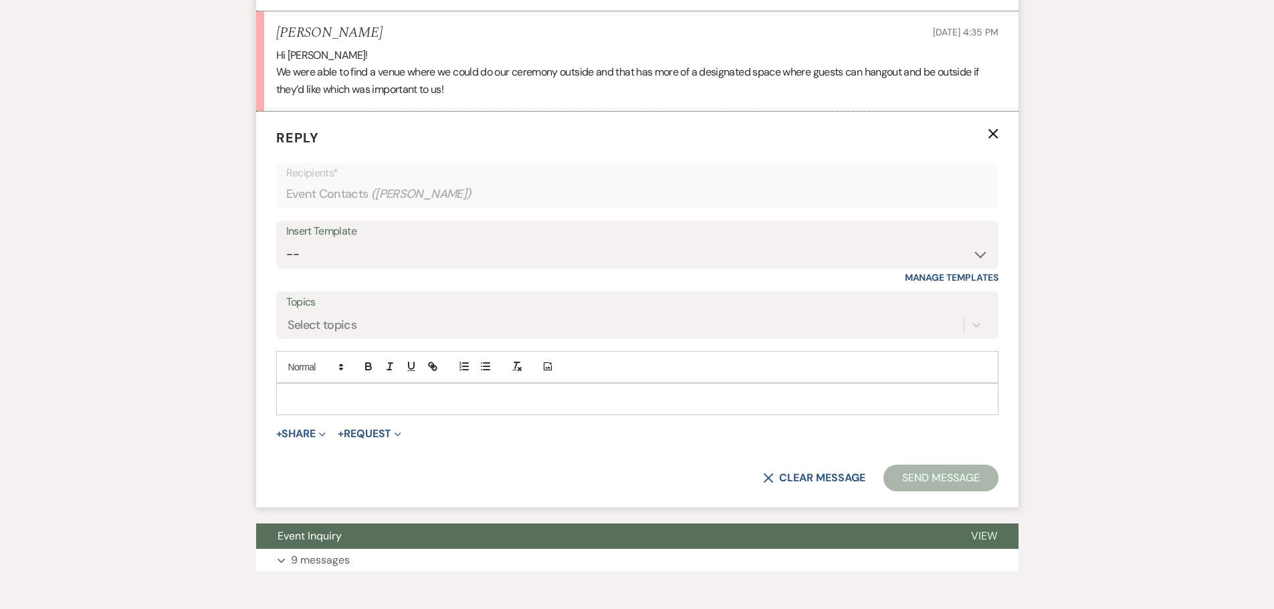
scroll to position [1213, 0]
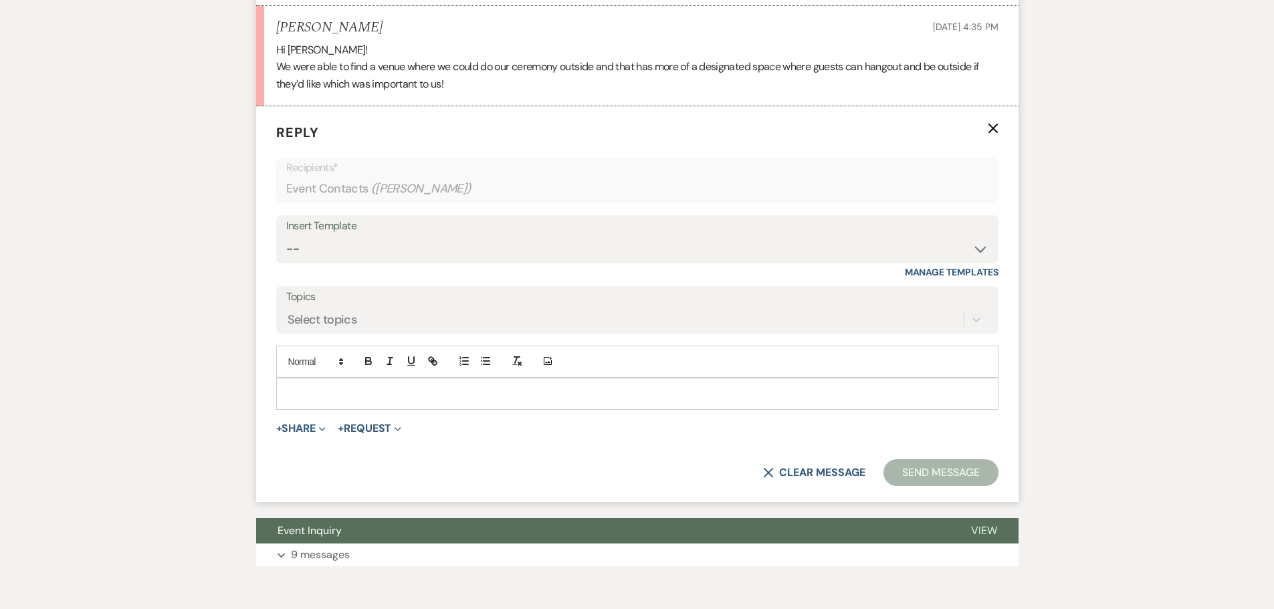
click at [344, 384] on div at bounding box center [637, 393] width 721 height 31
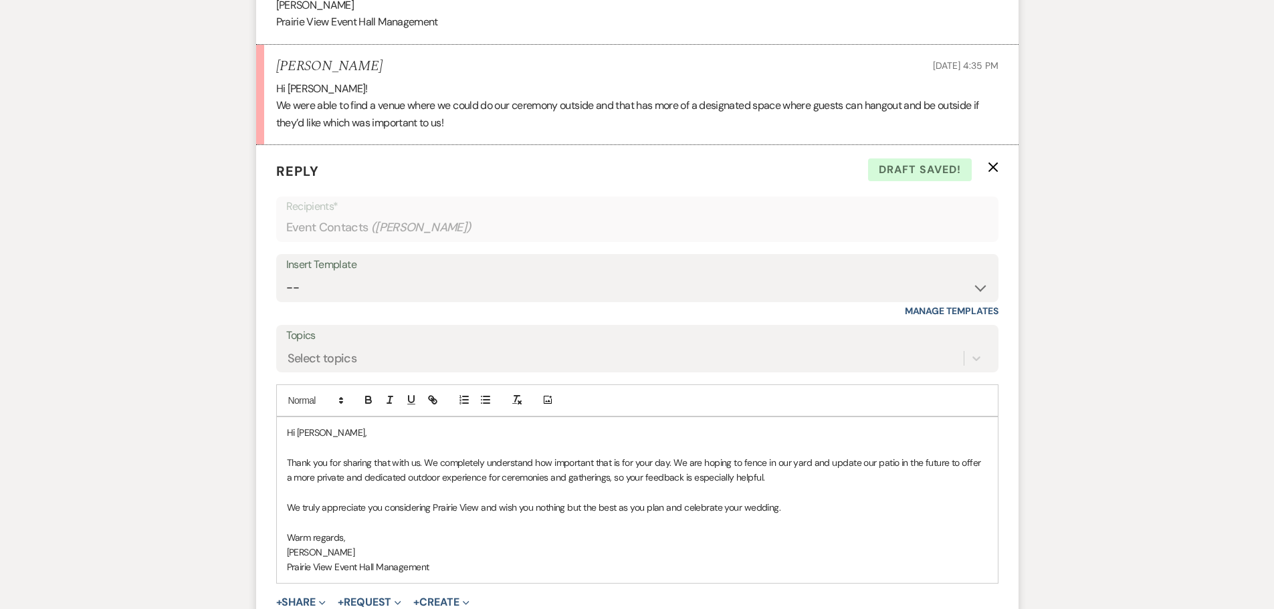
scroll to position [1280, 0]
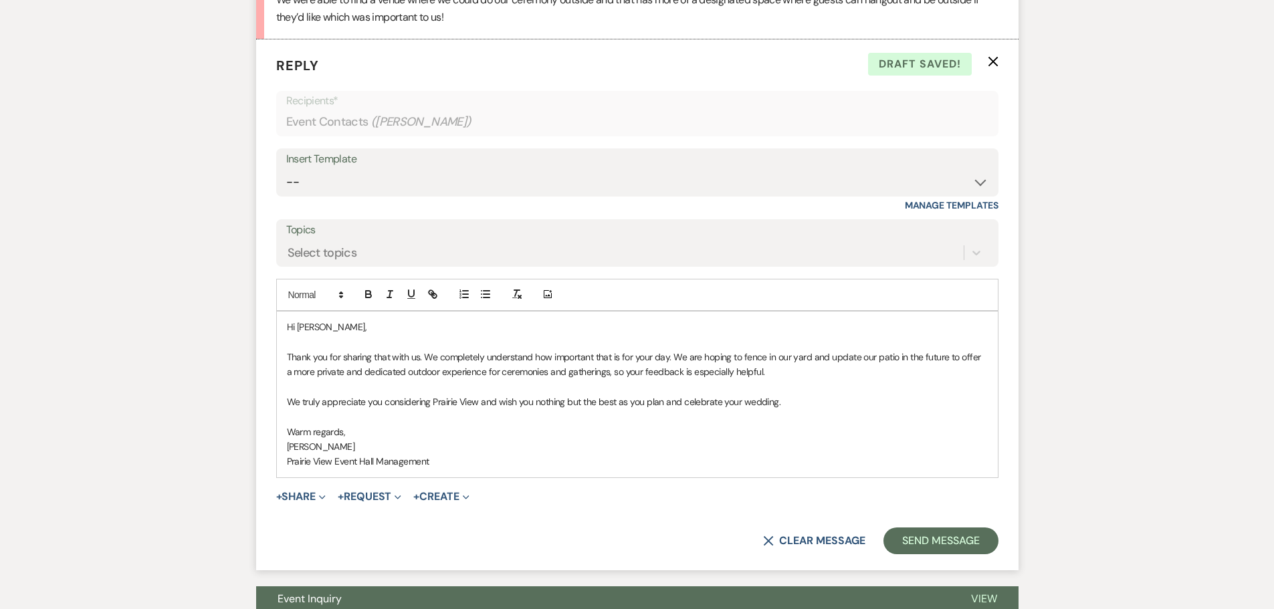
click at [298, 324] on p "Hi [PERSON_NAME]," at bounding box center [637, 327] width 701 height 15
click at [969, 543] on button "Send Message" at bounding box center [940, 541] width 114 height 27
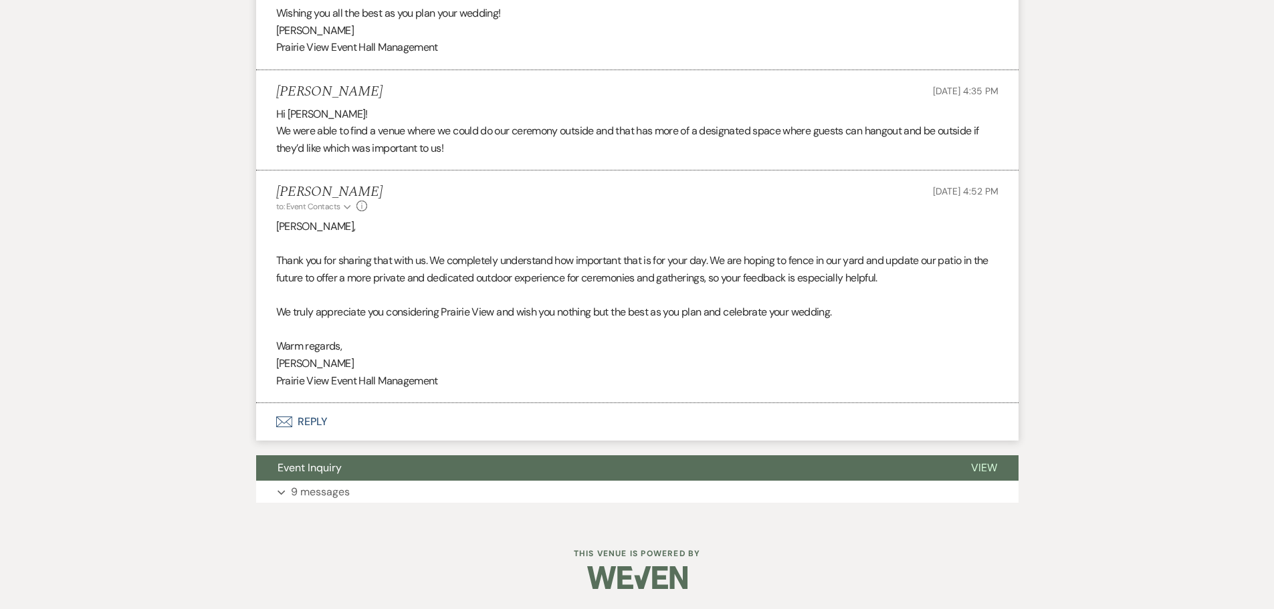
scroll to position [0, 0]
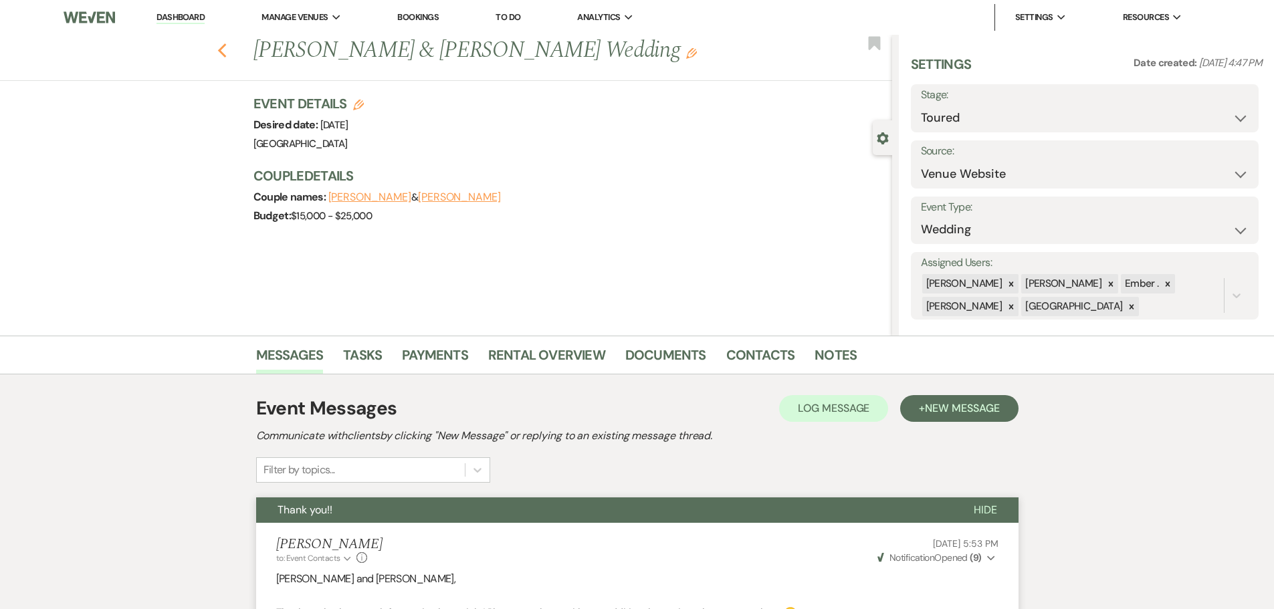
click at [225, 54] on icon "Previous" at bounding box center [222, 51] width 10 height 16
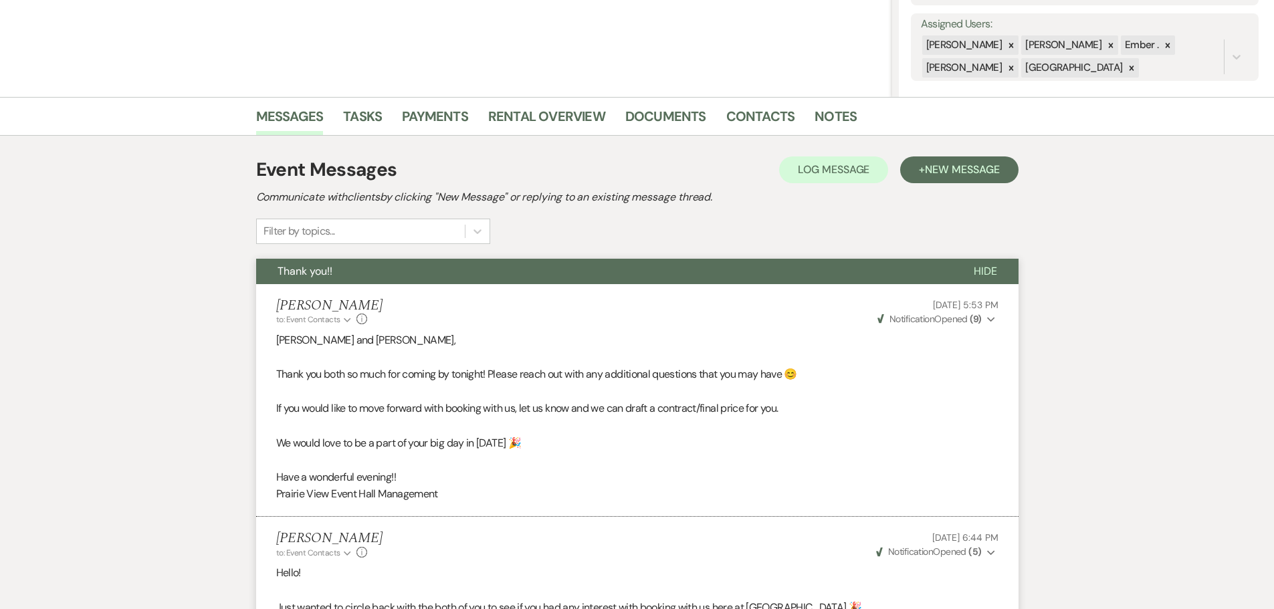
select select "5"
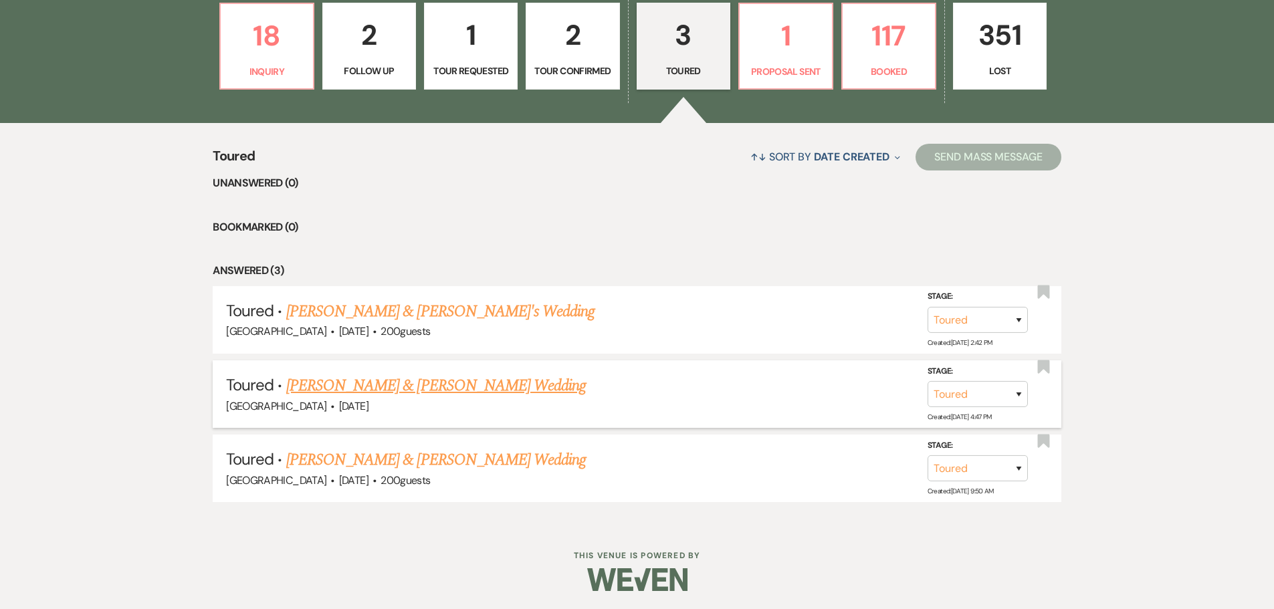
scroll to position [425, 0]
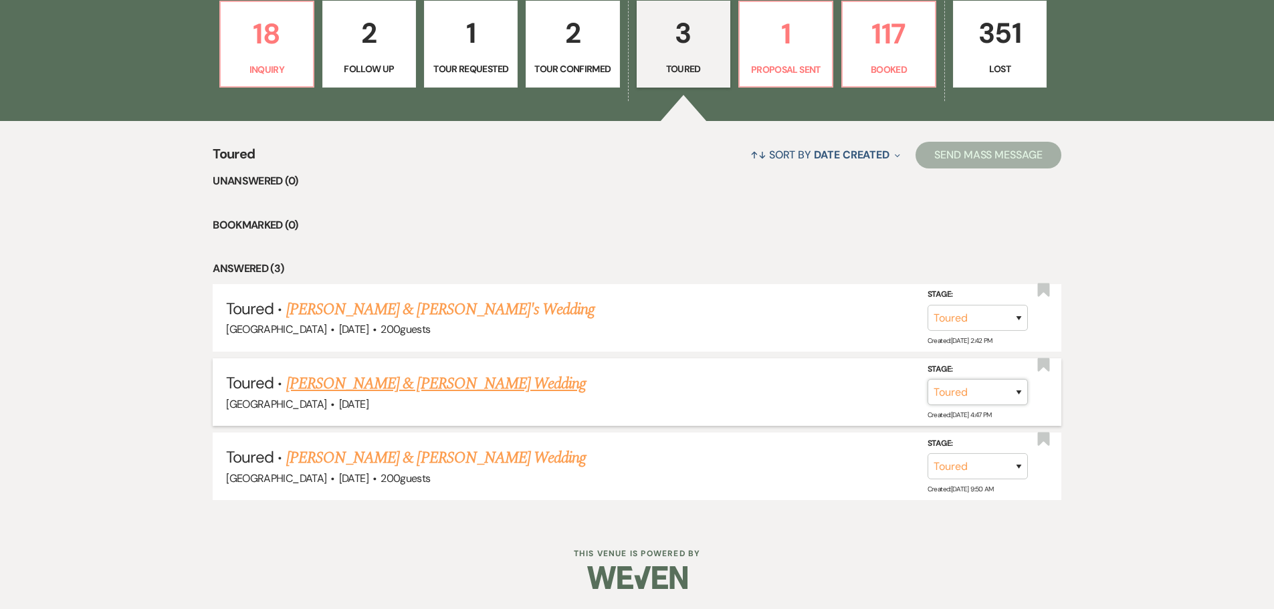
click at [1010, 388] on select "Inquiry Follow Up Tour Requested Tour Confirmed Toured Proposal Sent Booked Lost" at bounding box center [977, 392] width 100 height 26
select select "8"
click at [927, 379] on select "Inquiry Follow Up Tour Requested Tour Confirmed Toured Proposal Sent Booked Lost" at bounding box center [977, 392] width 100 height 26
click at [774, 392] on select "Booked Elsewhere Budget Date Unavailable No Response Not a Good Match Capacity …" at bounding box center [789, 392] width 115 height 26
select select "1"
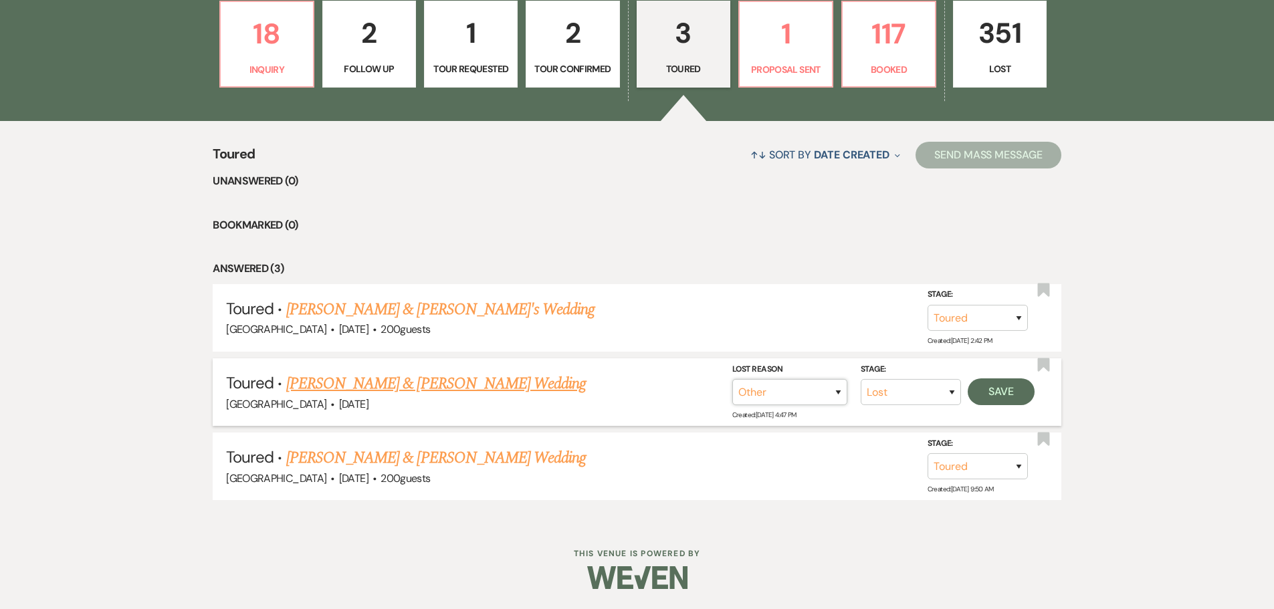
click at [732, 379] on select "Booked Elsewhere Budget Date Unavailable No Response Not a Good Match Capacity …" at bounding box center [789, 392] width 115 height 26
click at [758, 391] on input "Other" at bounding box center [784, 392] width 139 height 26
type input "Required private outdoor space"
click at [1016, 395] on button "Save" at bounding box center [1001, 391] width 67 height 27
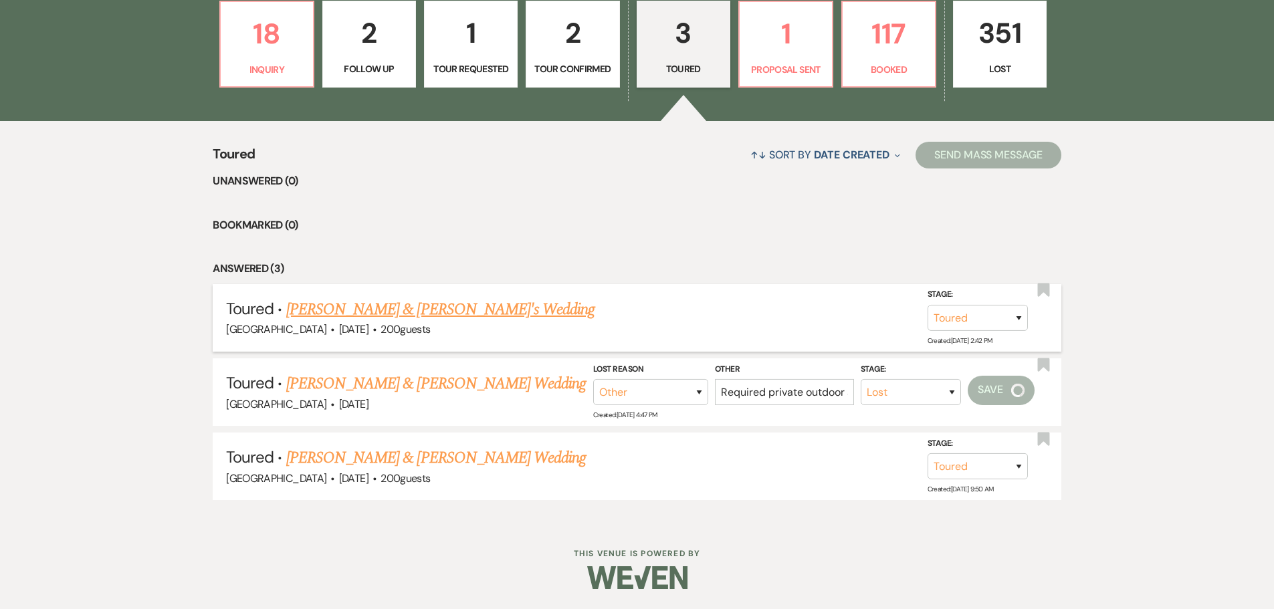
scroll to position [351, 0]
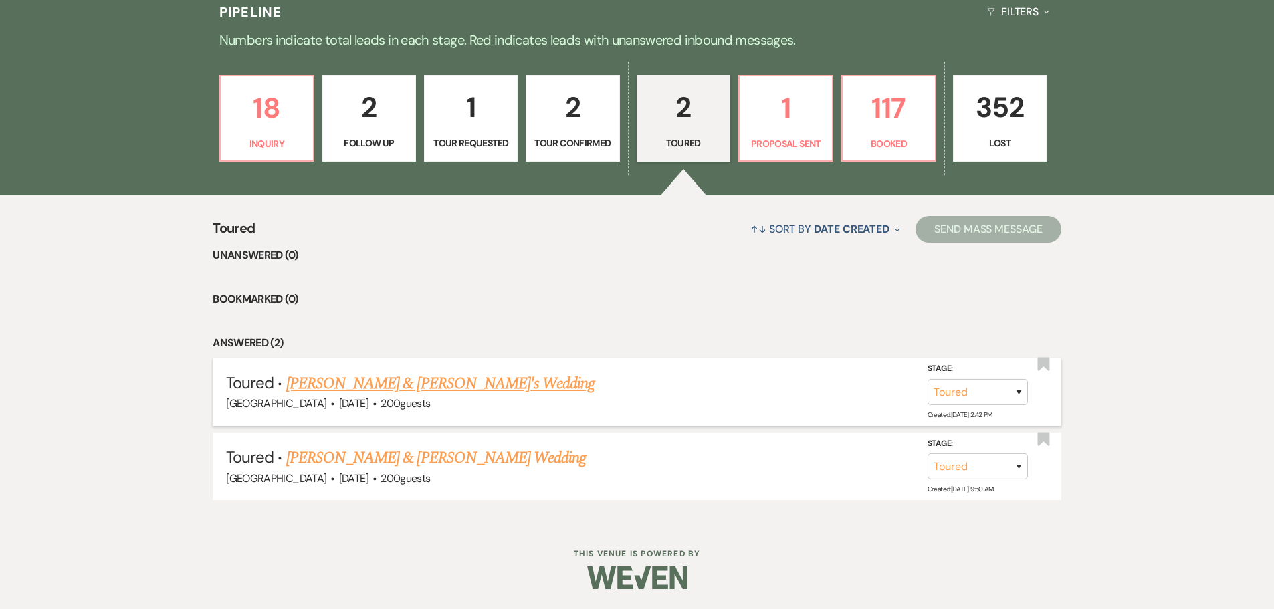
click at [378, 388] on link "[PERSON_NAME] & [PERSON_NAME]'s Wedding" at bounding box center [440, 384] width 309 height 24
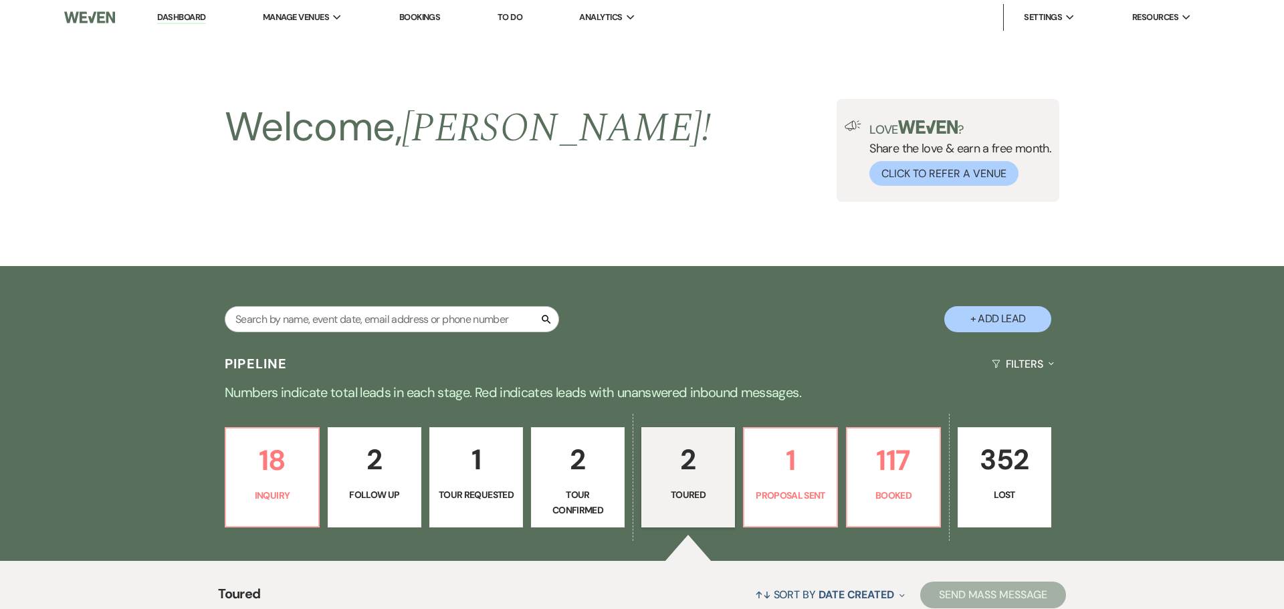
select select "5"
select select "14"
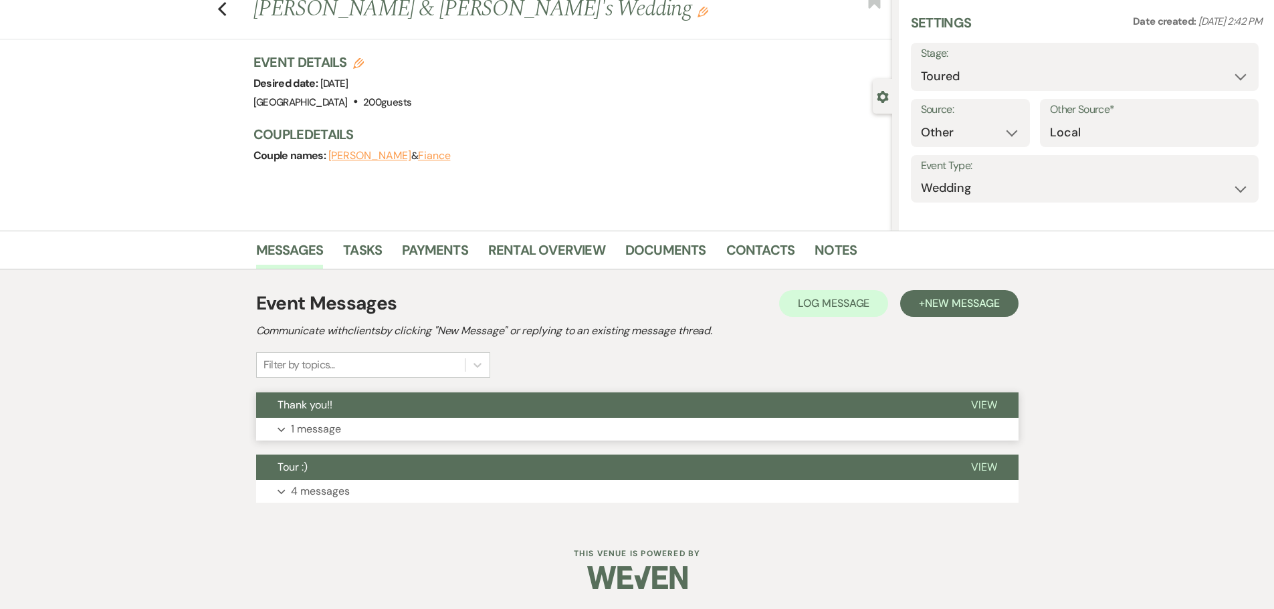
click at [298, 378] on div "Filter by topics..." at bounding box center [373, 364] width 234 height 25
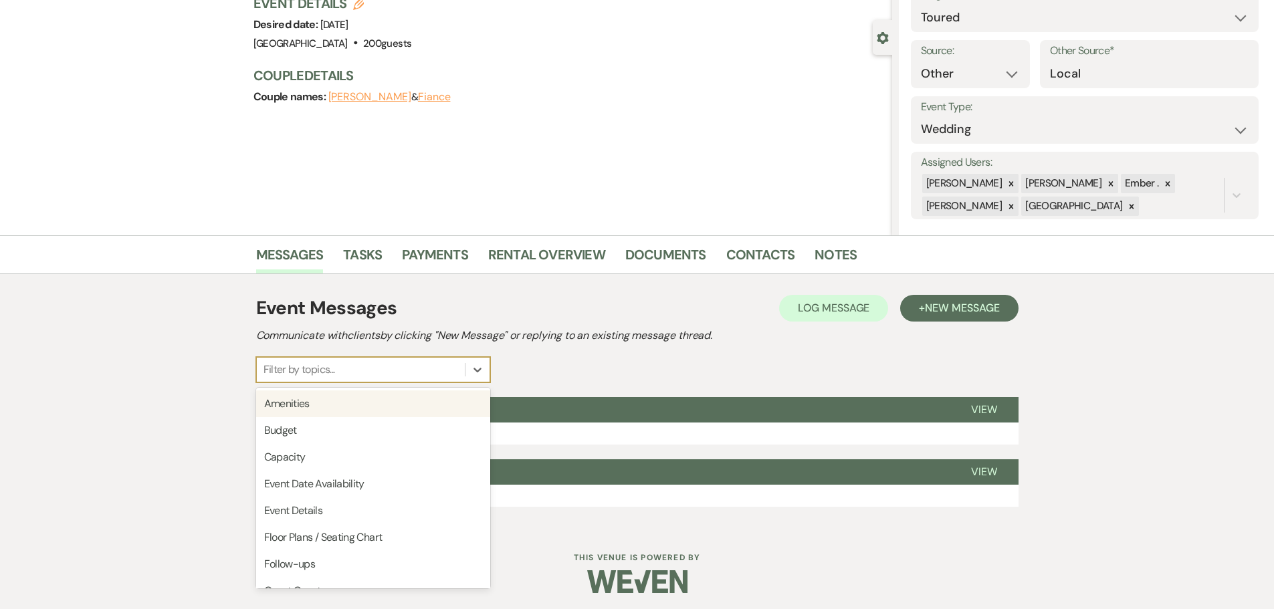
scroll to position [104, 0]
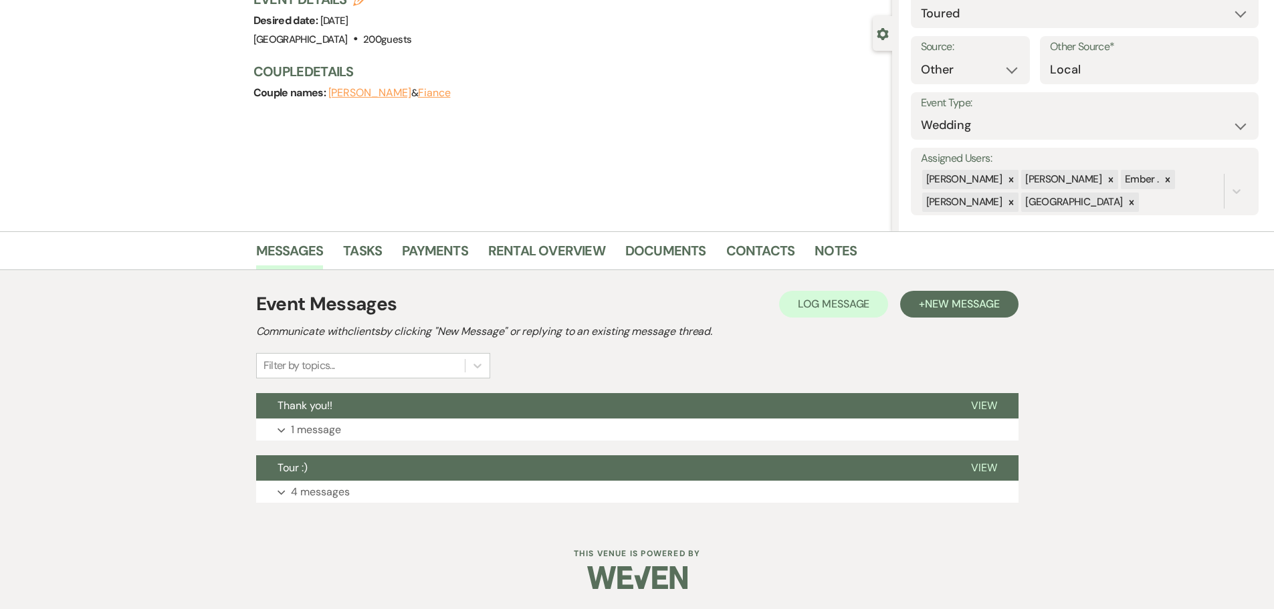
click at [192, 416] on div "Messages Tasks Payments Rental Overview Documents Contacts Notes Event Messages…" at bounding box center [637, 377] width 1274 height 292
click at [311, 429] on p "1 message" at bounding box center [316, 429] width 50 height 17
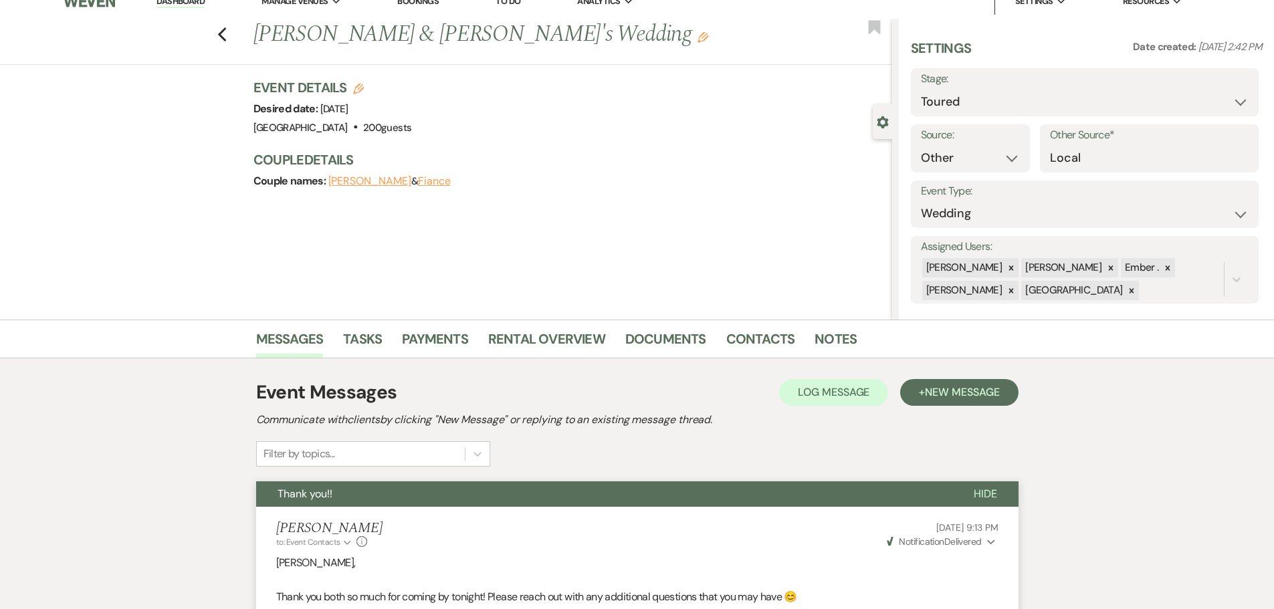
scroll to position [0, 0]
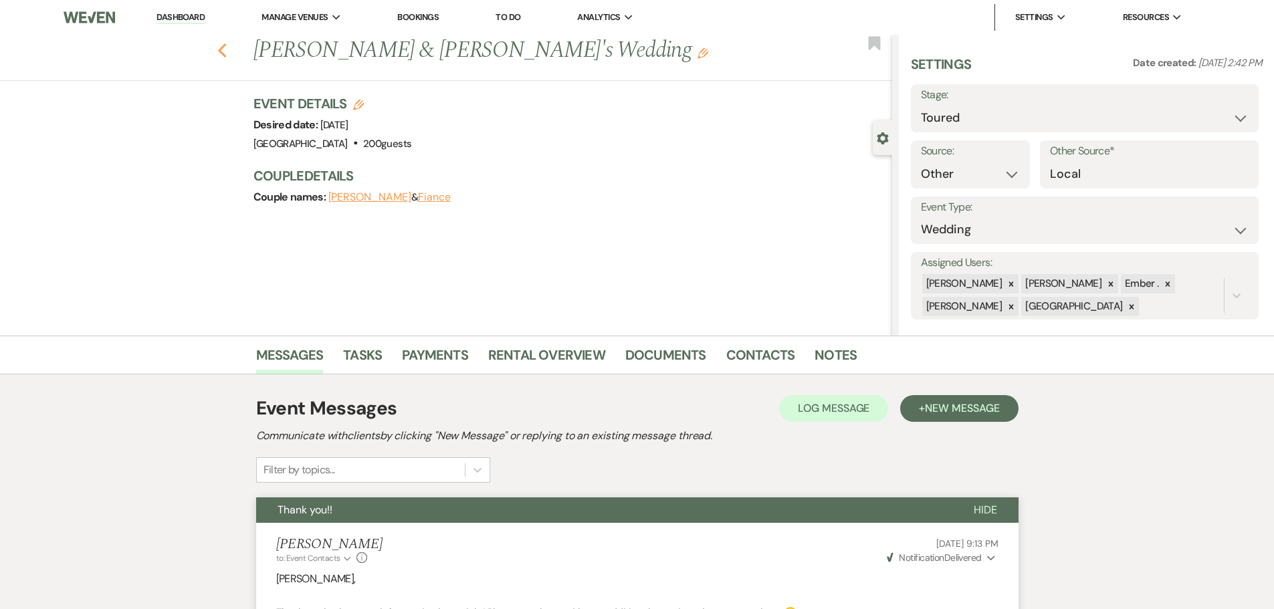
click at [227, 44] on icon "Previous" at bounding box center [222, 51] width 10 height 16
select select "5"
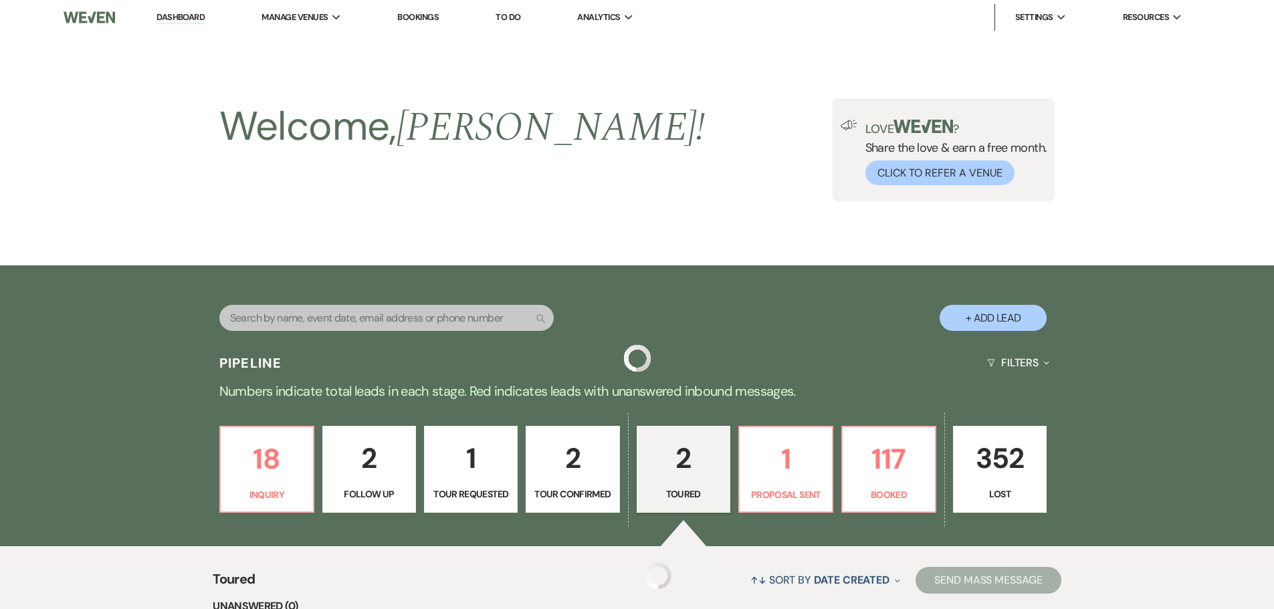
scroll to position [351, 0]
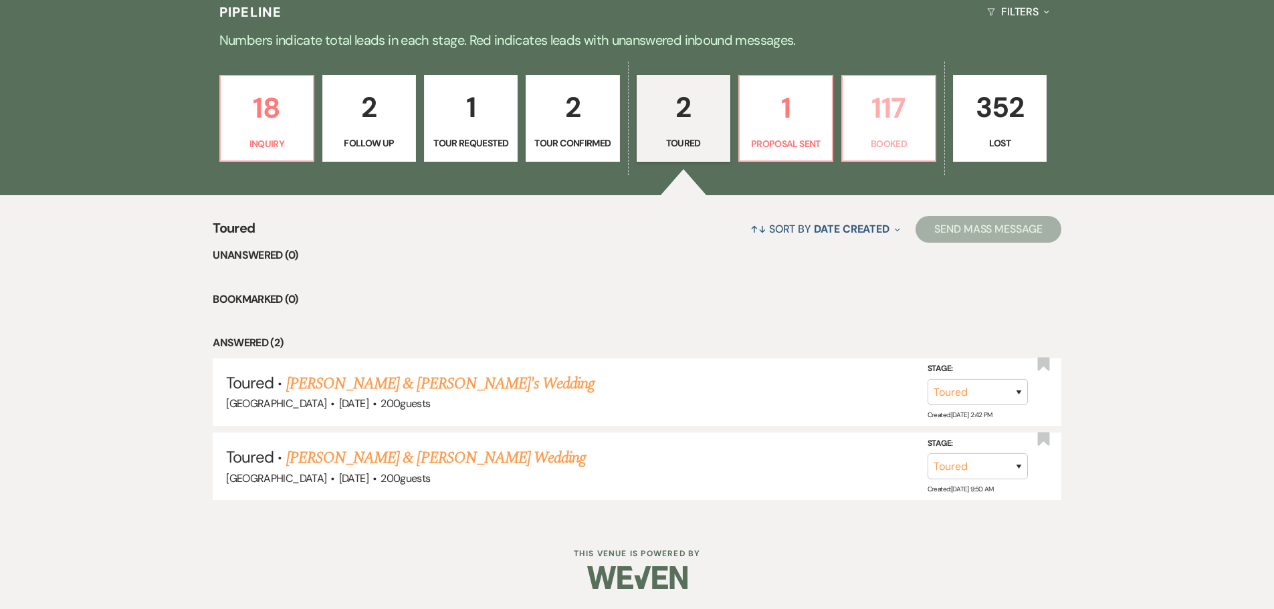
click at [876, 124] on p "117" at bounding box center [889, 108] width 76 height 45
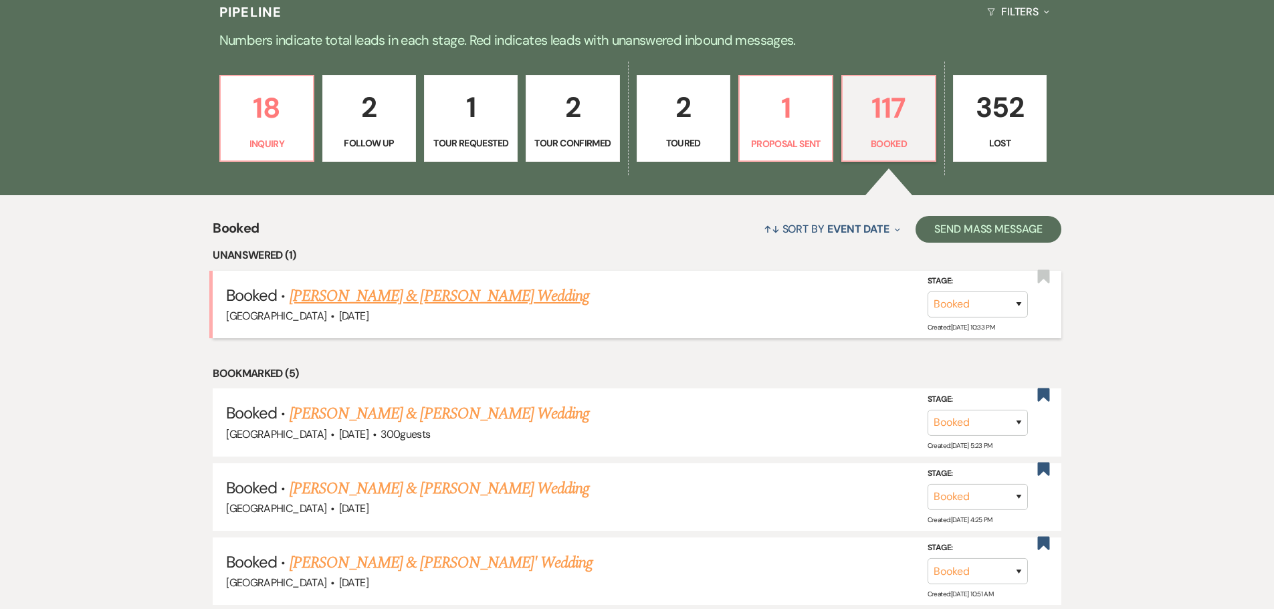
click at [417, 294] on link "[PERSON_NAME] & [PERSON_NAME] Wedding" at bounding box center [440, 296] width 300 height 24
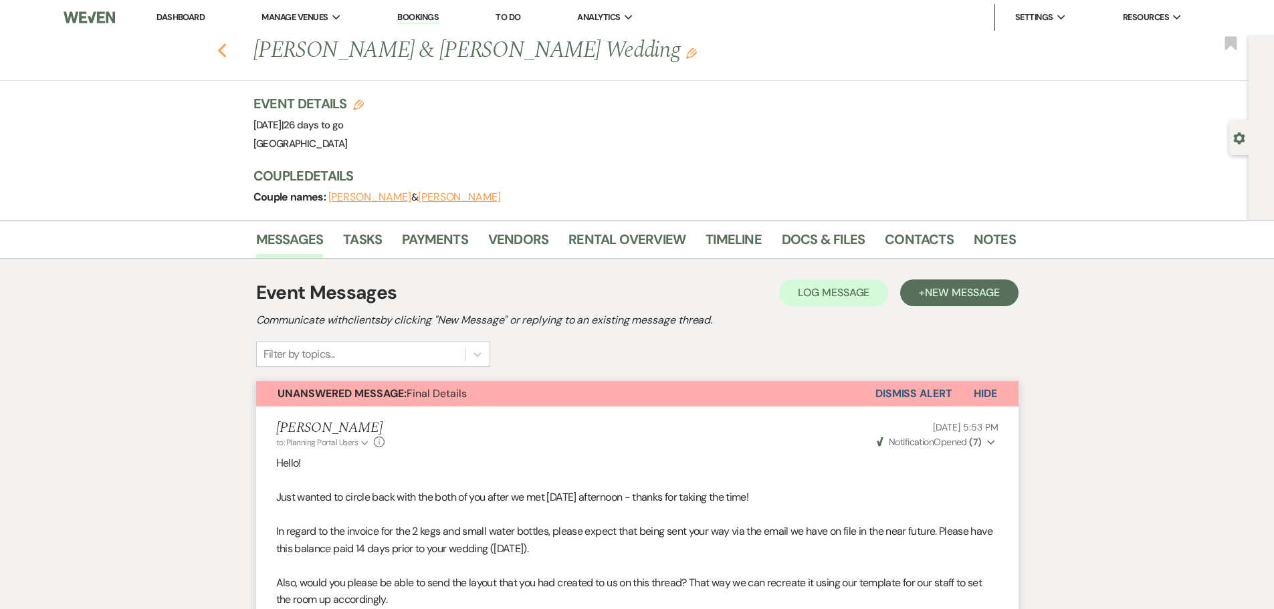
click at [227, 53] on icon "Previous" at bounding box center [222, 51] width 10 height 16
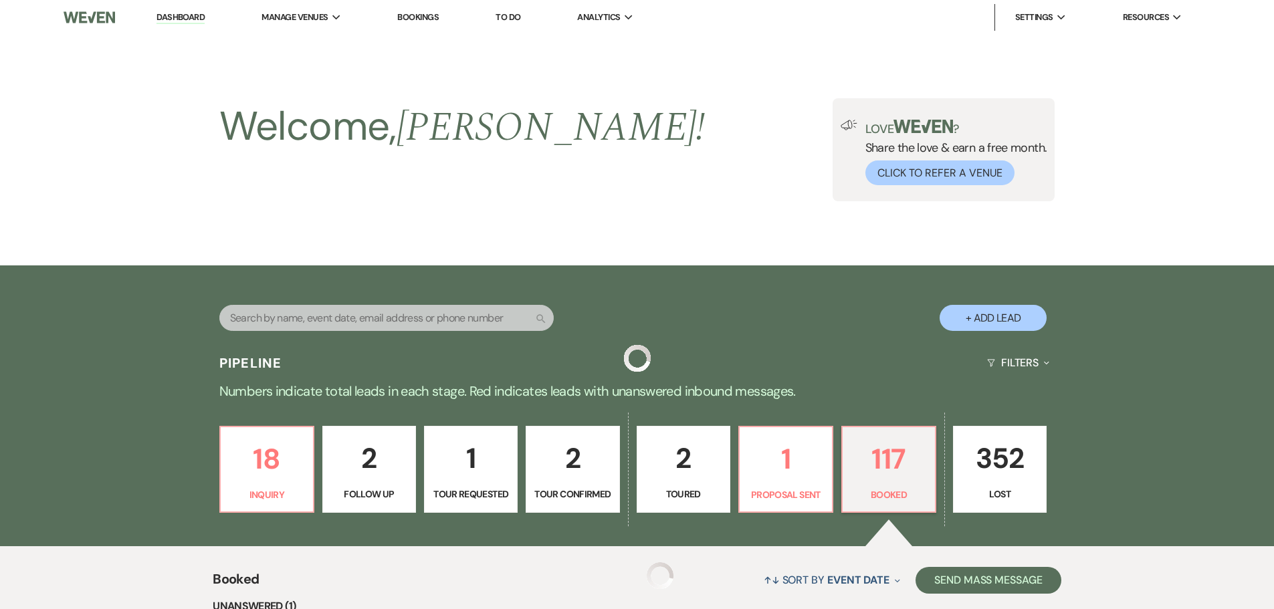
scroll to position [351, 0]
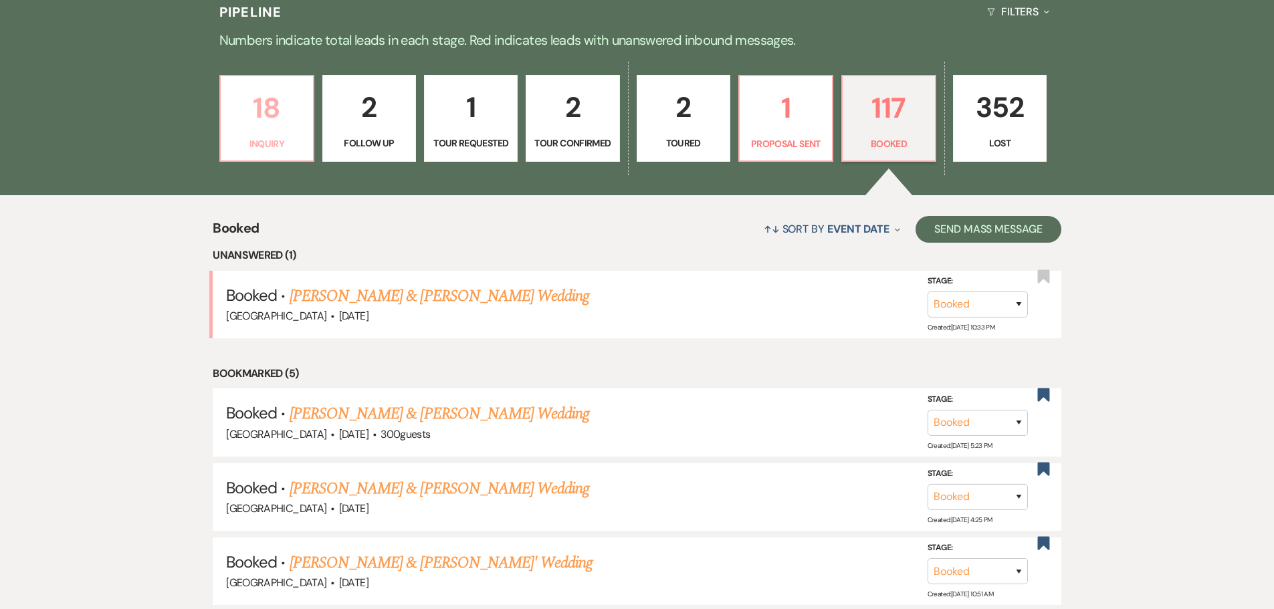
click at [275, 115] on p "18" at bounding box center [267, 108] width 76 height 45
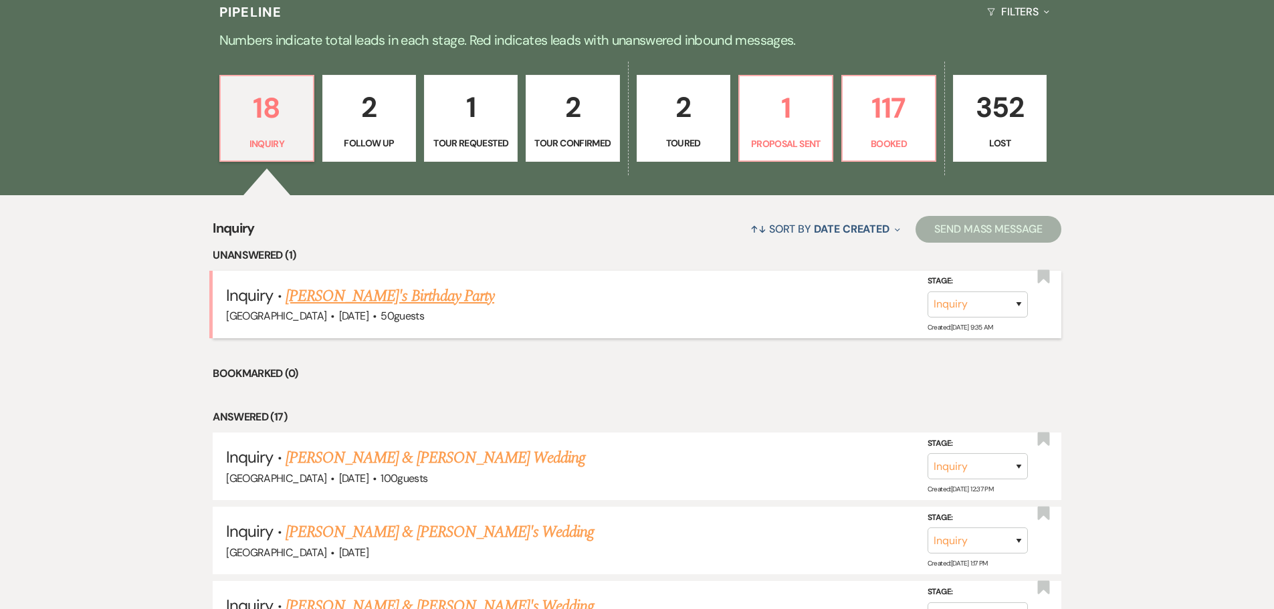
click at [364, 304] on link "[PERSON_NAME]'s Birthday Party" at bounding box center [390, 296] width 209 height 24
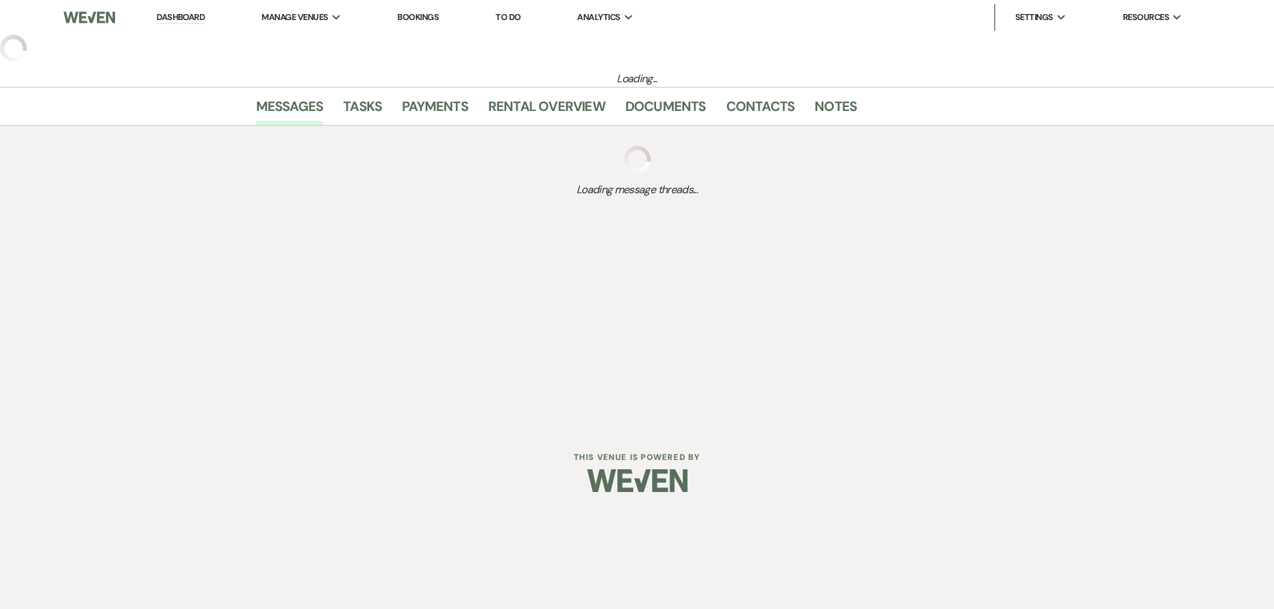
select select "5"
select select "4"
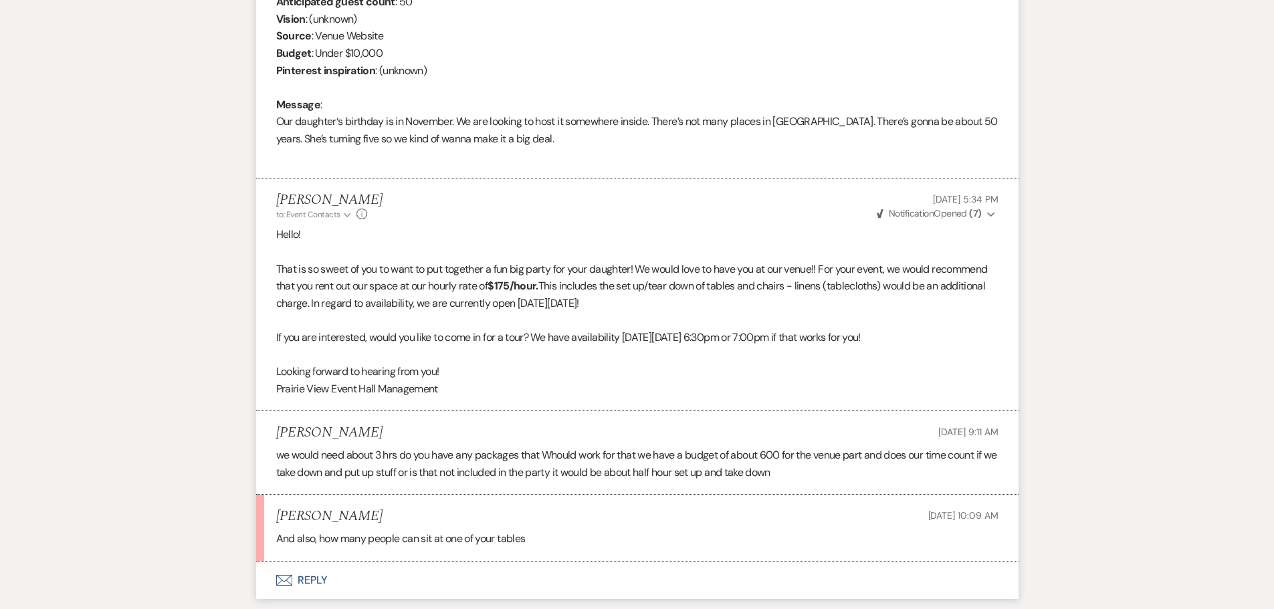
scroll to position [711, 0]
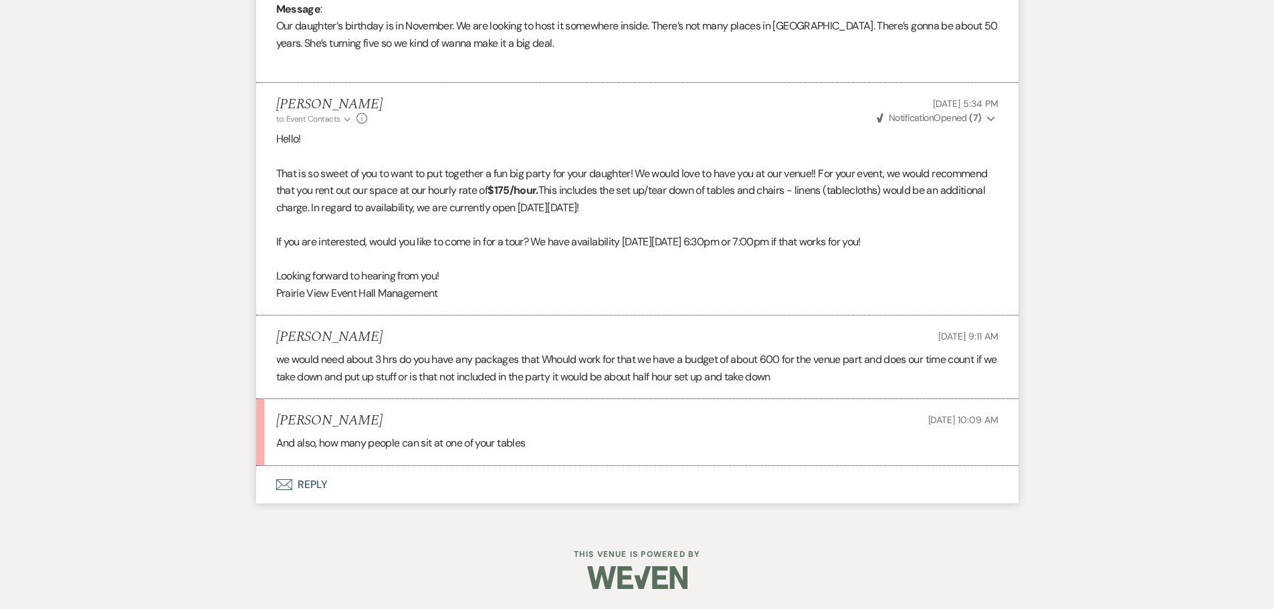
click at [321, 485] on button "Envelope Reply" at bounding box center [637, 484] width 762 height 37
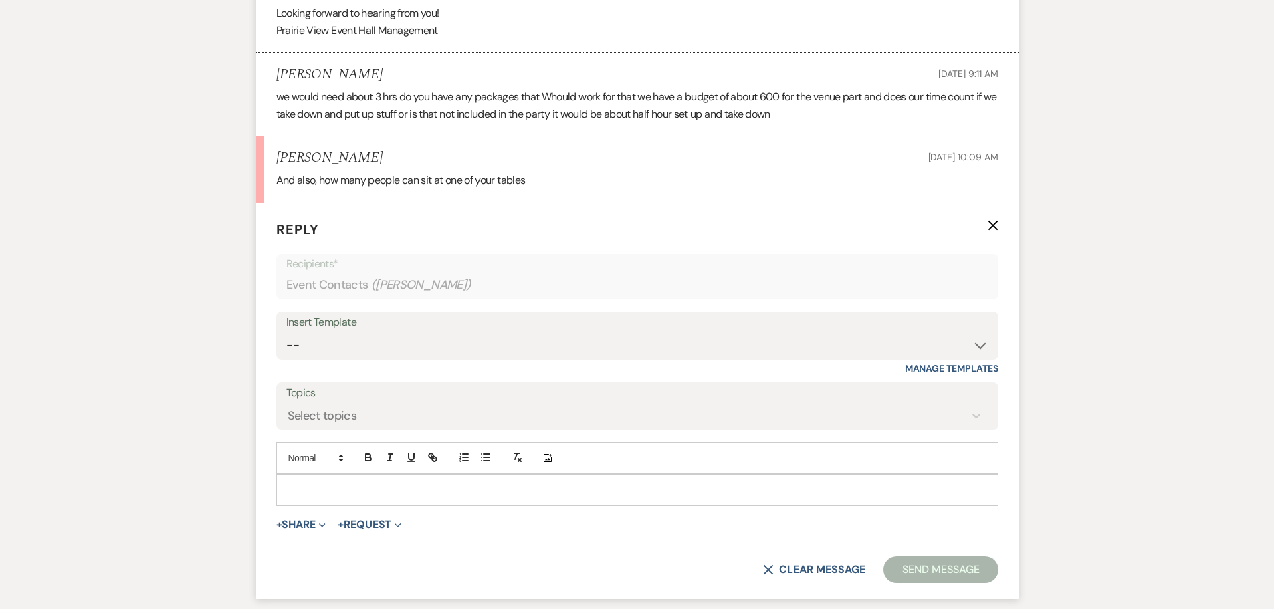
scroll to position [1004, 0]
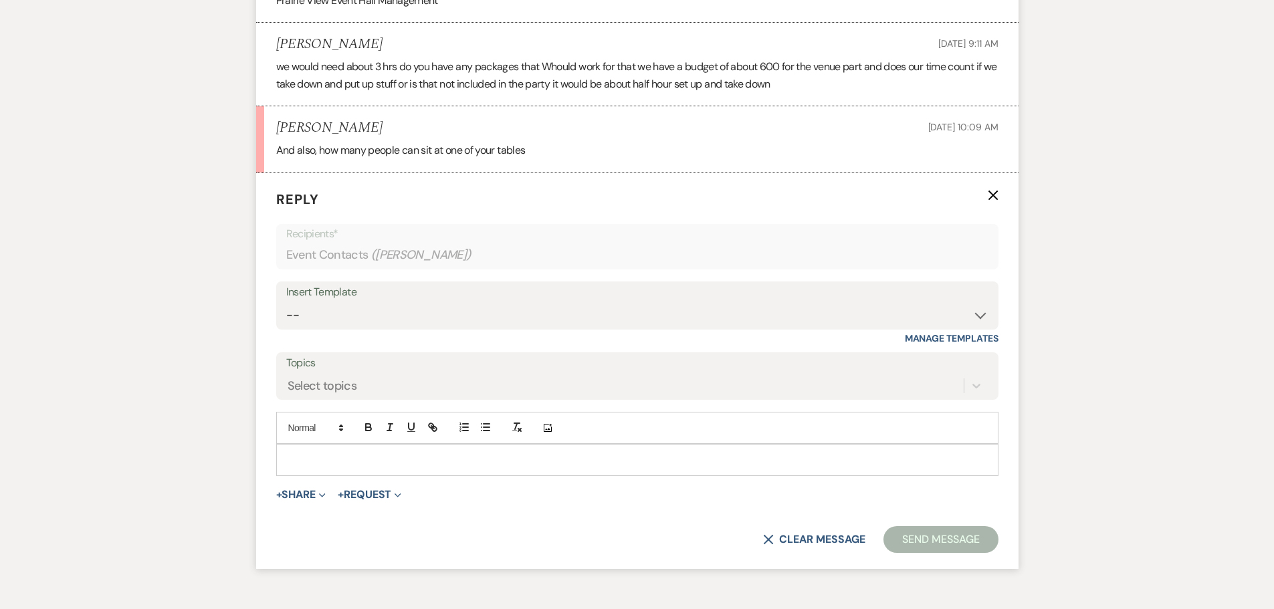
click at [370, 453] on p at bounding box center [637, 460] width 701 height 15
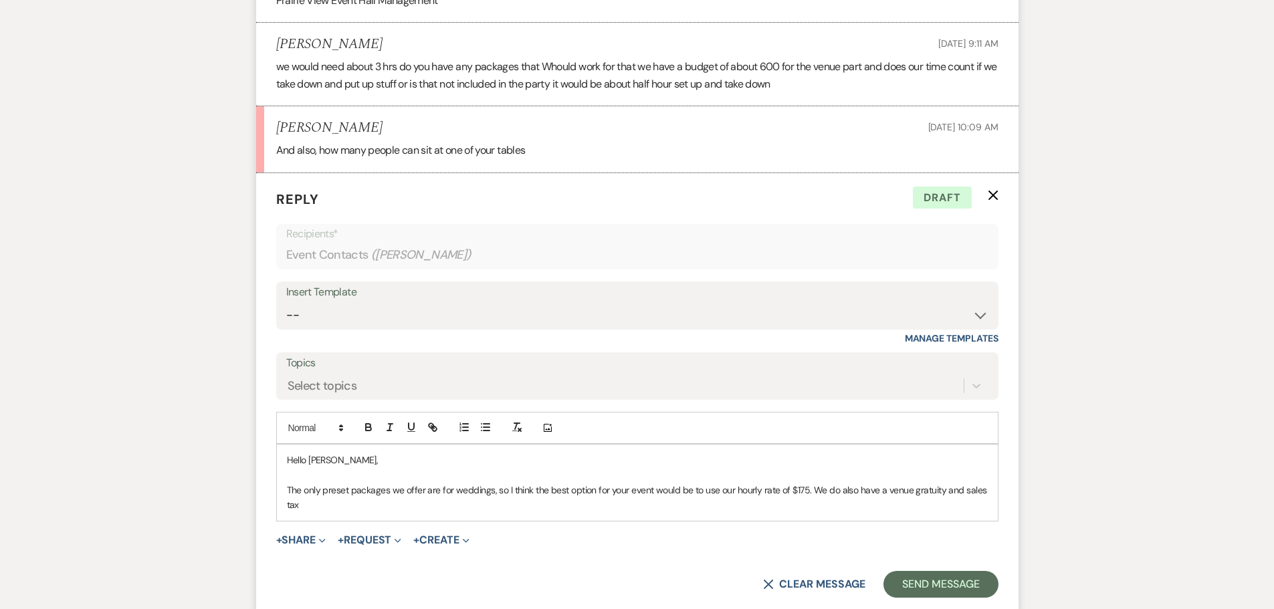
click at [536, 502] on p "The only preset packages we offer are for weddings, so I think the best option …" at bounding box center [637, 498] width 701 height 30
click at [606, 510] on p "The only preset packages we offer are for weddings, so I think the best option …" at bounding box center [637, 498] width 701 height 30
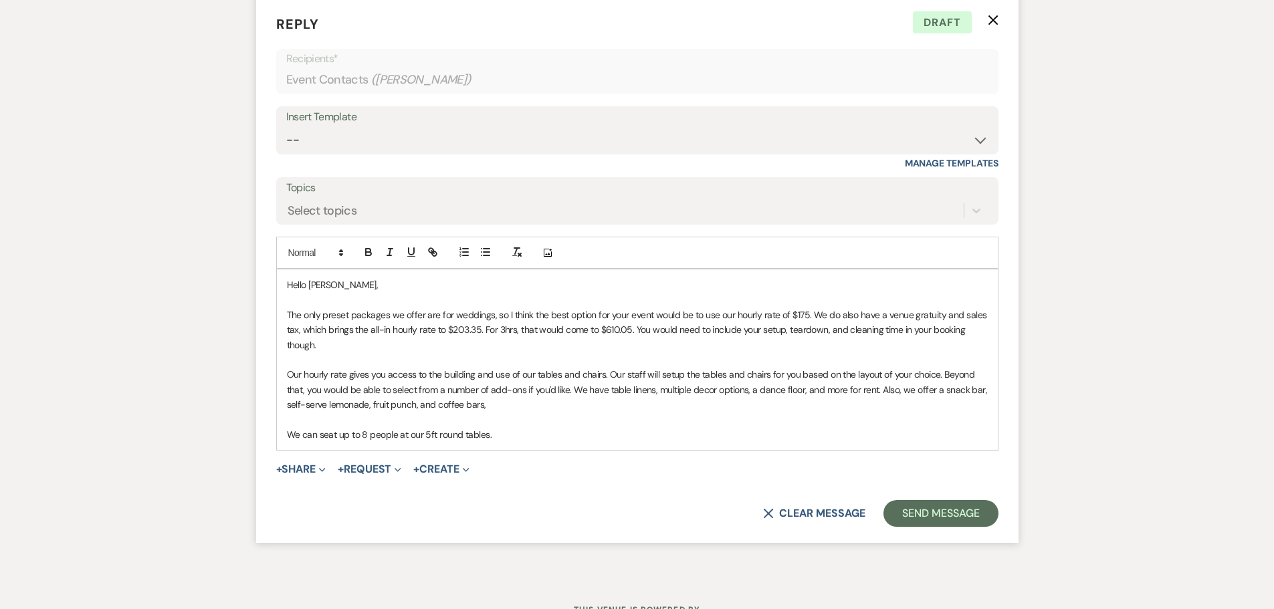
scroll to position [1204, 0]
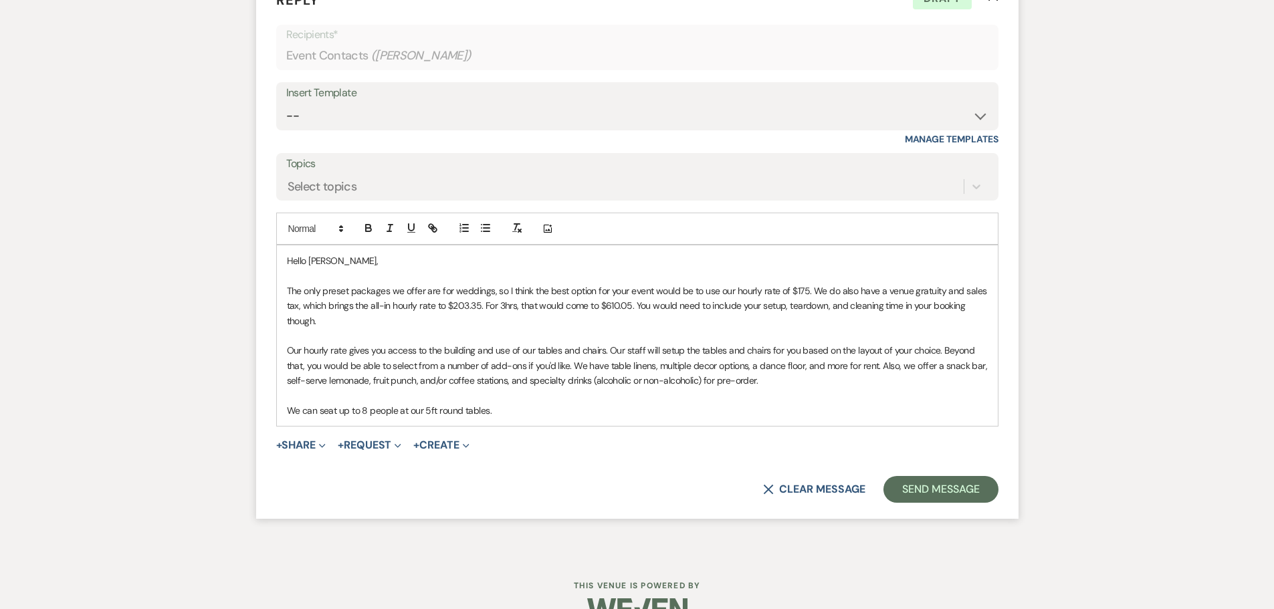
click at [544, 411] on p "We can seat up to 8 people at our 5ft round tables." at bounding box center [637, 410] width 701 height 15
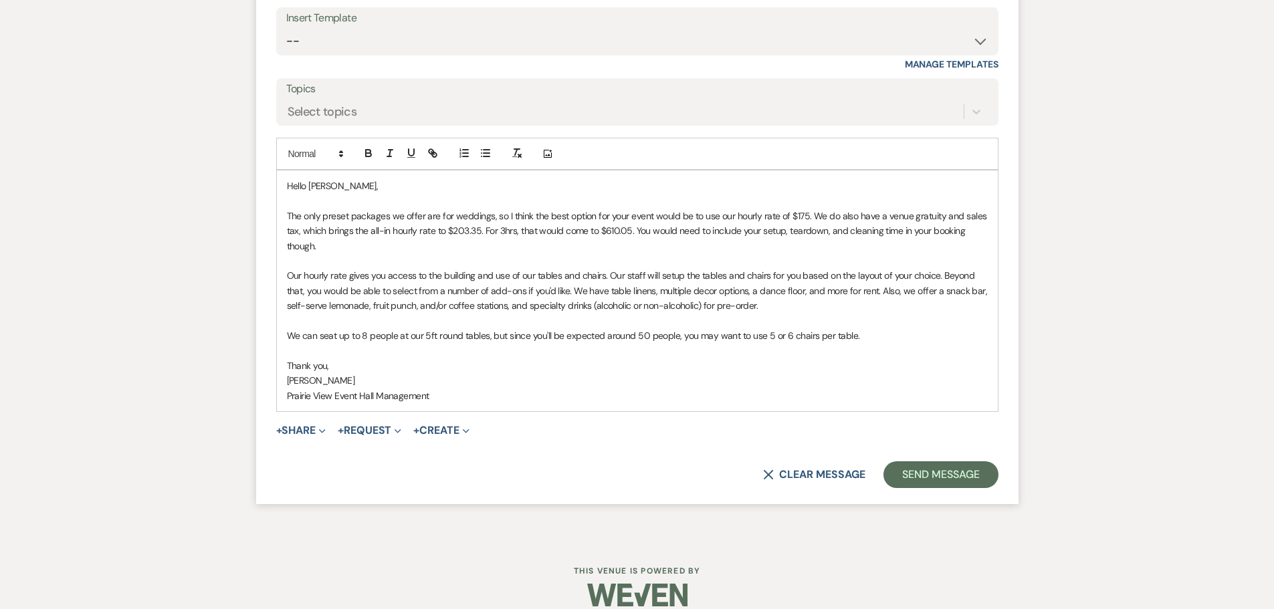
scroll to position [1296, 0]
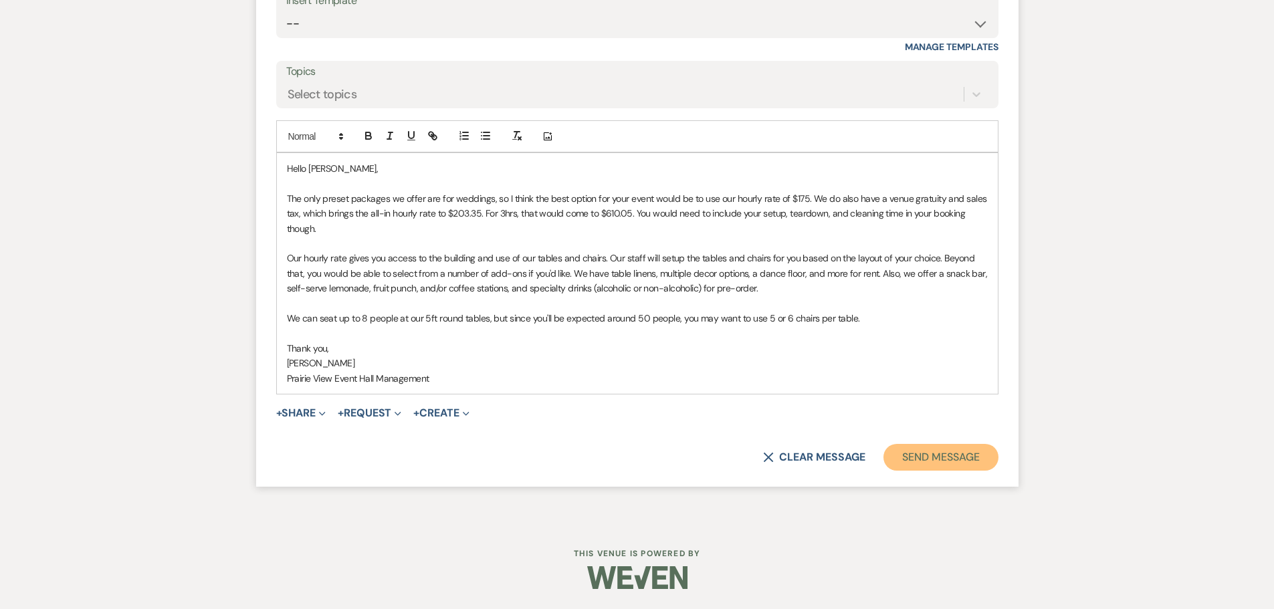
click at [954, 457] on button "Send Message" at bounding box center [940, 457] width 114 height 27
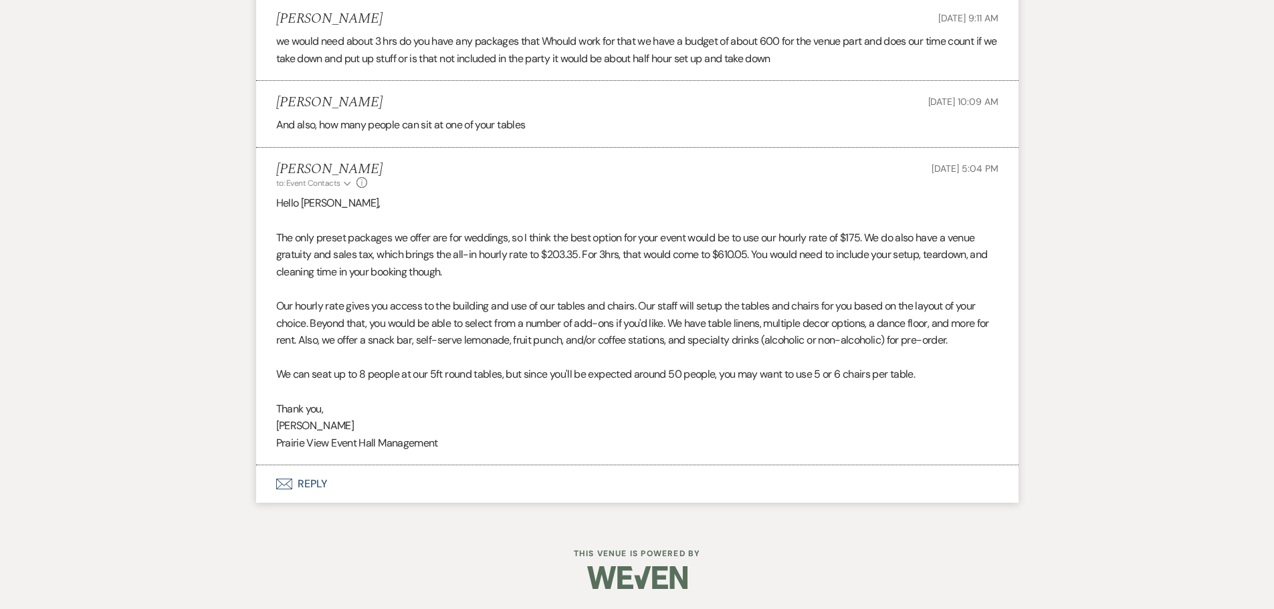
scroll to position [0, 0]
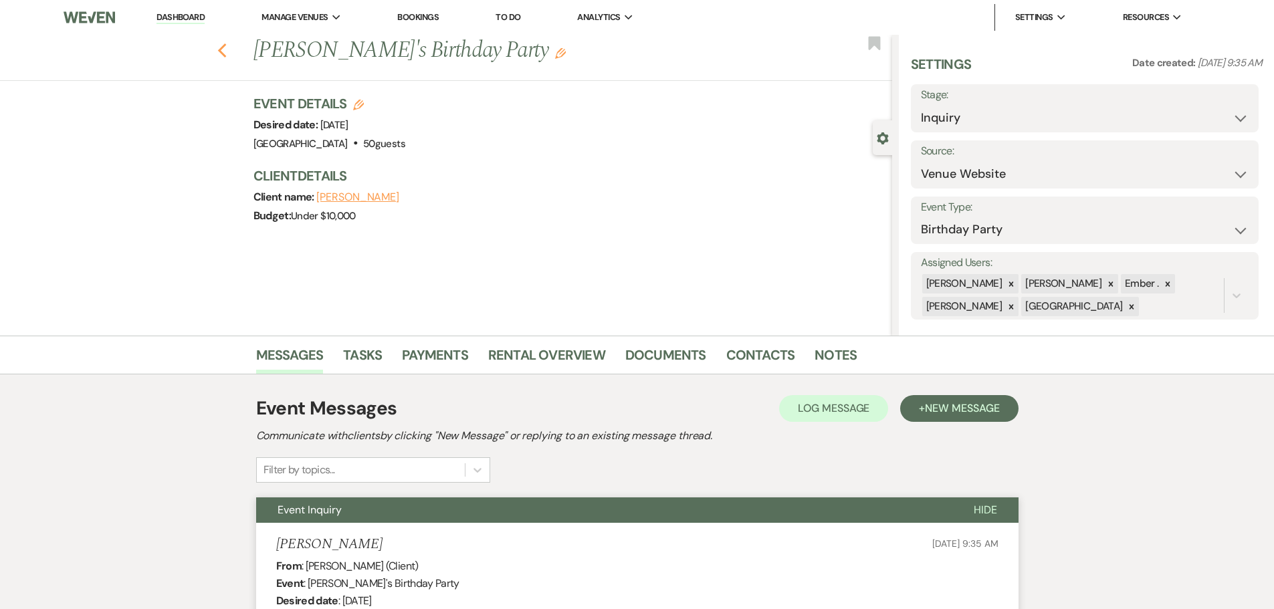
click at [227, 53] on icon "Previous" at bounding box center [222, 51] width 10 height 16
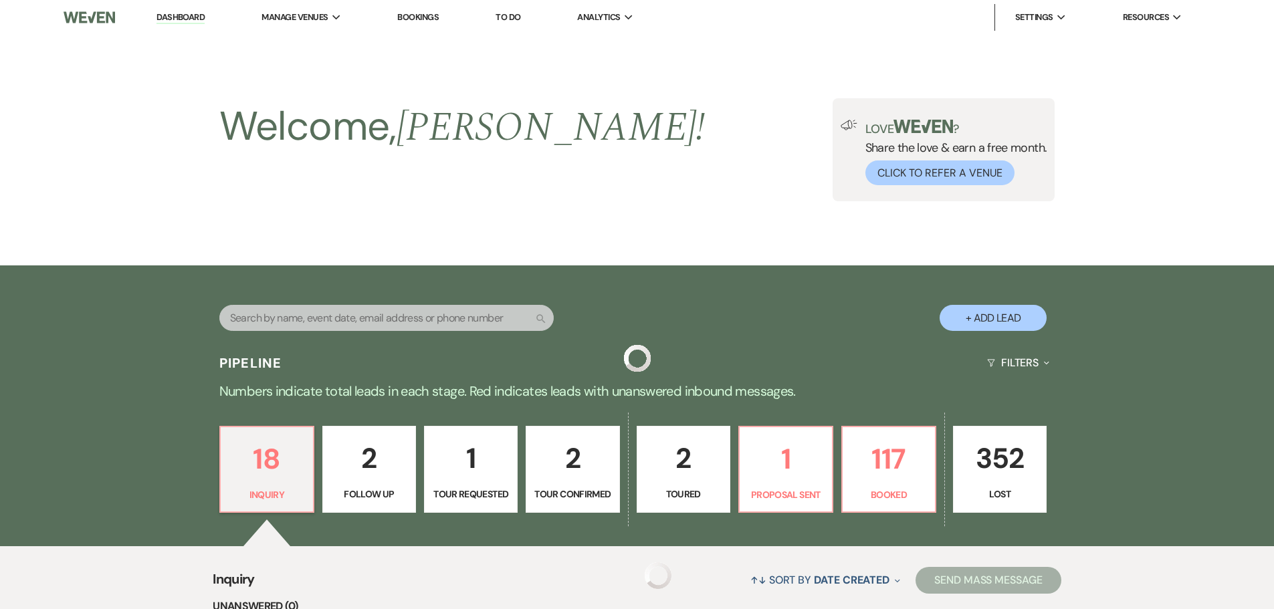
scroll to position [351, 0]
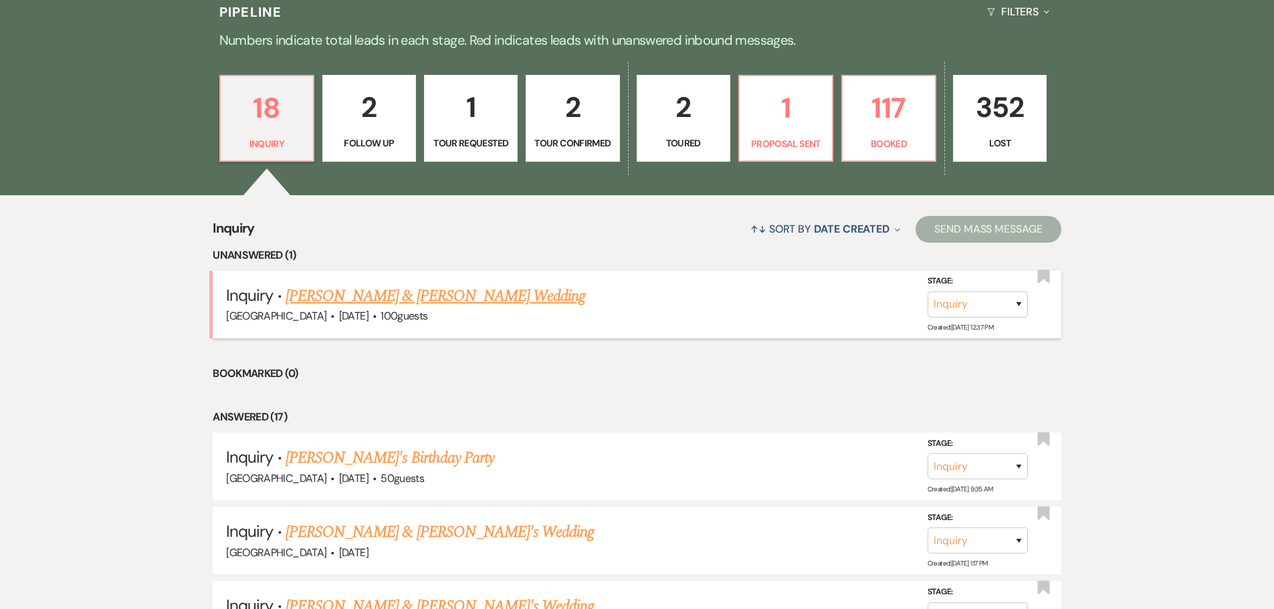
click at [430, 302] on link "[PERSON_NAME] & [PERSON_NAME] Wedding" at bounding box center [436, 296] width 300 height 24
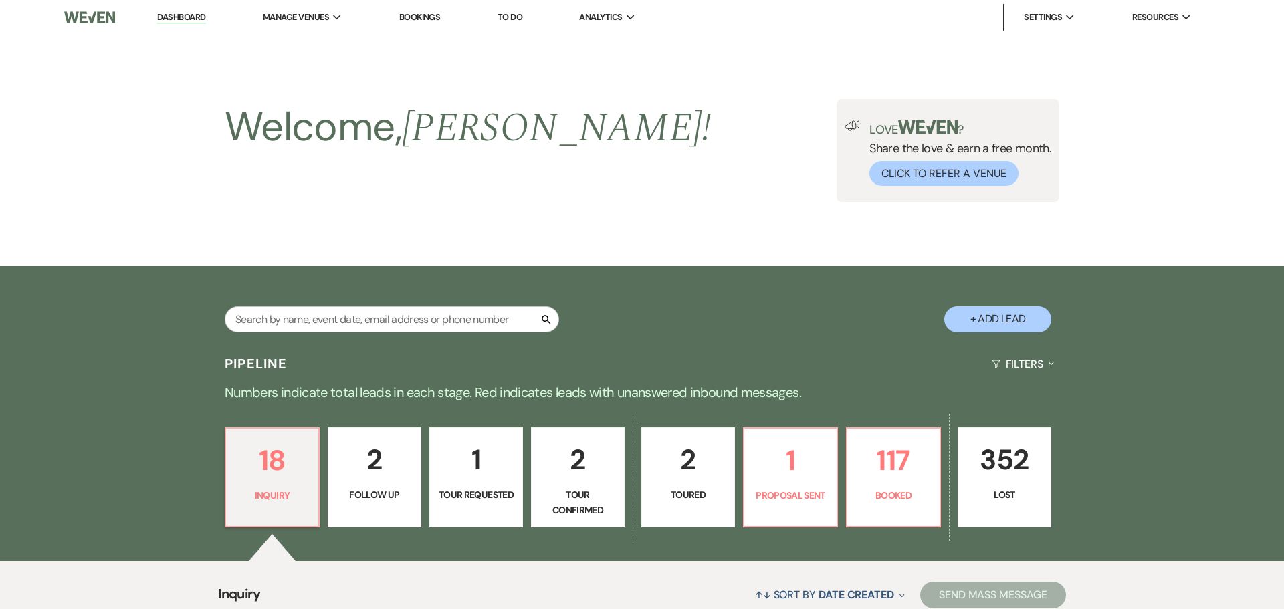
select select "5"
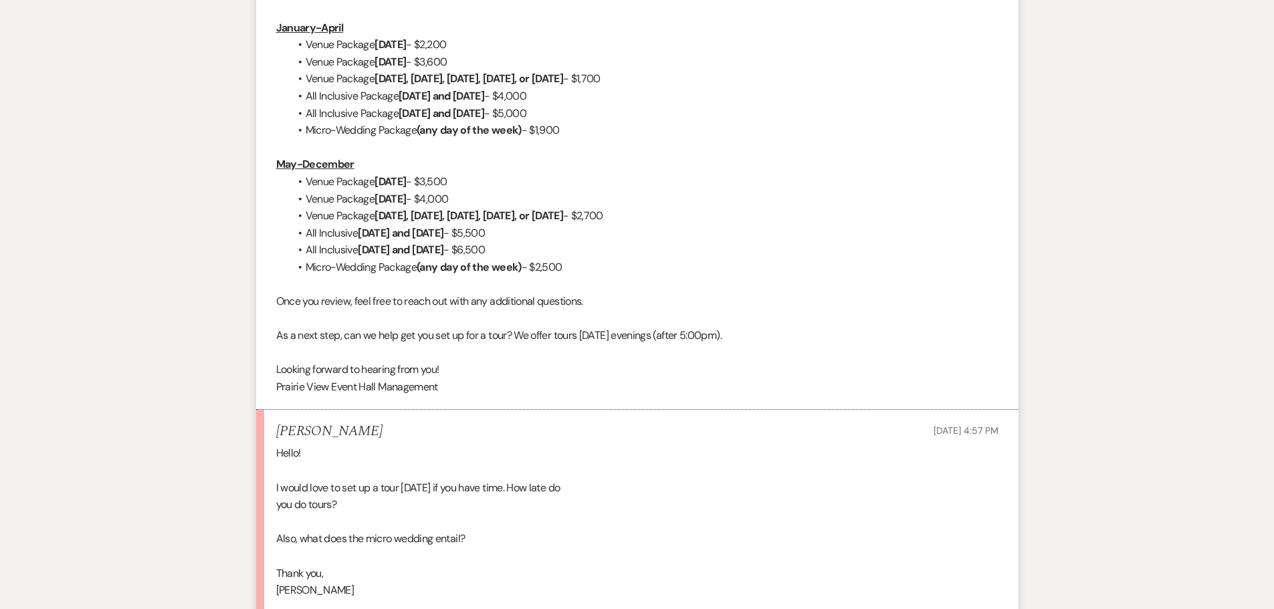
scroll to position [1091, 0]
